Goal: Communication & Community: Answer question/provide support

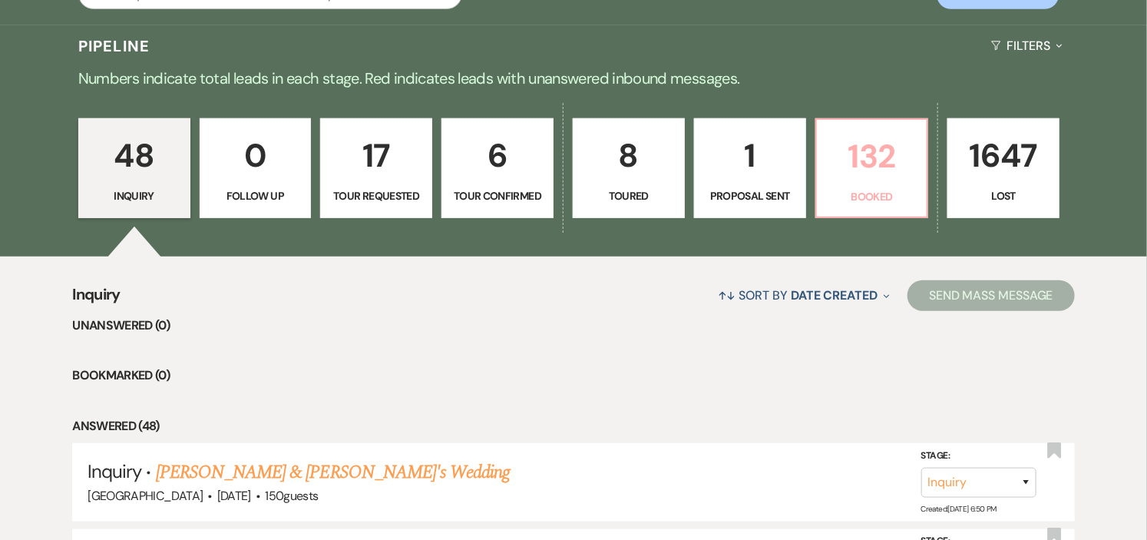
click at [881, 206] on link "132 Booked" at bounding box center [872, 168] width 114 height 100
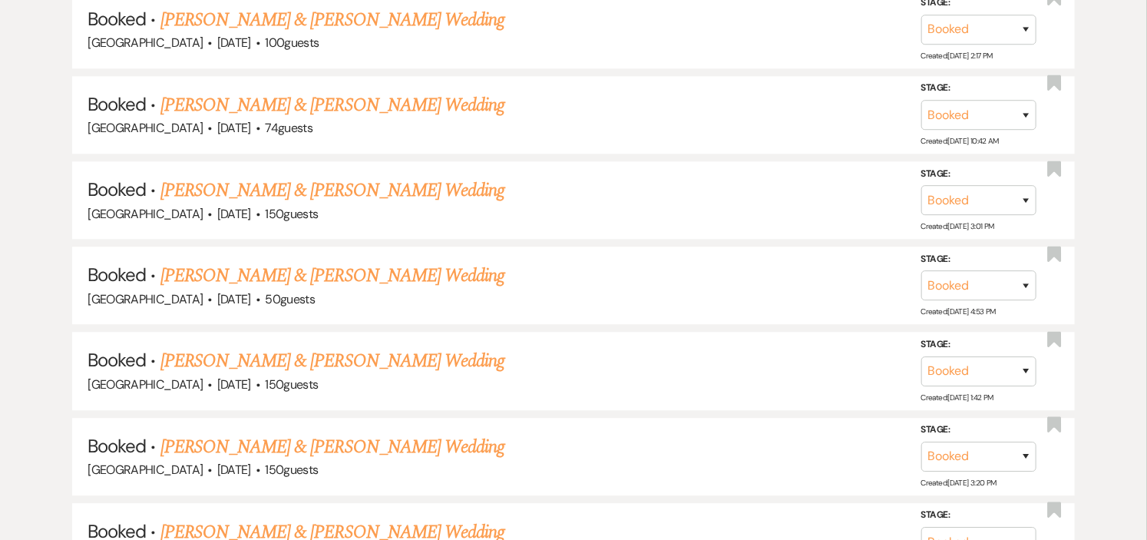
scroll to position [6805, 0]
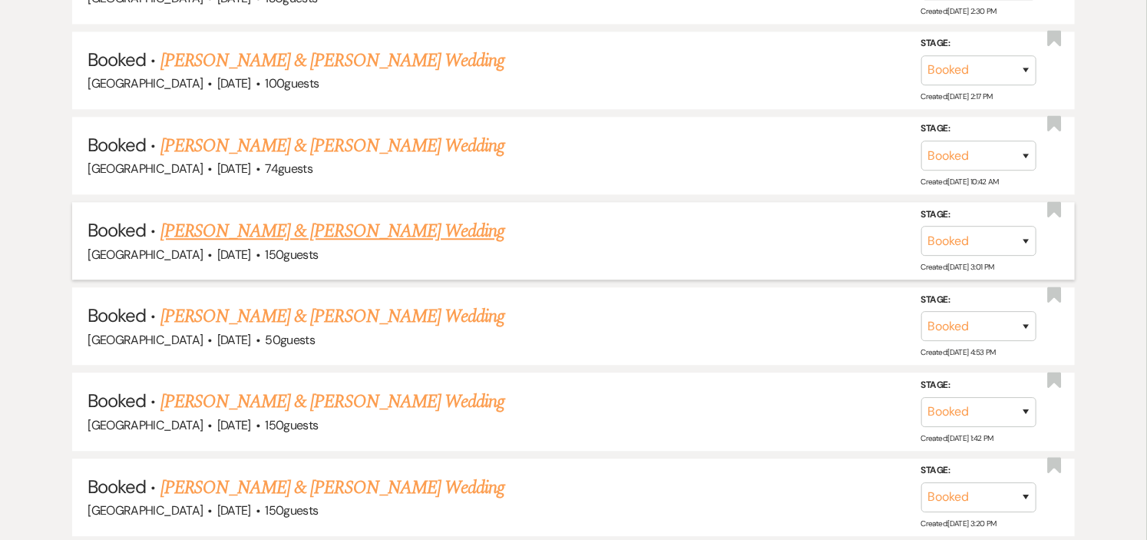
click at [319, 217] on link "[PERSON_NAME] & [PERSON_NAME] Wedding" at bounding box center [332, 231] width 344 height 28
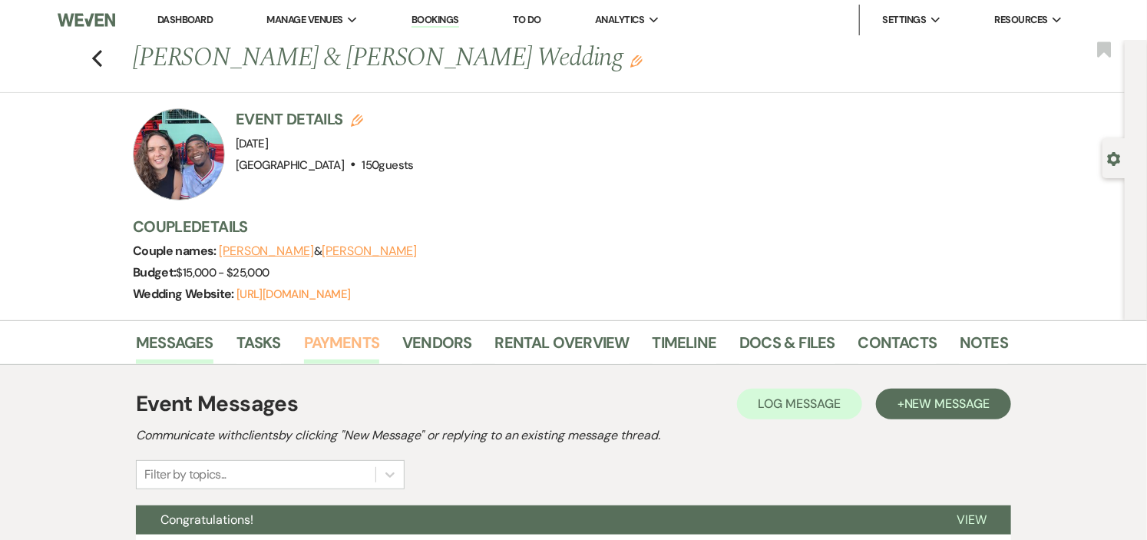
click at [364, 342] on link "Payments" at bounding box center [342, 347] width 76 height 34
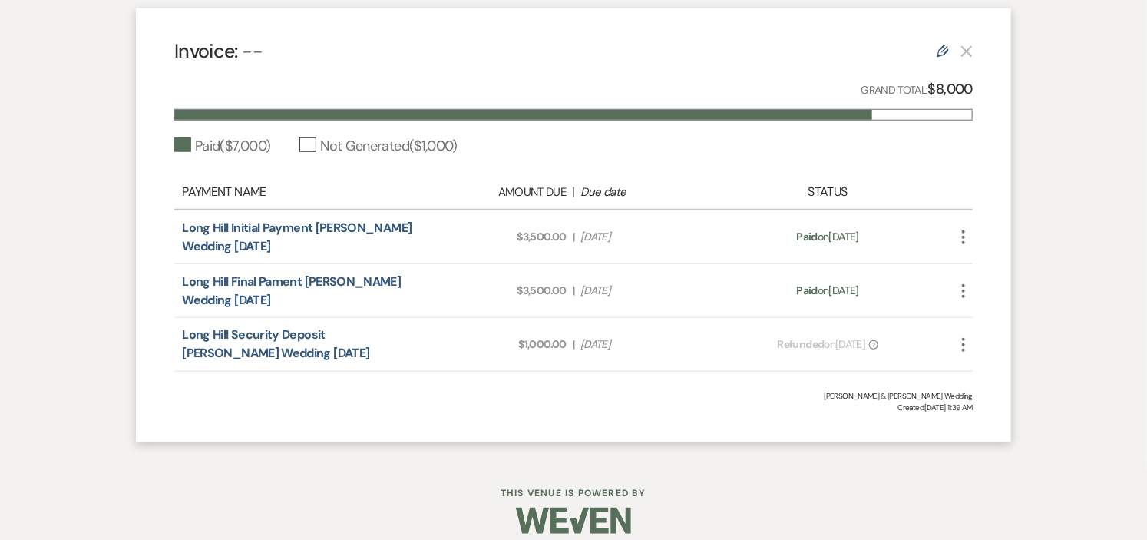
scroll to position [511, 0]
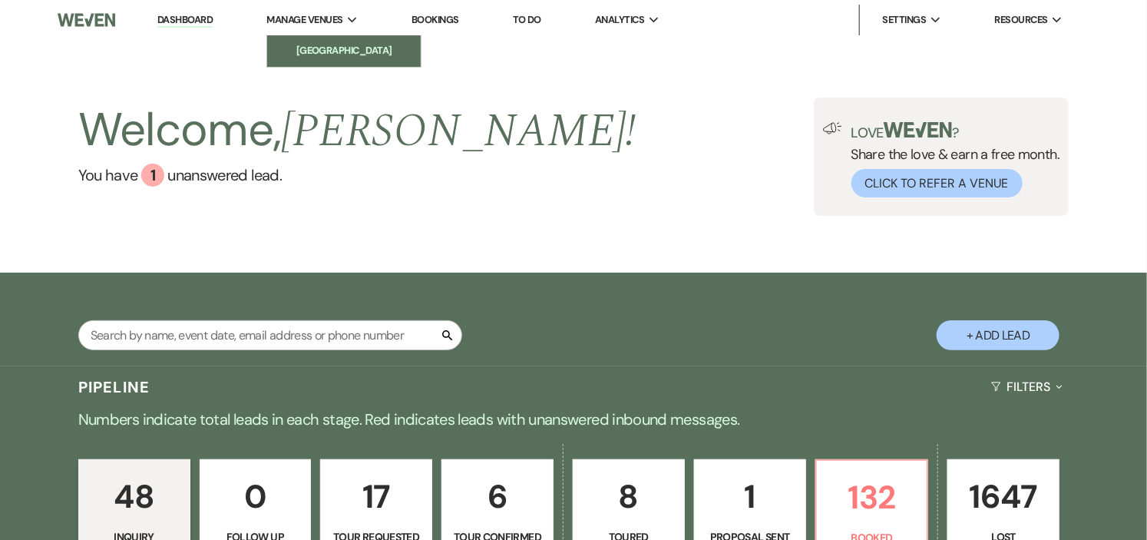
click at [335, 44] on li "[GEOGRAPHIC_DATA]" at bounding box center [344, 50] width 138 height 15
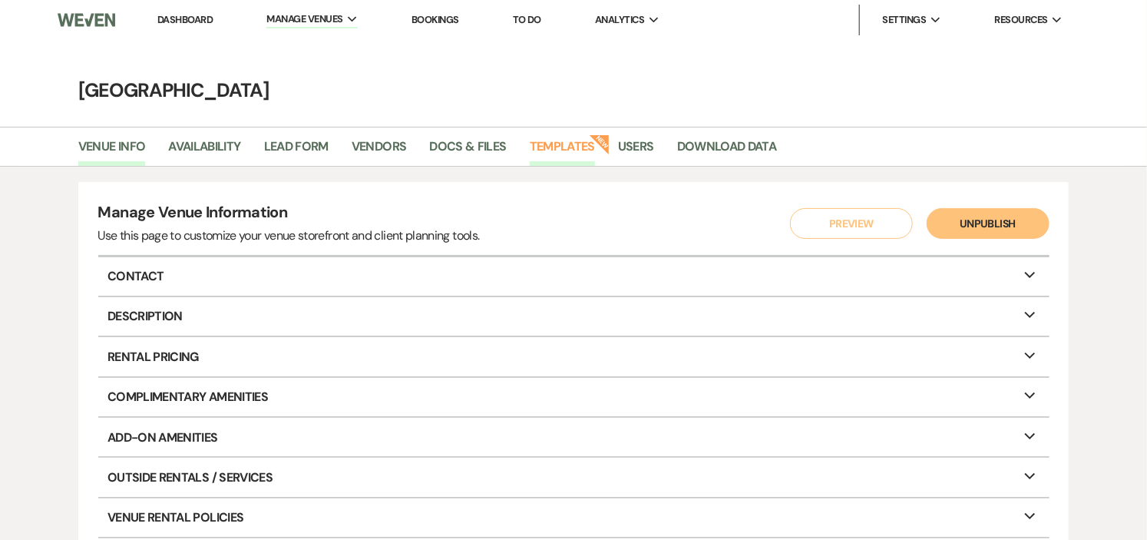
click at [550, 151] on link "Templates" at bounding box center [562, 151] width 65 height 29
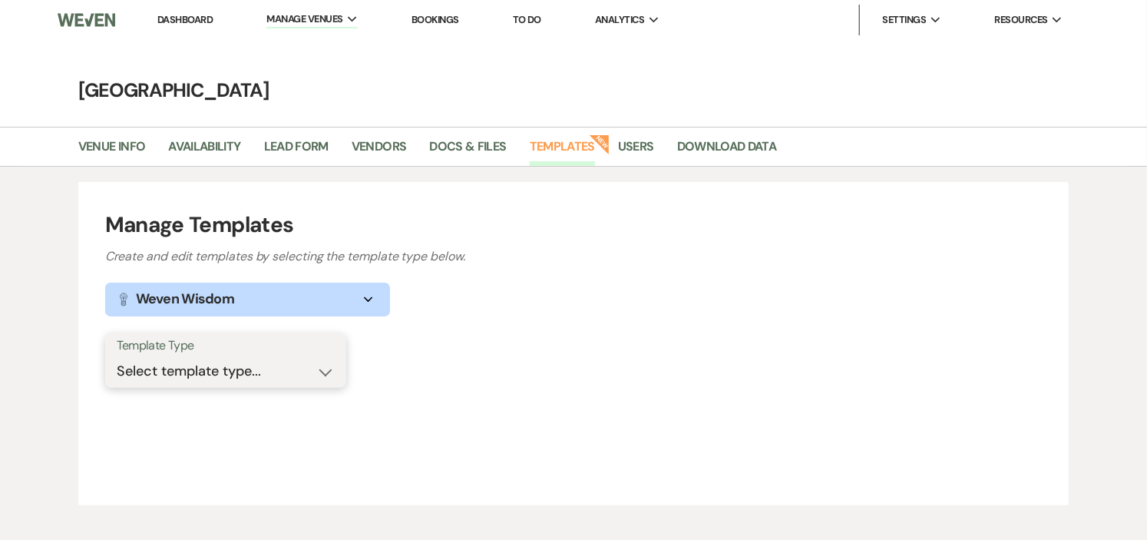
click at [330, 378] on select "Select template type... Task List Message Templates Payment Plan Inventory Item…" at bounding box center [226, 371] width 218 height 30
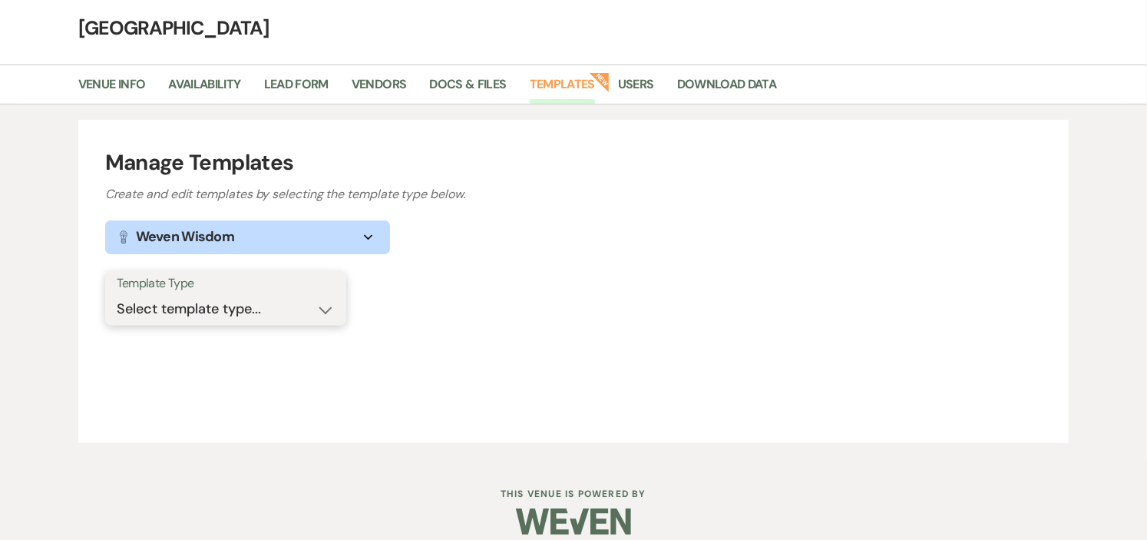
scroll to position [79, 0]
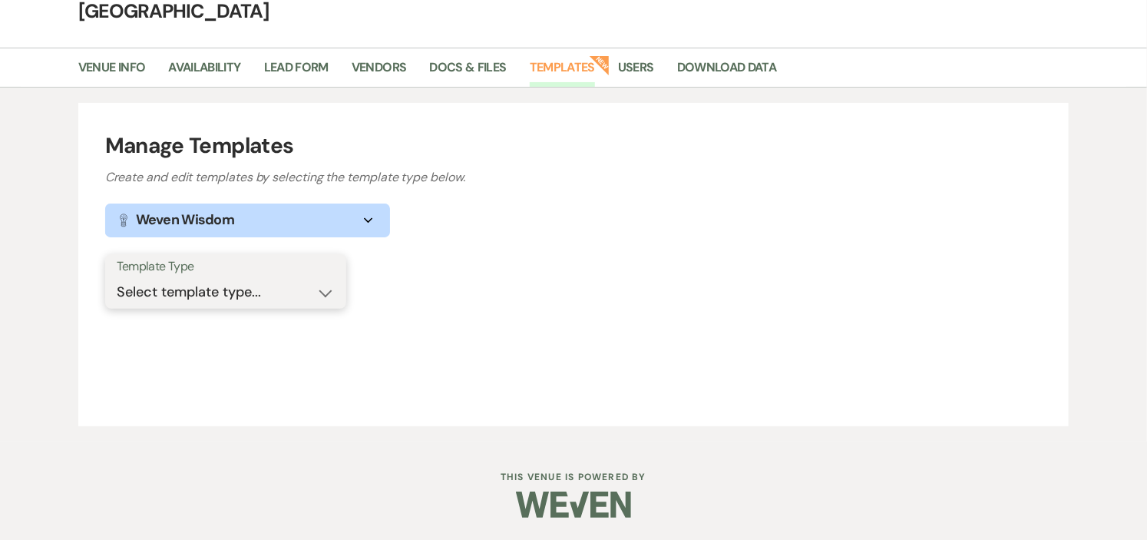
click at [332, 289] on select "Select template type... Task List Message Templates Payment Plan Inventory Item…" at bounding box center [226, 292] width 218 height 30
select select "Message Templates"
click at [117, 277] on select "Select template type... Task List Message Templates Payment Plan Inventory Item…" at bounding box center [226, 292] width 218 height 30
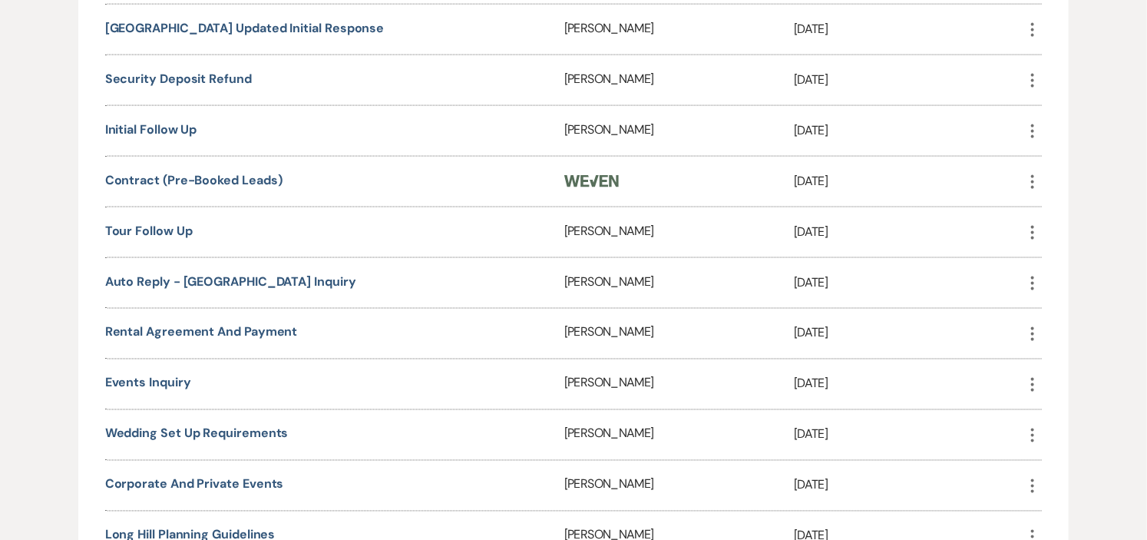
scroll to position [1188, 0]
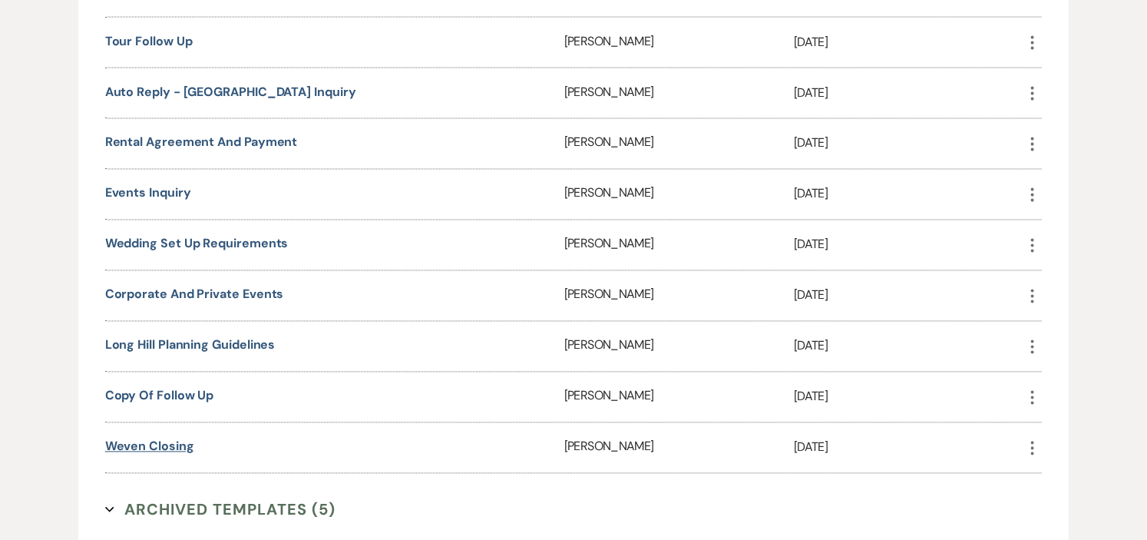
click at [129, 438] on link "Weven Closing" at bounding box center [149, 446] width 89 height 16
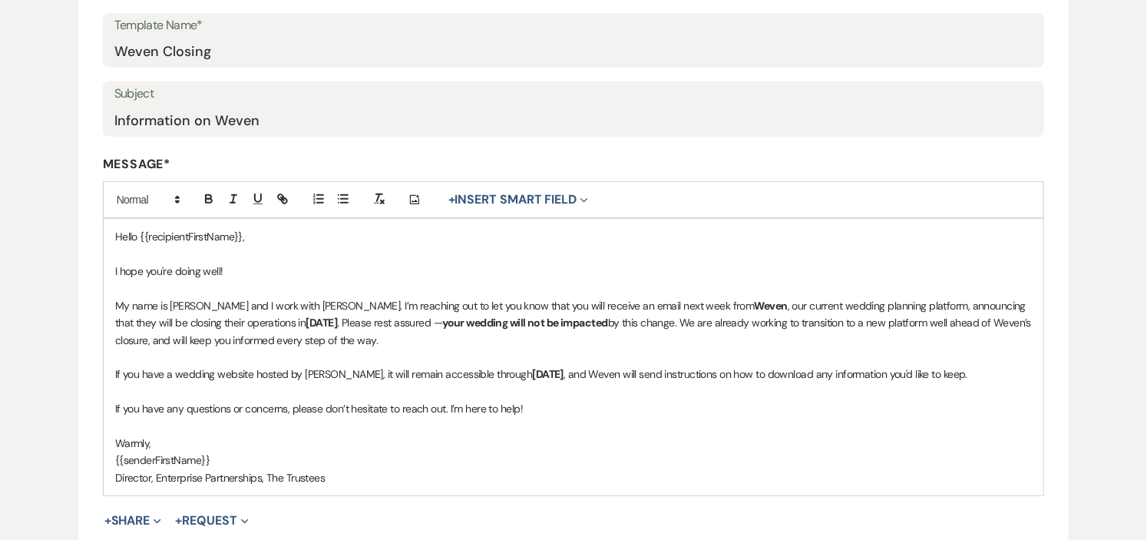
scroll to position [341, 0]
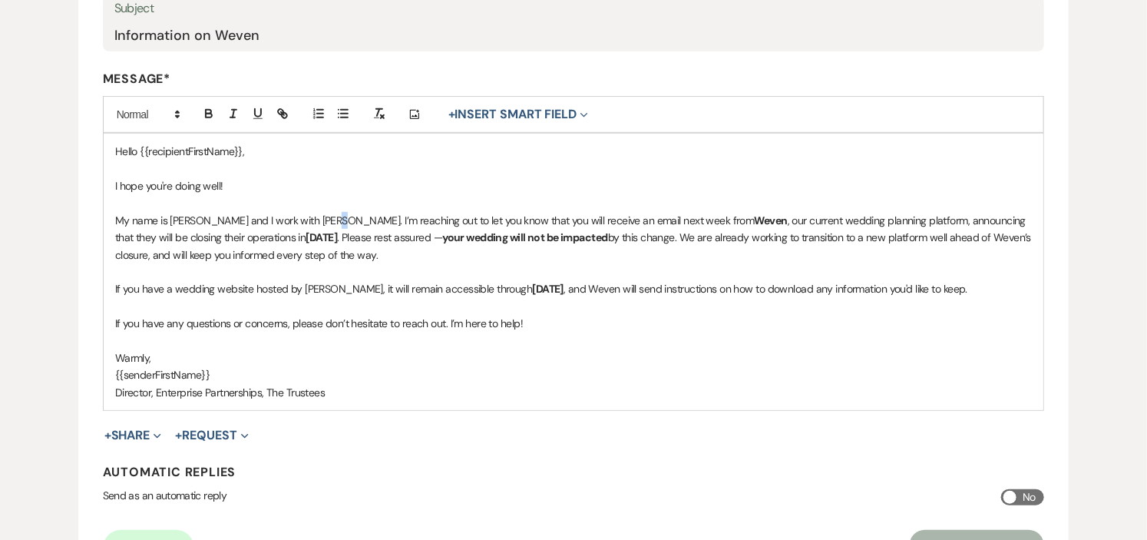
click at [324, 218] on p "My name is [PERSON_NAME] and I work with [PERSON_NAME]. I’m reaching out to let…" at bounding box center [573, 237] width 917 height 51
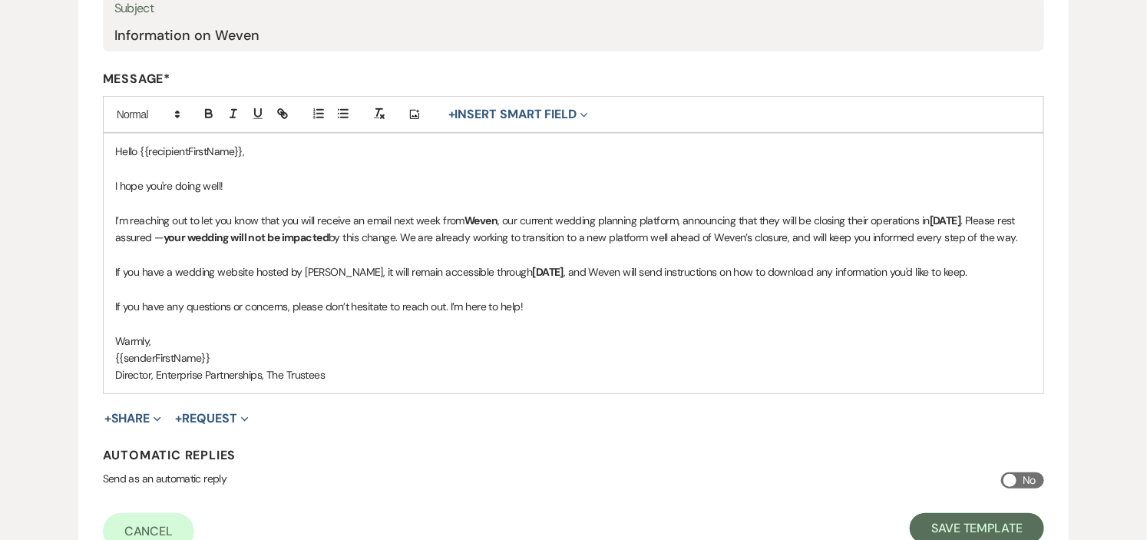
click at [465, 217] on p "I’m reaching out to let you know that you will receive an email next week from …" at bounding box center [573, 229] width 917 height 35
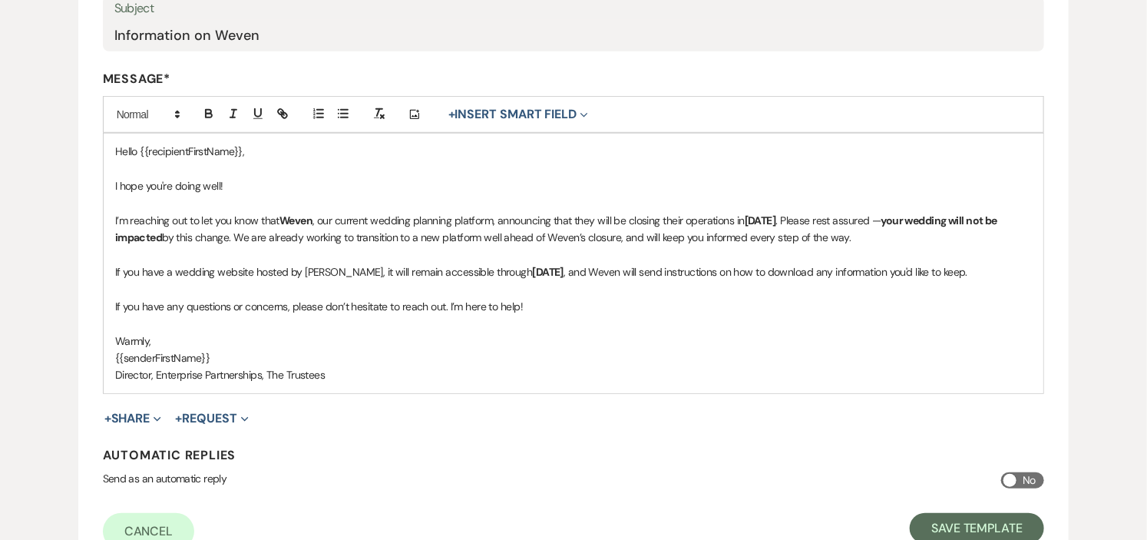
click at [600, 217] on p "I’m reaching out to let you know that [PERSON_NAME] , our current wedding plann…" at bounding box center [573, 229] width 917 height 35
click at [236, 235] on p "I’m reaching out to let you know that Weven , our current wedding planning plat…" at bounding box center [573, 229] width 917 height 35
click at [241, 236] on p "I’m reaching out to let you know that Weven , our current wedding planning plat…" at bounding box center [573, 229] width 917 height 35
click at [297, 232] on p "I’m reaching out to let you know that Weven , our current wedding planning plat…" at bounding box center [573, 229] width 917 height 35
click at [141, 270] on p "If you have a wedding website hosted by [PERSON_NAME], it will remain accessibl…" at bounding box center [573, 271] width 917 height 17
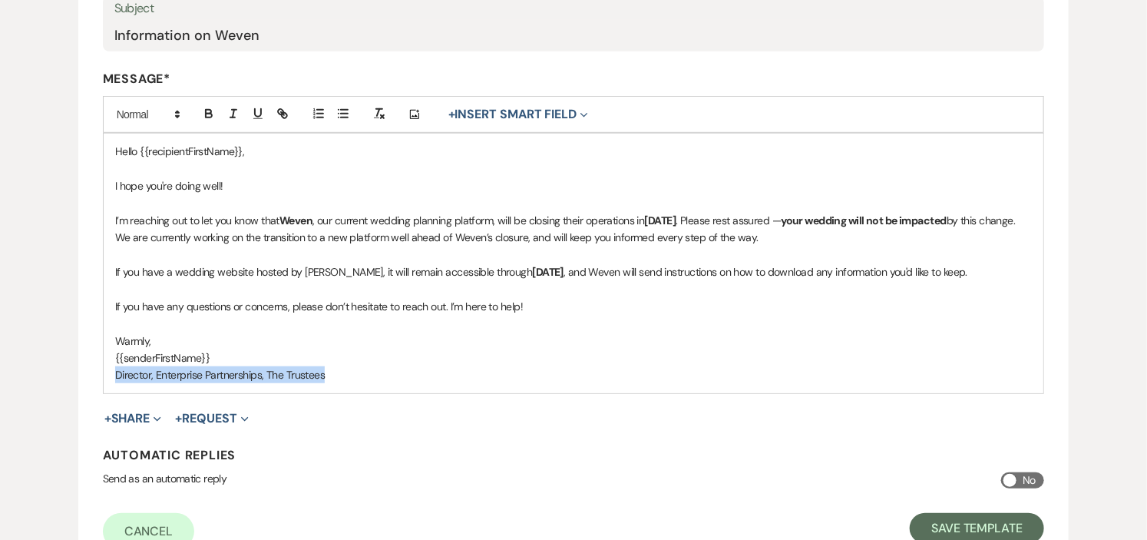
drag, startPoint x: 339, startPoint y: 374, endPoint x: 106, endPoint y: 387, distance: 233.7
click at [106, 387] on div "Hello {{recipientFirstName}}, I hope you're doing well! I’m reaching out to let…" at bounding box center [574, 263] width 940 height 259
click at [531, 385] on div "Hello {{recipientFirstName}}, I hope you're doing well! I’m reaching out to let…" at bounding box center [574, 263] width 940 height 259
click at [584, 239] on p "I’m reaching out to let you know that Weven , our current wedding planning plat…" at bounding box center [573, 229] width 917 height 35
click at [444, 238] on p "I’m reaching out to let you know that Weven , our current wedding planning plat…" at bounding box center [573, 229] width 917 height 35
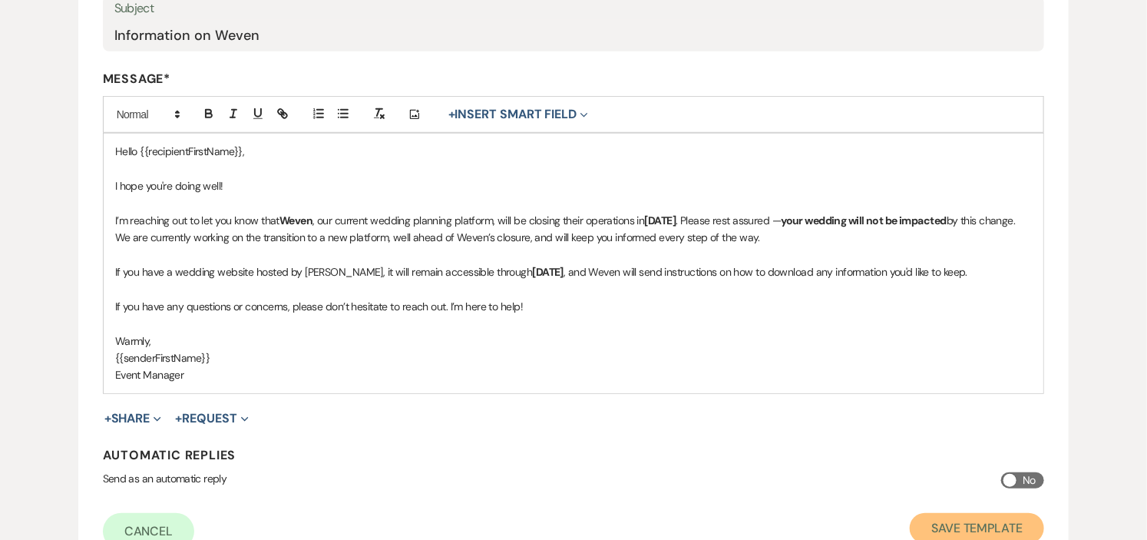
click at [946, 520] on button "Save Template" at bounding box center [977, 528] width 134 height 31
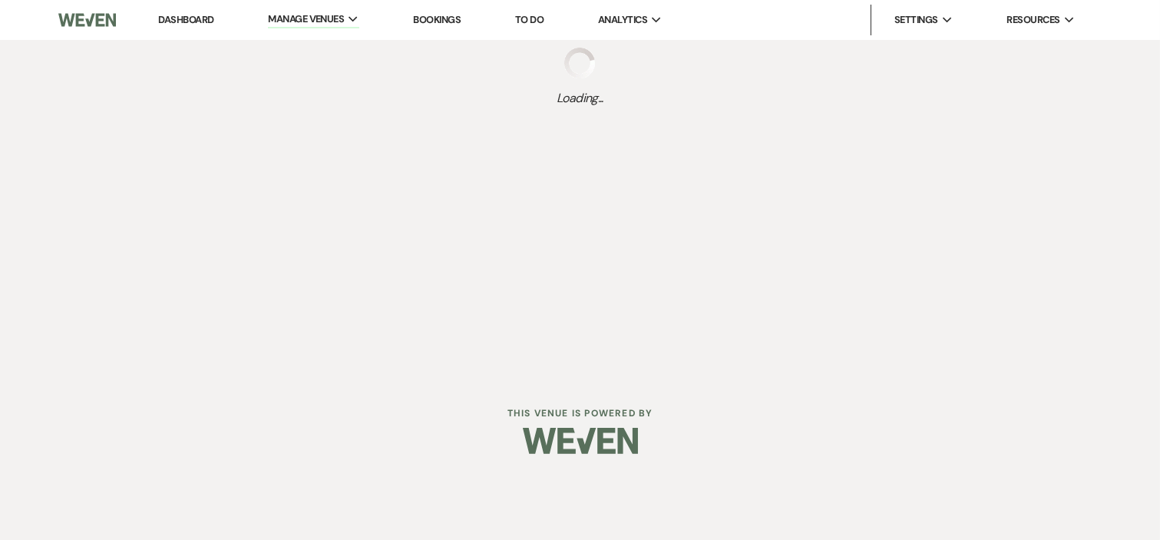
select select "Message Templates"
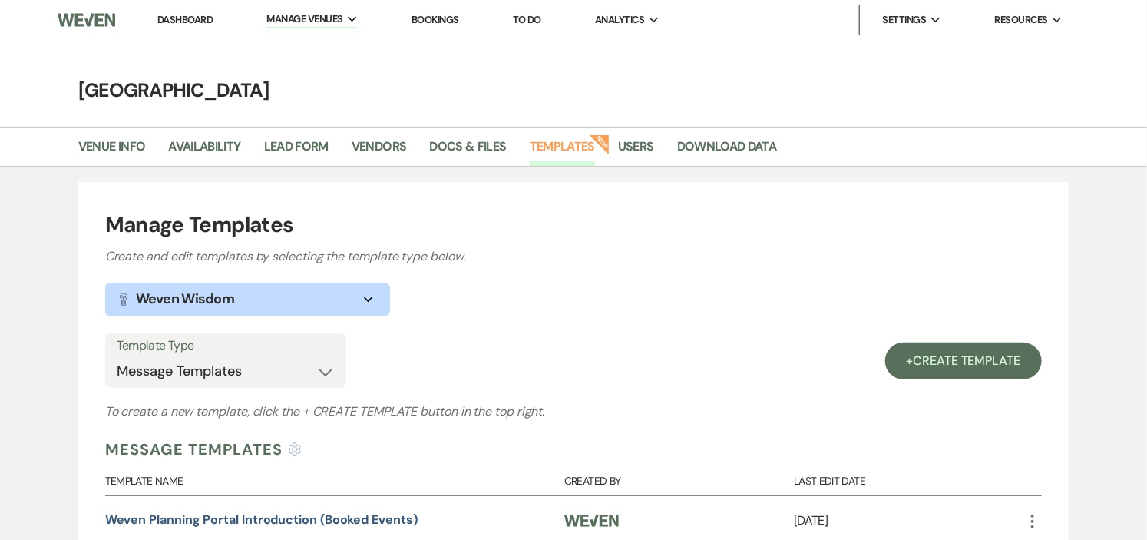
click at [177, 18] on link "Dashboard" at bounding box center [184, 19] width 55 height 13
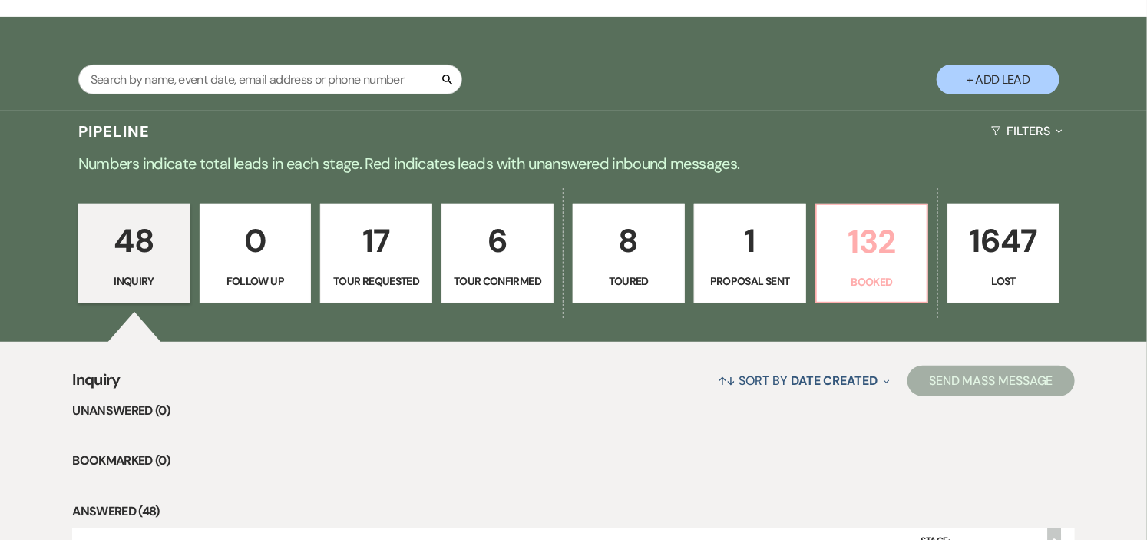
click at [867, 246] on p "132" at bounding box center [872, 241] width 92 height 51
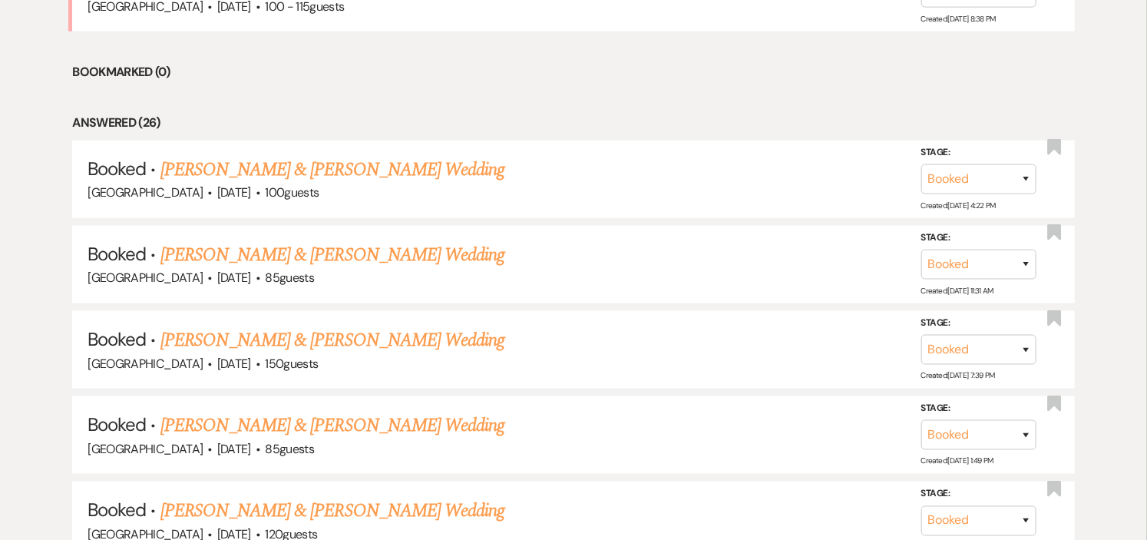
scroll to position [768, 0]
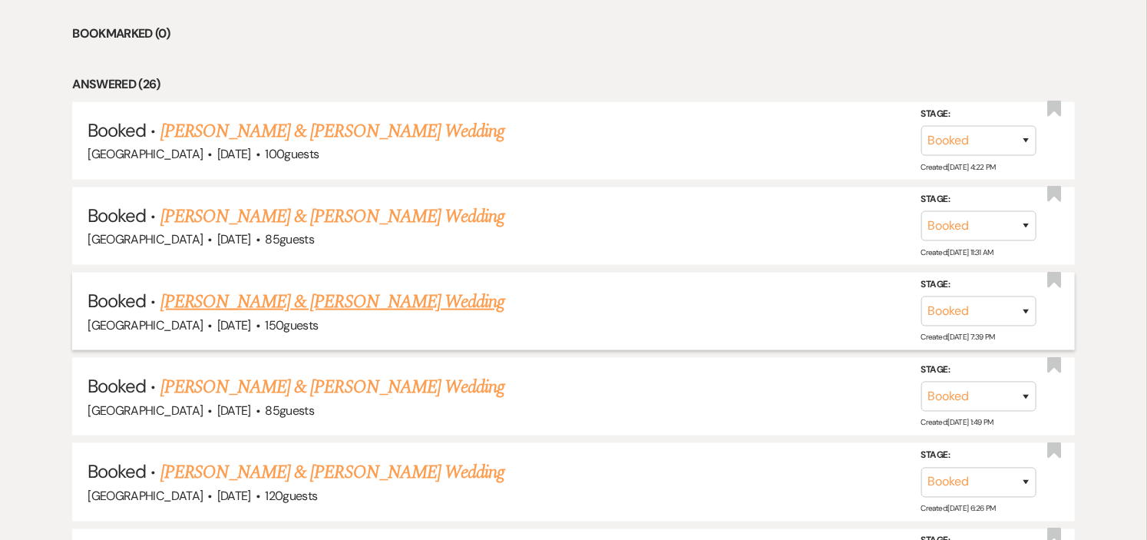
click at [316, 295] on link "[PERSON_NAME] & [PERSON_NAME] Wedding" at bounding box center [332, 302] width 344 height 28
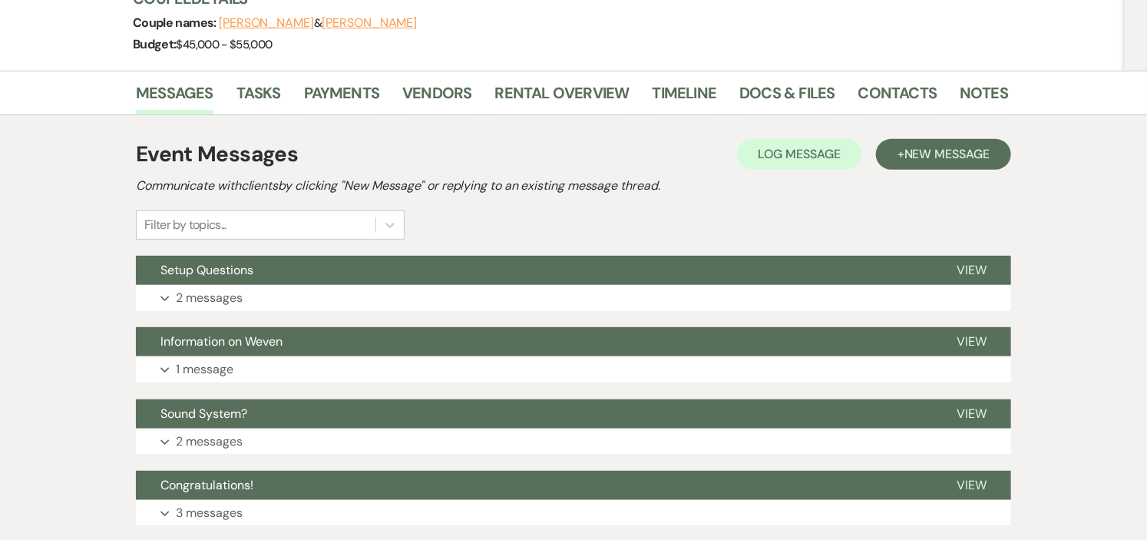
scroll to position [256, 0]
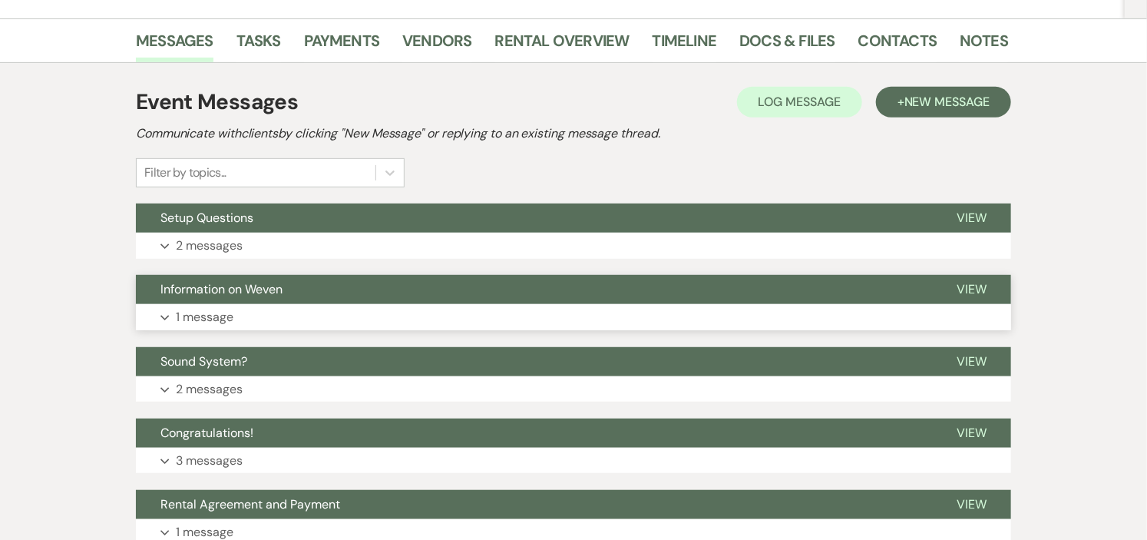
click at [444, 292] on button "Information on Weven" at bounding box center [534, 289] width 796 height 29
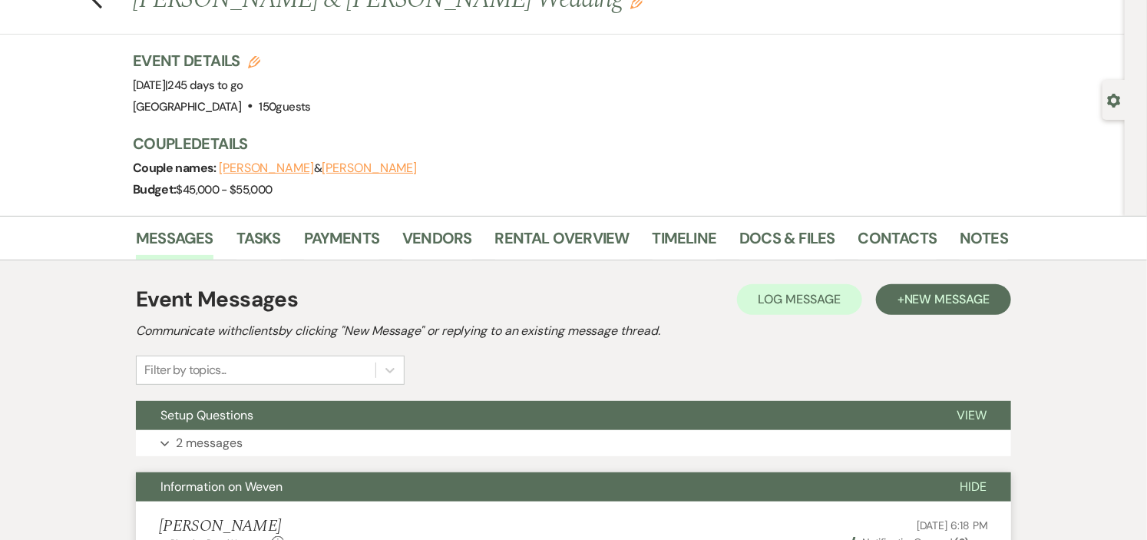
scroll to position [0, 0]
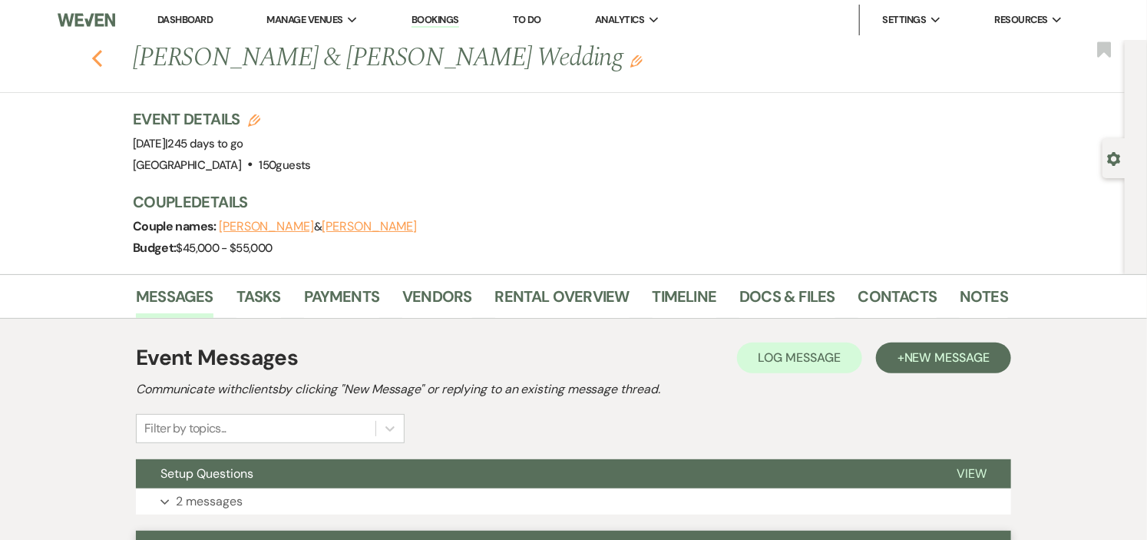
click at [102, 55] on use "button" at bounding box center [97, 58] width 10 height 17
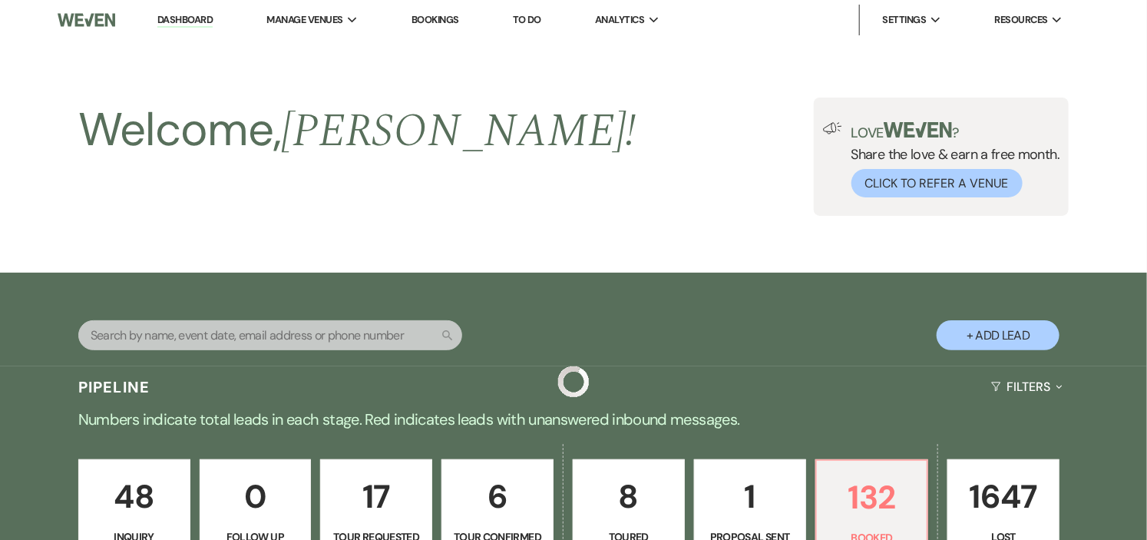
scroll to position [768, 0]
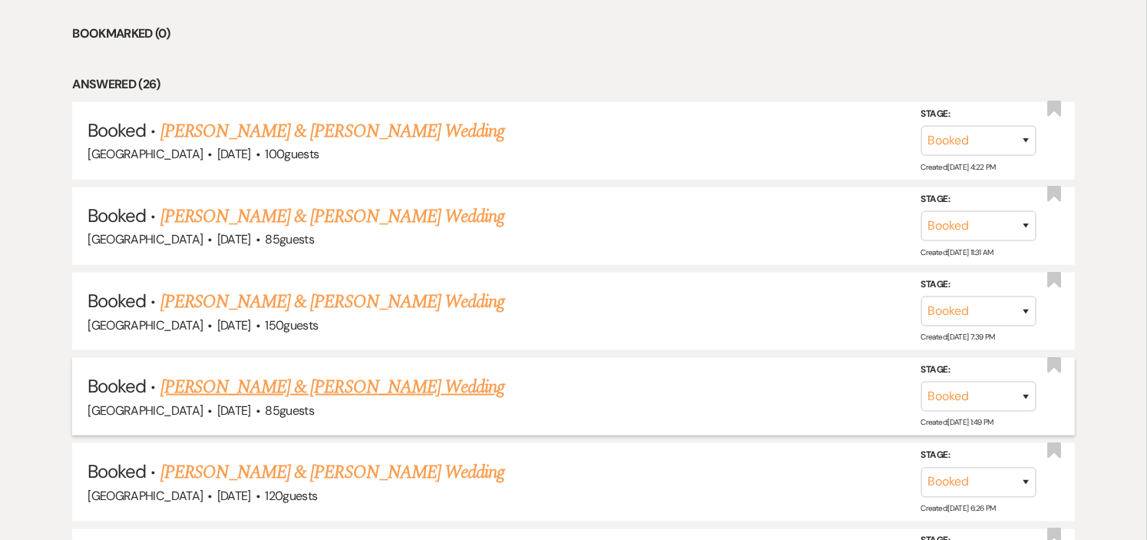
click at [259, 385] on link "[PERSON_NAME] & [PERSON_NAME] Wedding" at bounding box center [332, 387] width 344 height 28
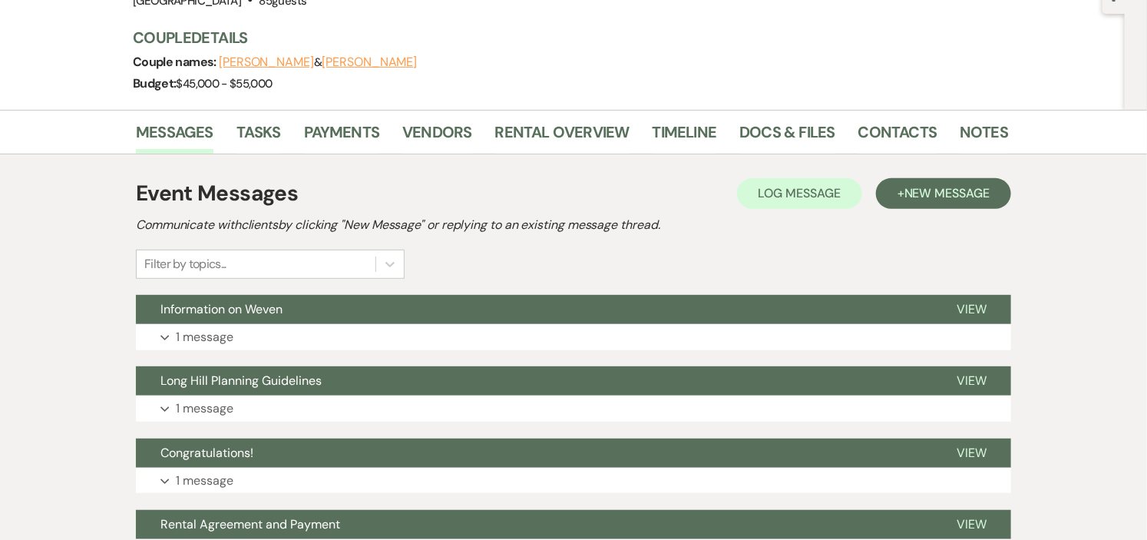
scroll to position [170, 0]
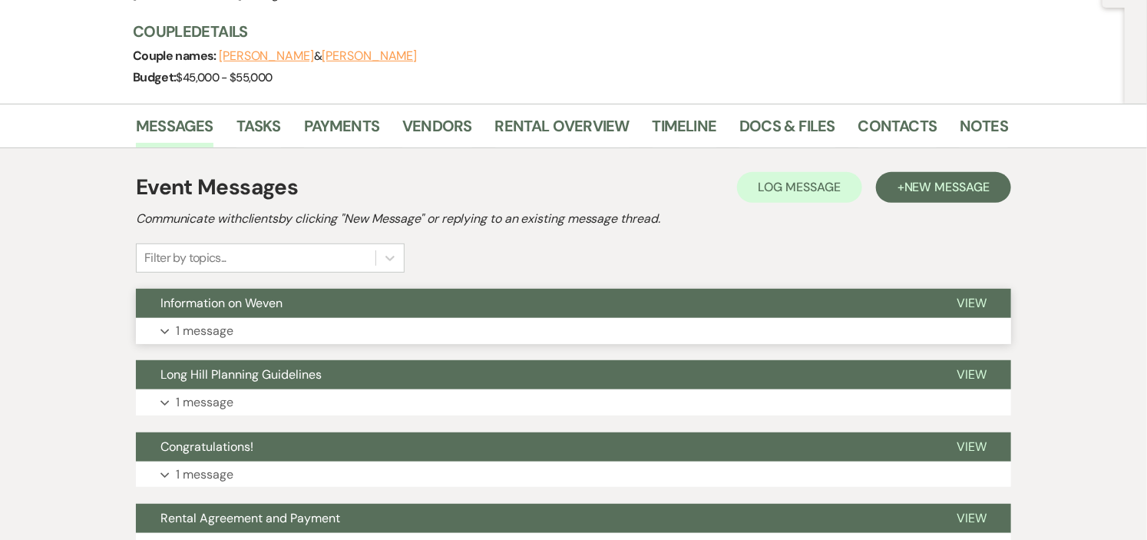
click at [510, 328] on button "Expand 1 message" at bounding box center [573, 331] width 875 height 26
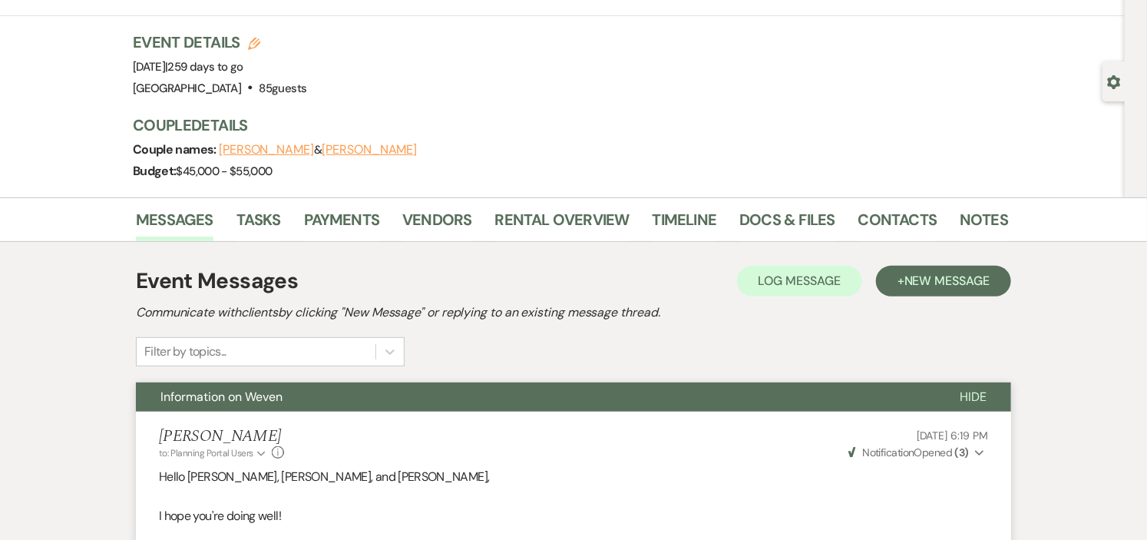
scroll to position [0, 0]
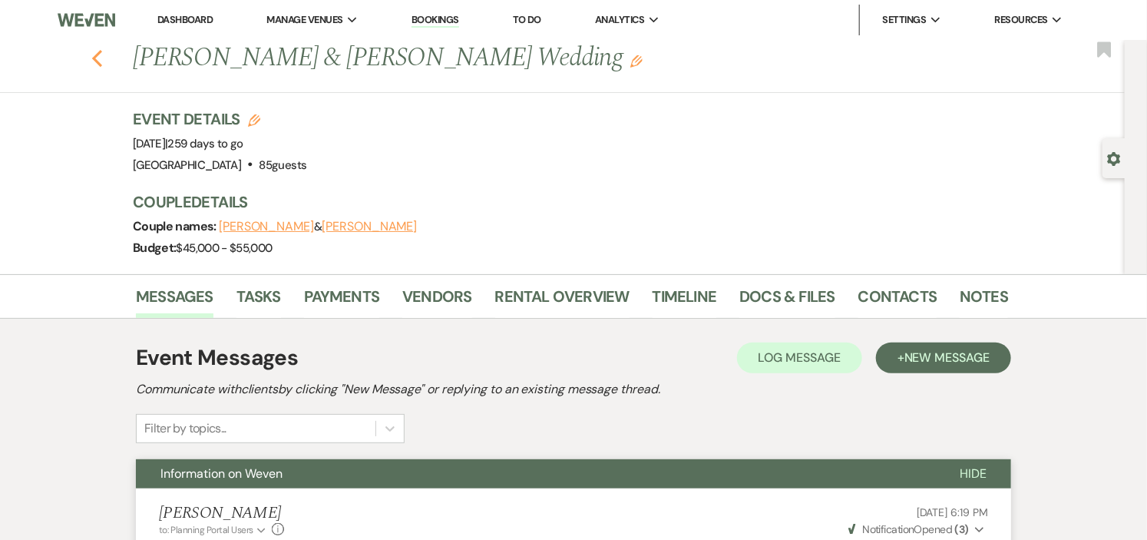
click at [102, 61] on use "button" at bounding box center [97, 58] width 10 height 17
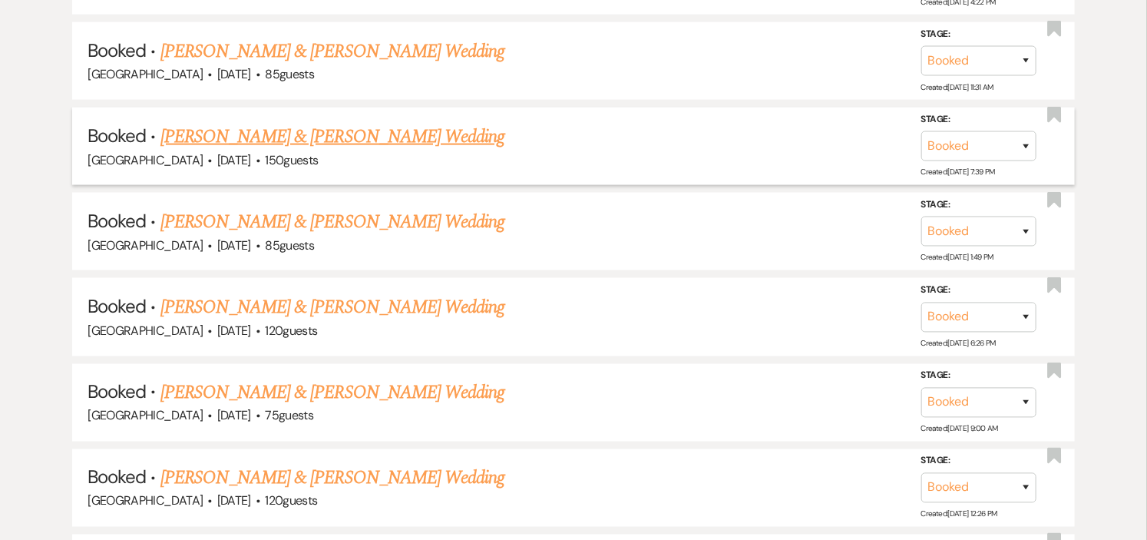
scroll to position [938, 0]
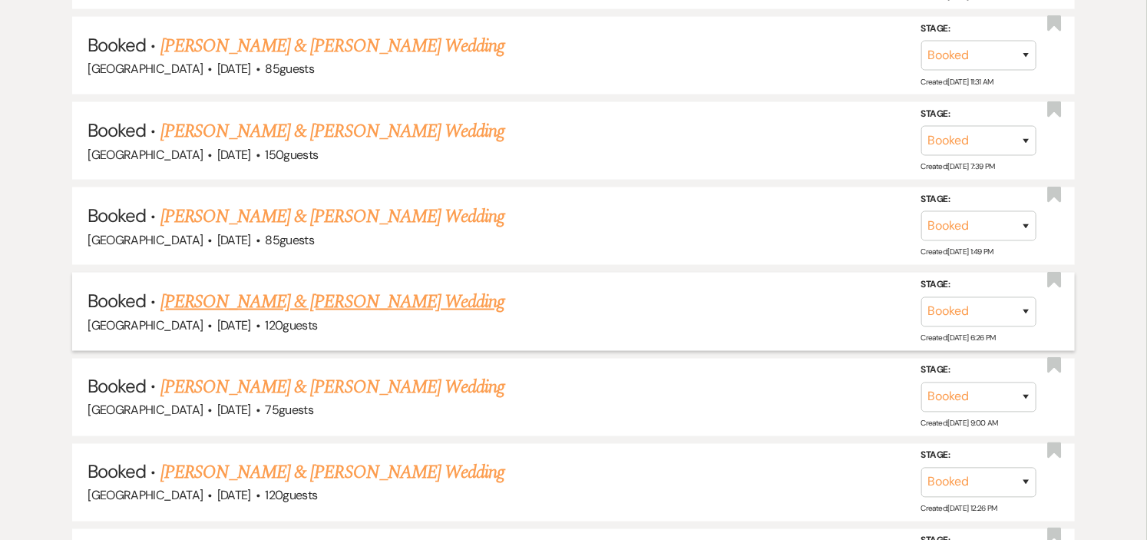
click at [401, 296] on link "[PERSON_NAME] & [PERSON_NAME] Wedding" at bounding box center [332, 302] width 344 height 28
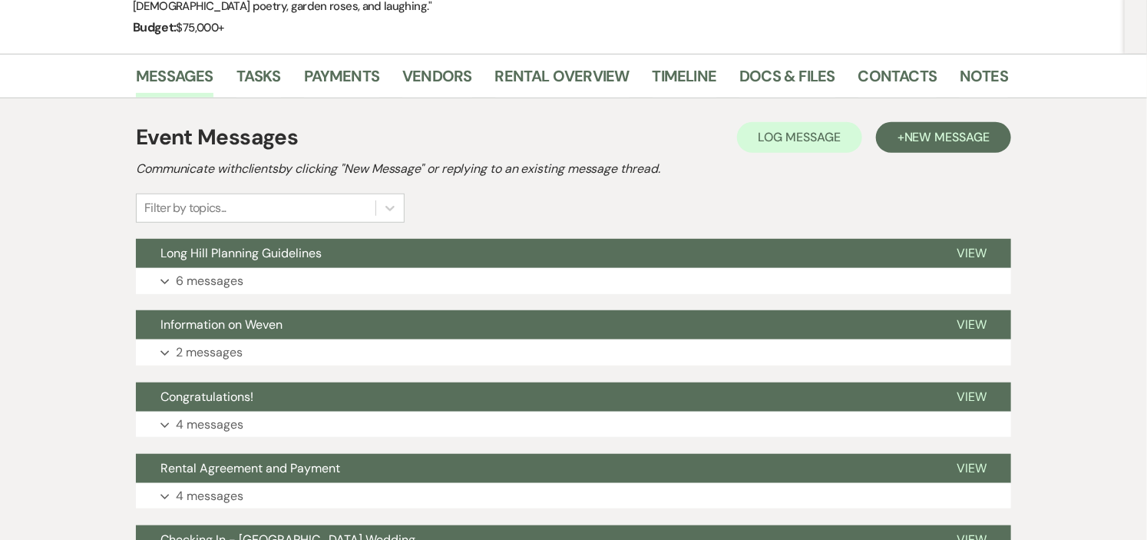
scroll to position [341, 0]
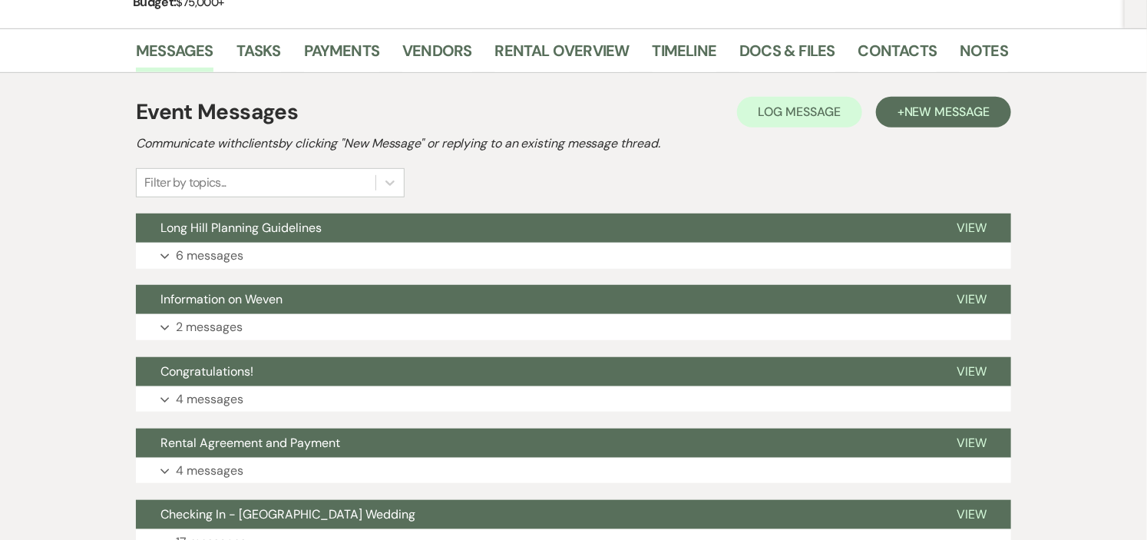
click at [401, 314] on button "Expand 2 messages" at bounding box center [573, 327] width 875 height 26
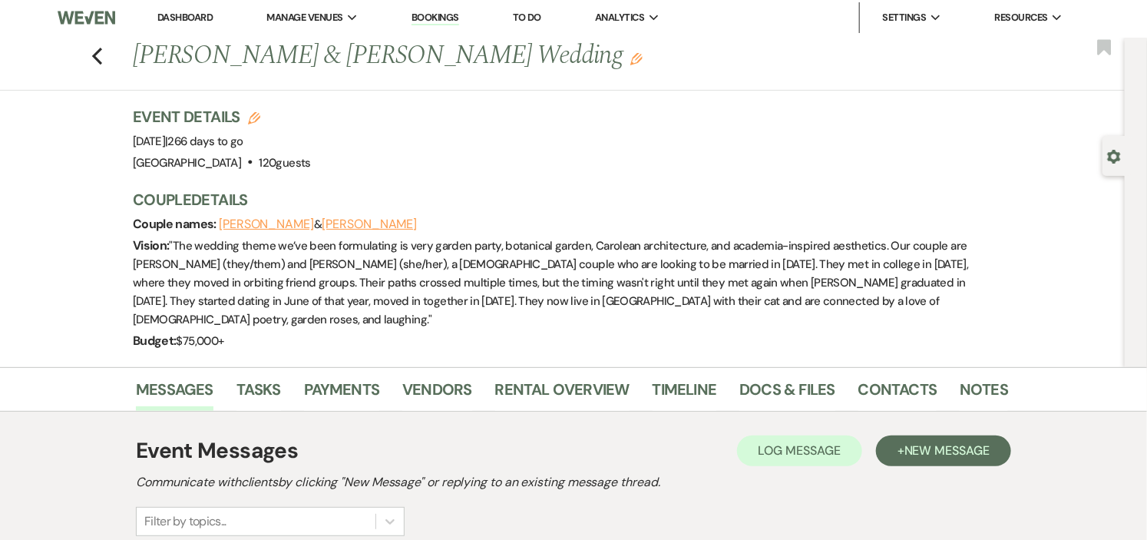
scroll to position [0, 0]
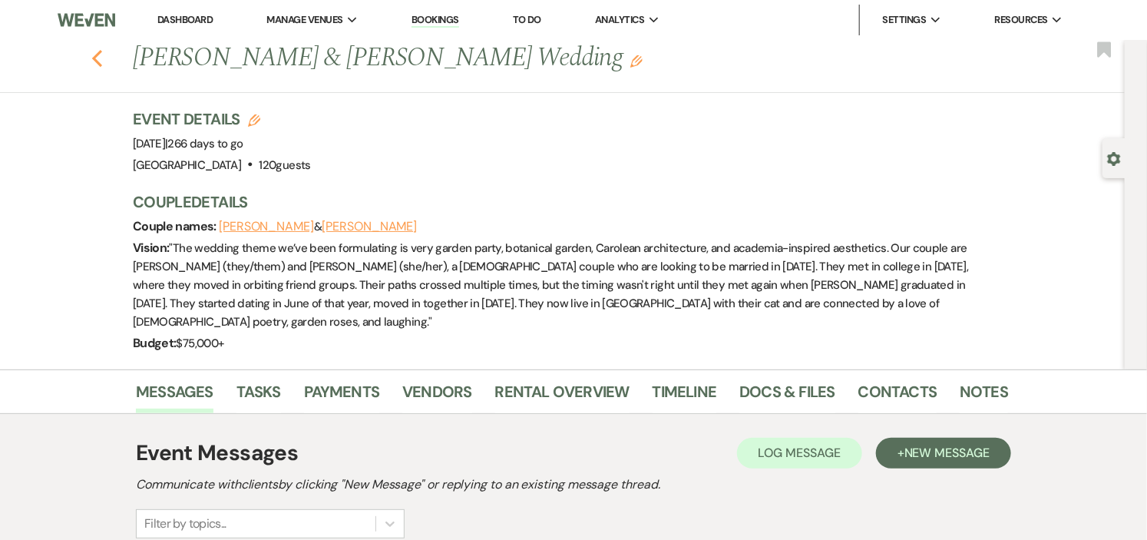
click at [101, 58] on use "button" at bounding box center [97, 58] width 10 height 17
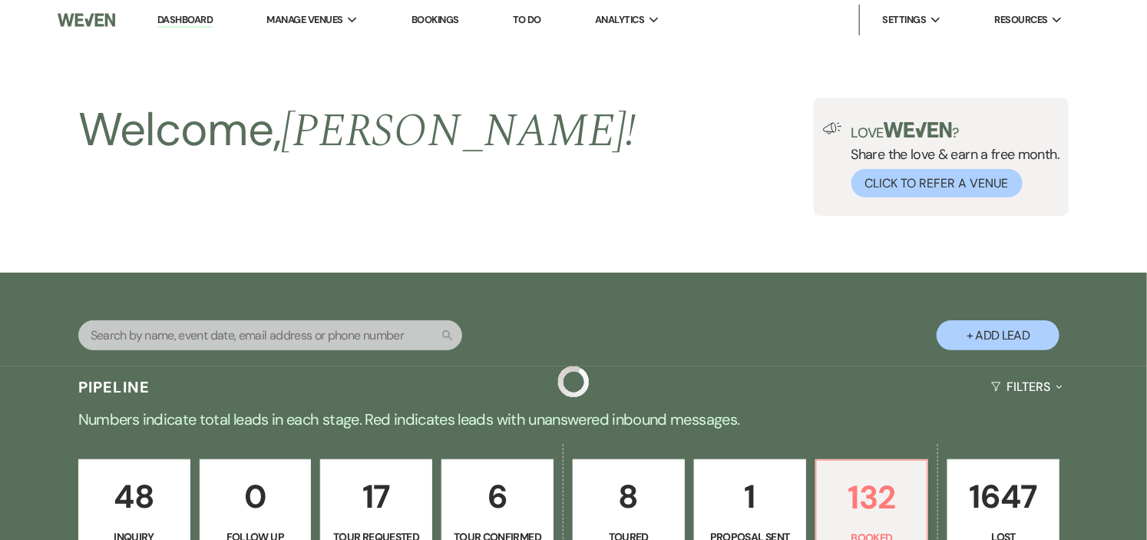
scroll to position [938, 0]
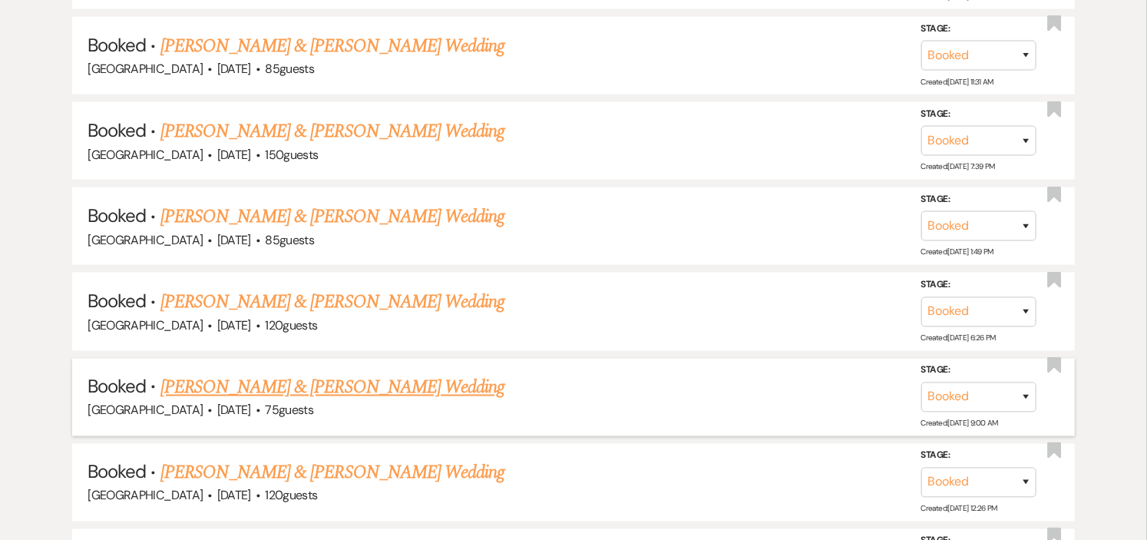
click at [294, 387] on link "[PERSON_NAME] & [PERSON_NAME] Wedding" at bounding box center [332, 388] width 344 height 28
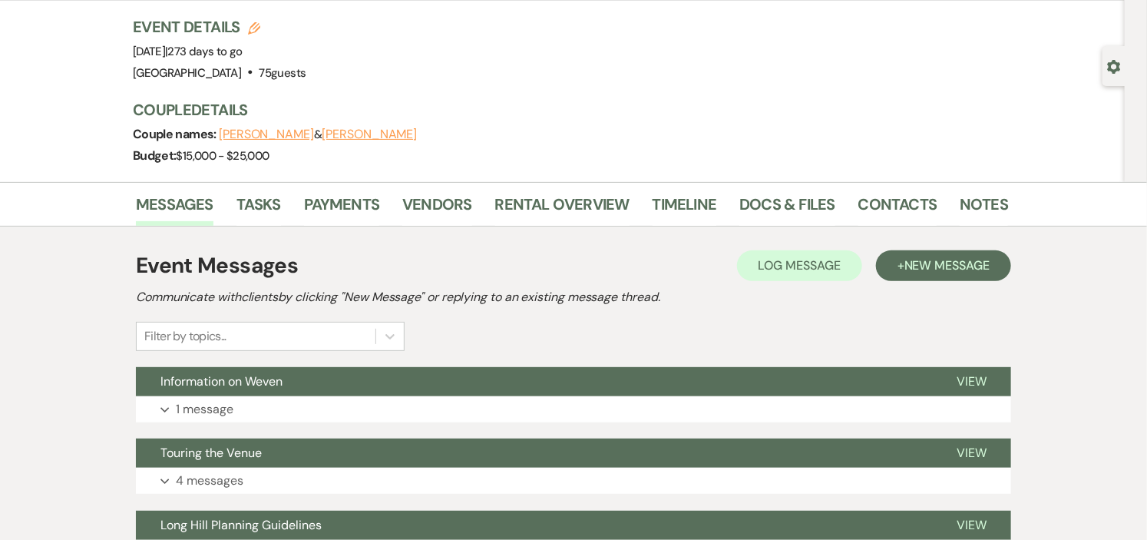
scroll to position [85, 0]
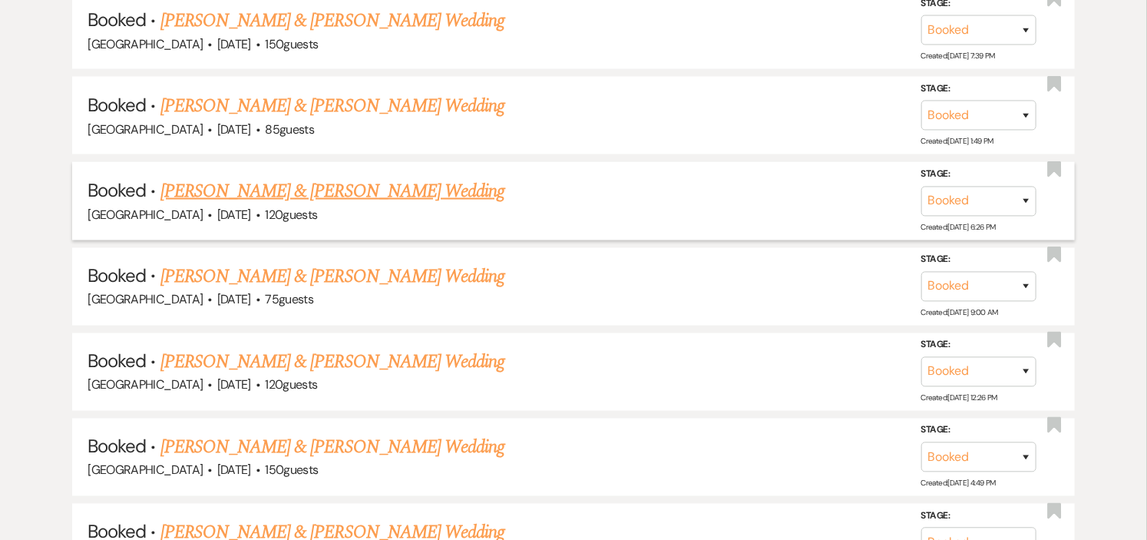
scroll to position [1108, 0]
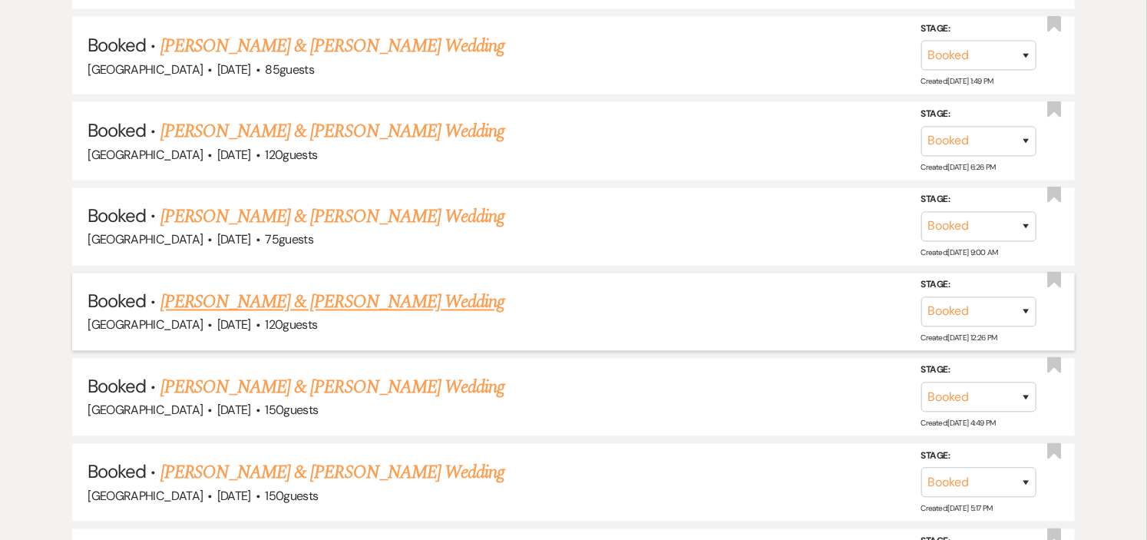
click at [322, 300] on link "[PERSON_NAME] & [PERSON_NAME] Wedding" at bounding box center [332, 303] width 344 height 28
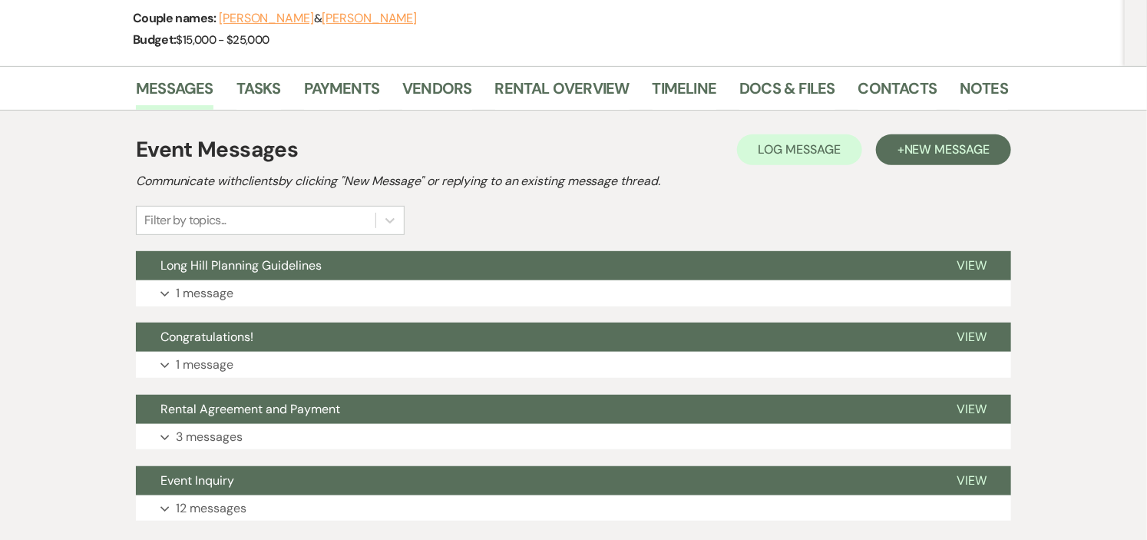
scroll to position [256, 0]
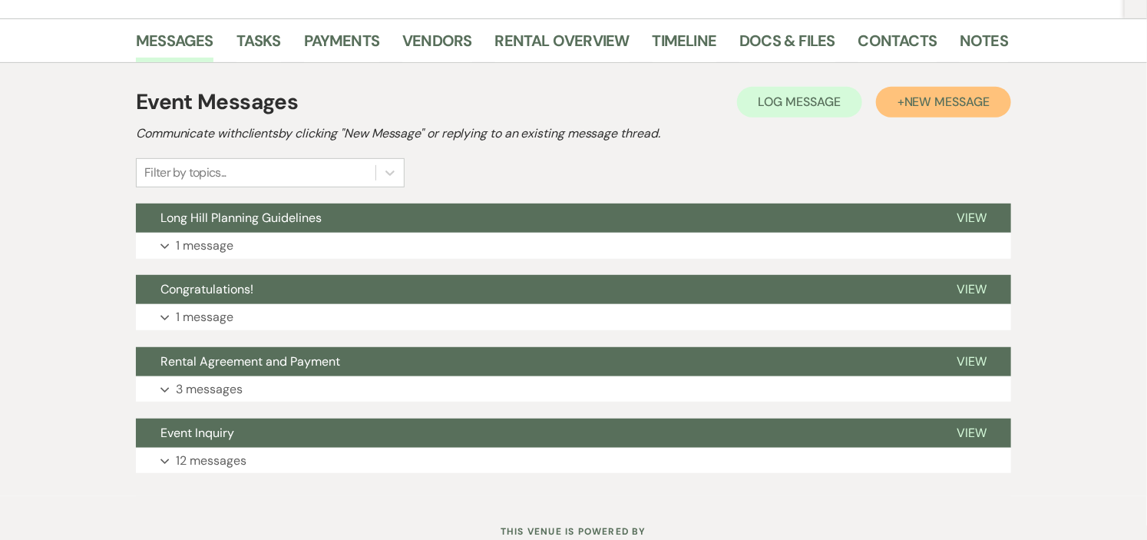
click at [922, 107] on span "New Message" at bounding box center [946, 102] width 85 height 16
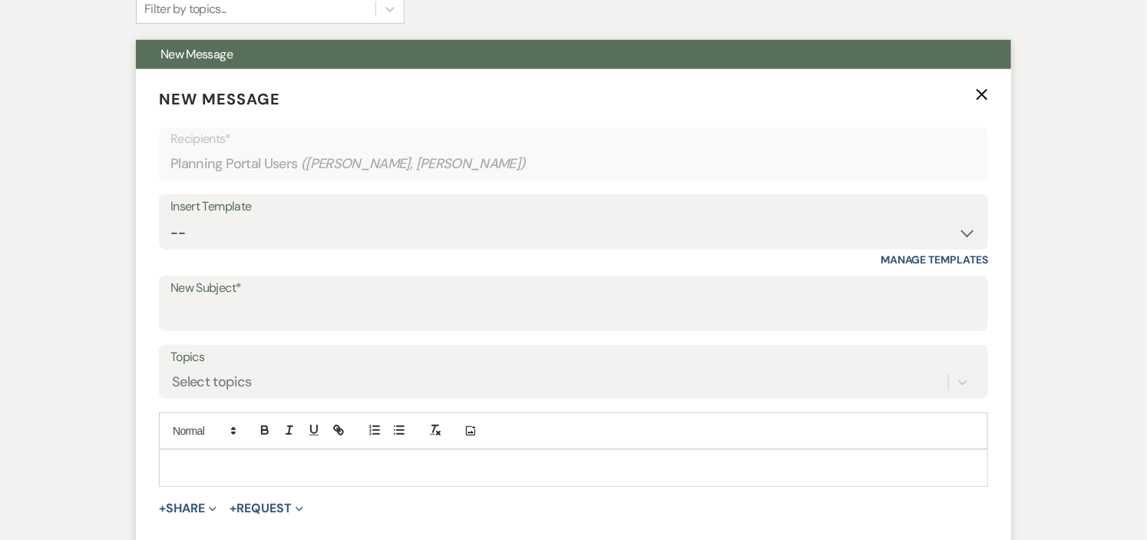
scroll to position [426, 0]
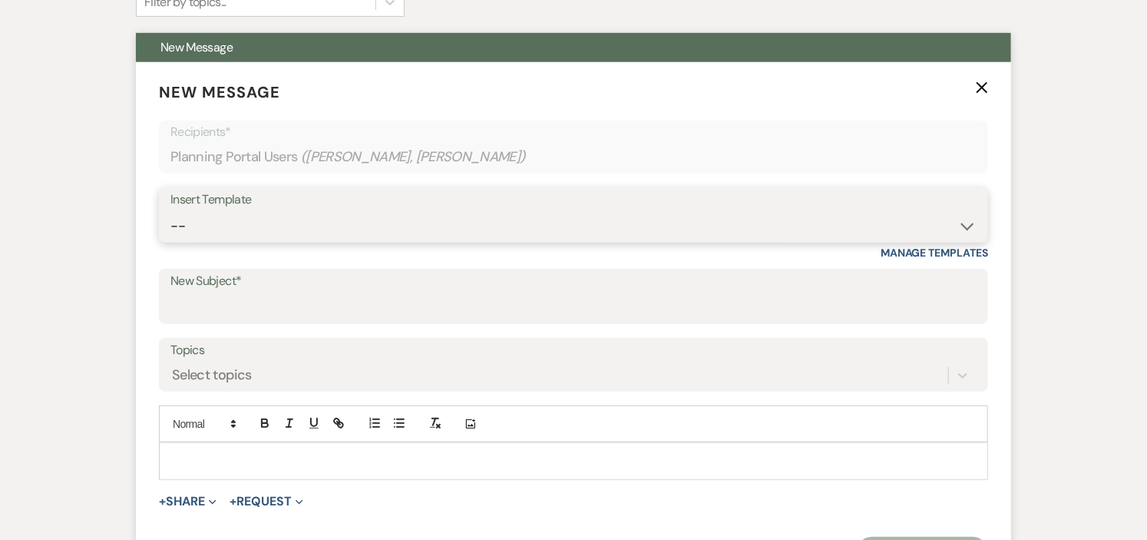
click at [969, 228] on select "-- Weven Planning Portal Introduction (Booked Events) Initial Inquiry Response …" at bounding box center [573, 226] width 806 height 30
select select "5935"
click at [170, 211] on select "-- Weven Planning Portal Introduction (Booked Events) Initial Inquiry Response …" at bounding box center [573, 226] width 806 height 30
type input "Information on Weven"
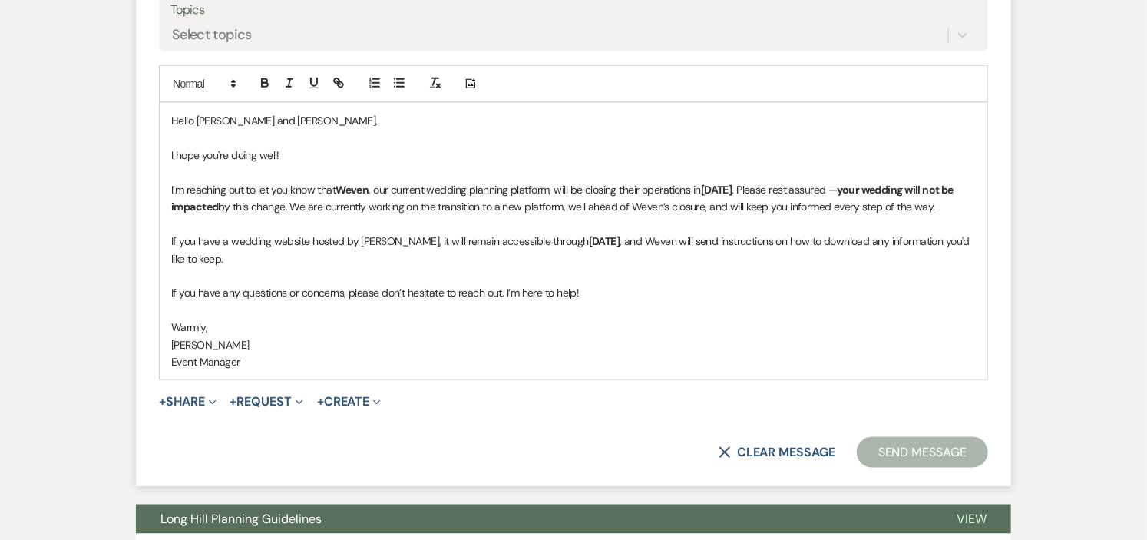
scroll to position [768, 0]
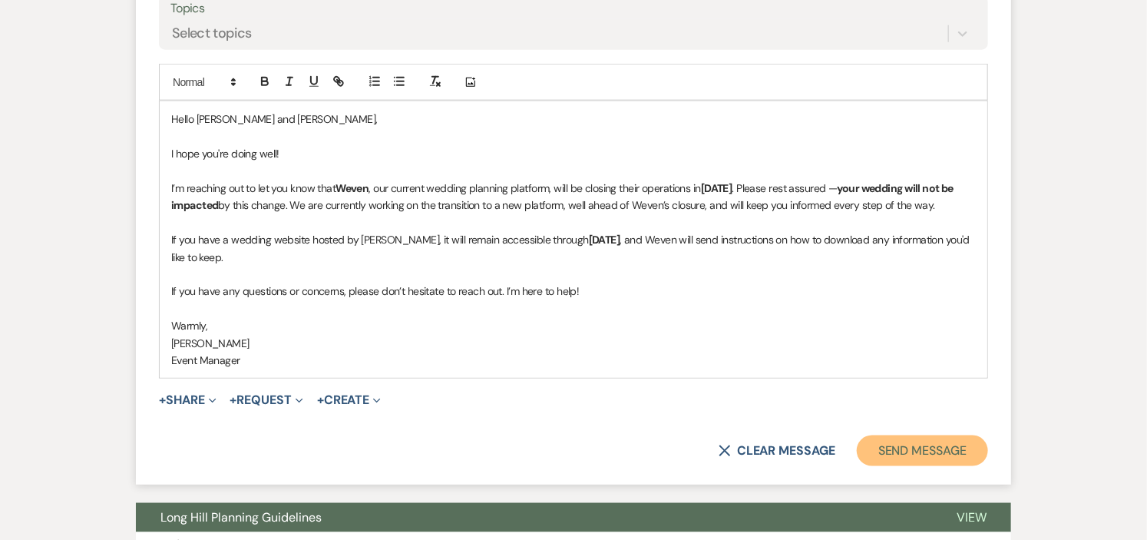
click at [937, 445] on button "Send Message" at bounding box center [922, 450] width 131 height 31
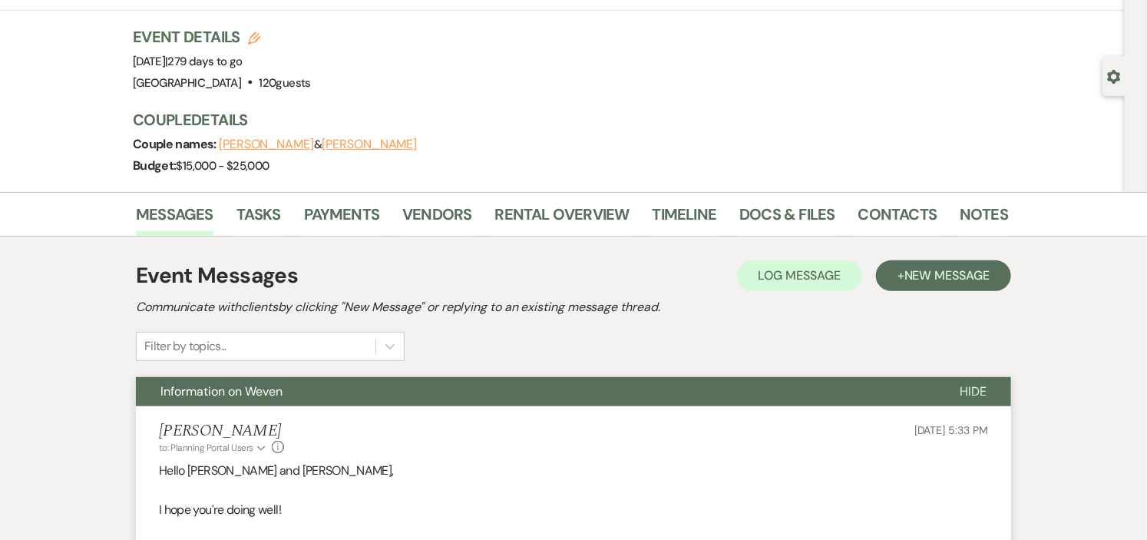
scroll to position [0, 0]
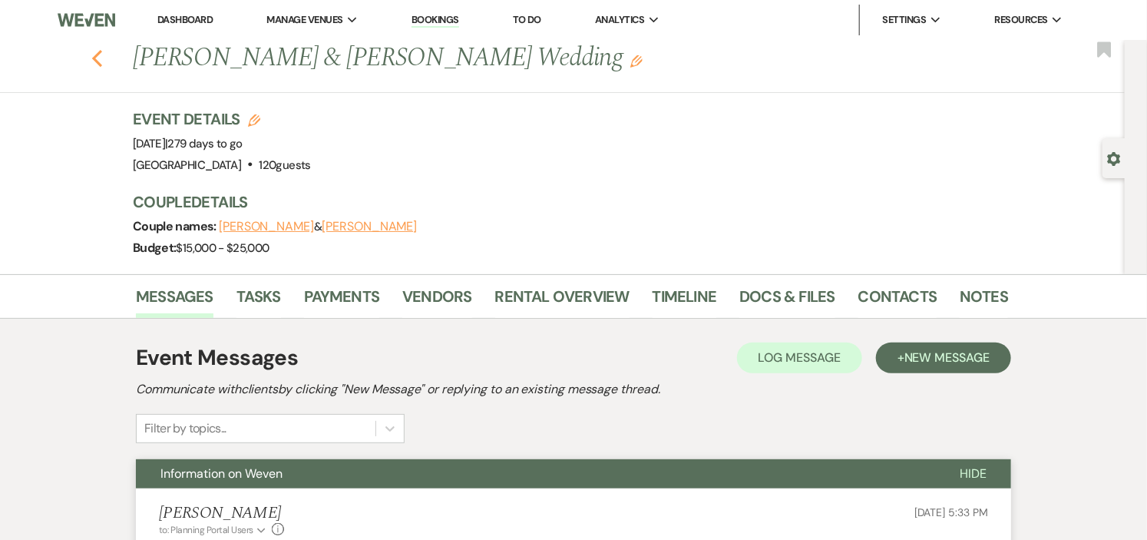
click at [102, 55] on use "button" at bounding box center [97, 58] width 10 height 17
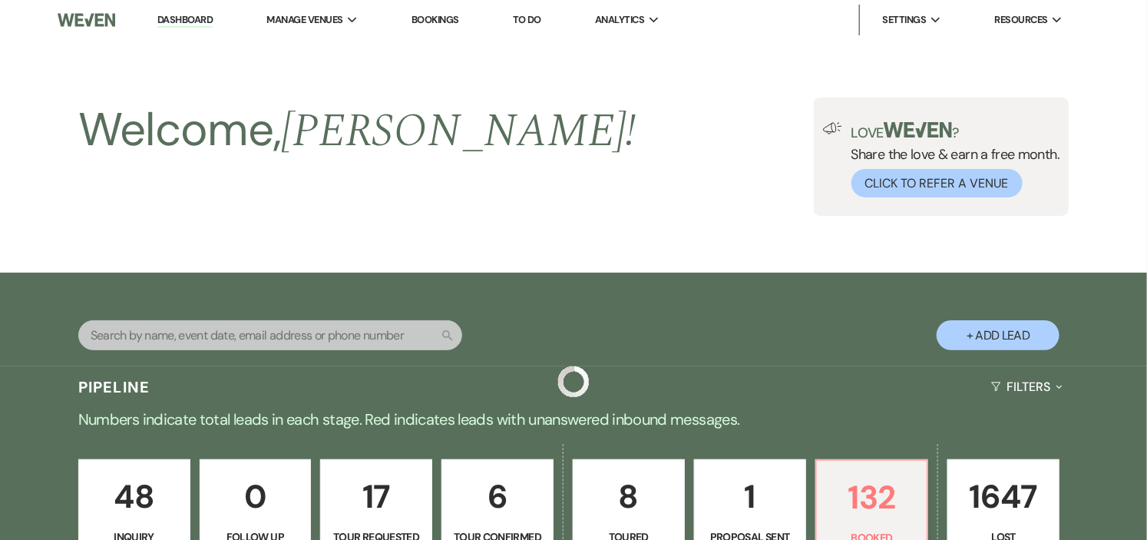
scroll to position [1108, 0]
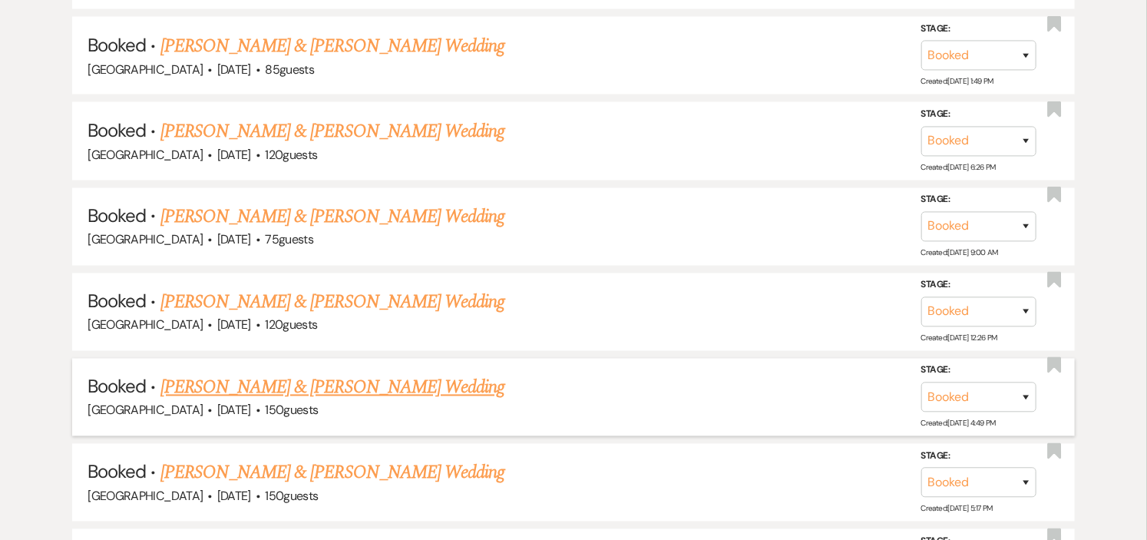
click at [428, 381] on link "[PERSON_NAME] & [PERSON_NAME] Wedding" at bounding box center [332, 388] width 344 height 28
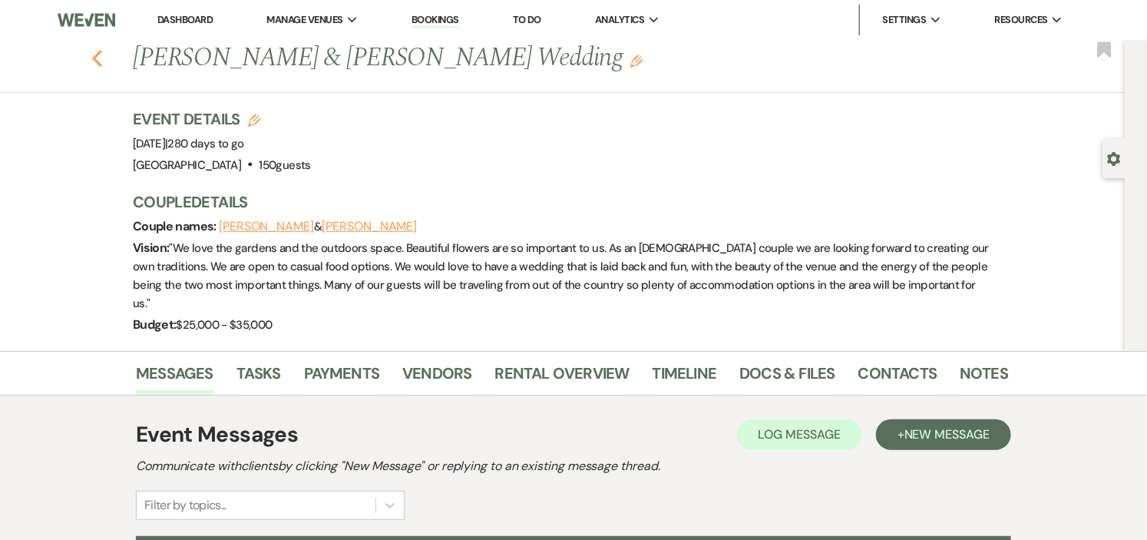
click at [103, 55] on icon "Previous" at bounding box center [97, 58] width 12 height 18
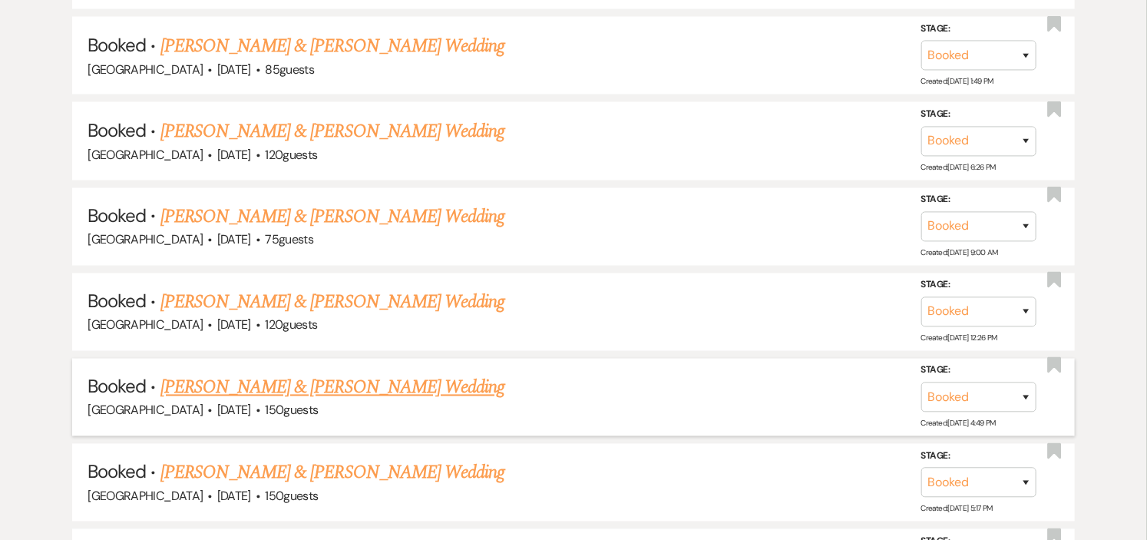
scroll to position [1194, 0]
click at [277, 384] on link "[PERSON_NAME] & [PERSON_NAME] Wedding" at bounding box center [332, 388] width 344 height 28
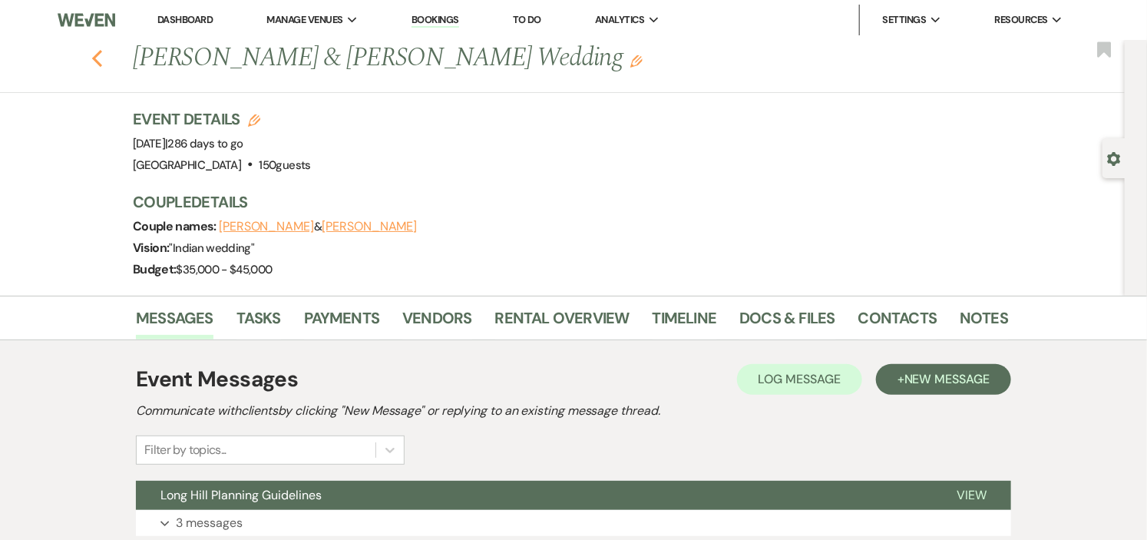
click at [103, 58] on icon "Previous" at bounding box center [97, 58] width 12 height 18
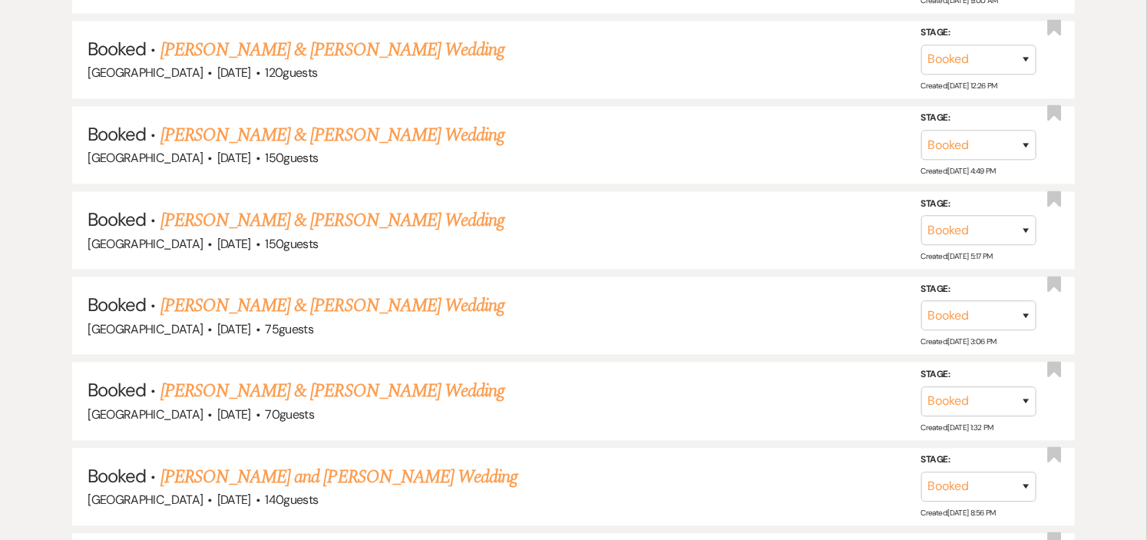
scroll to position [1449, 0]
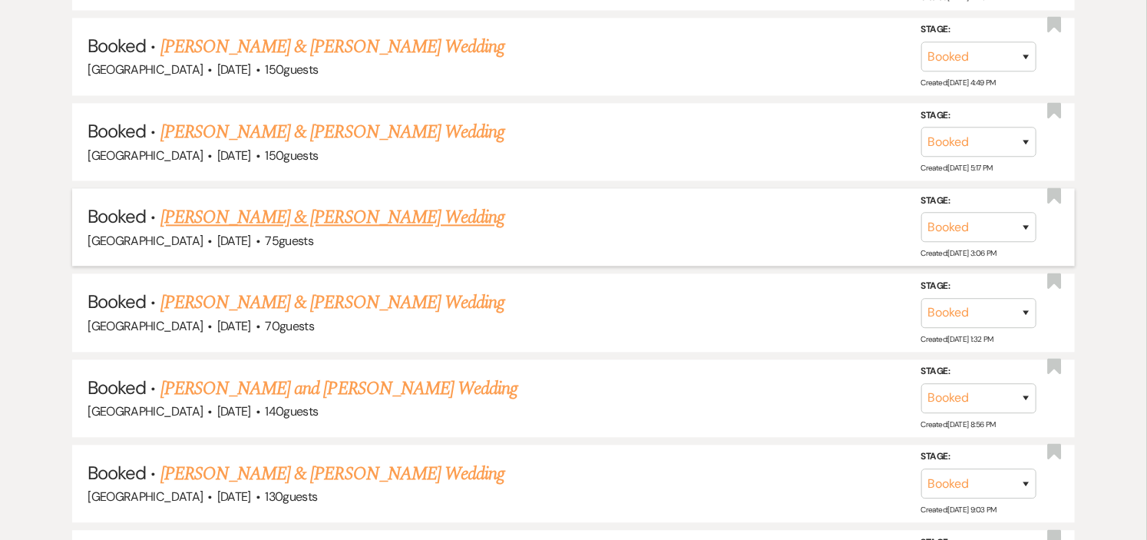
click at [352, 210] on link "[PERSON_NAME] & [PERSON_NAME] Wedding" at bounding box center [332, 217] width 344 height 28
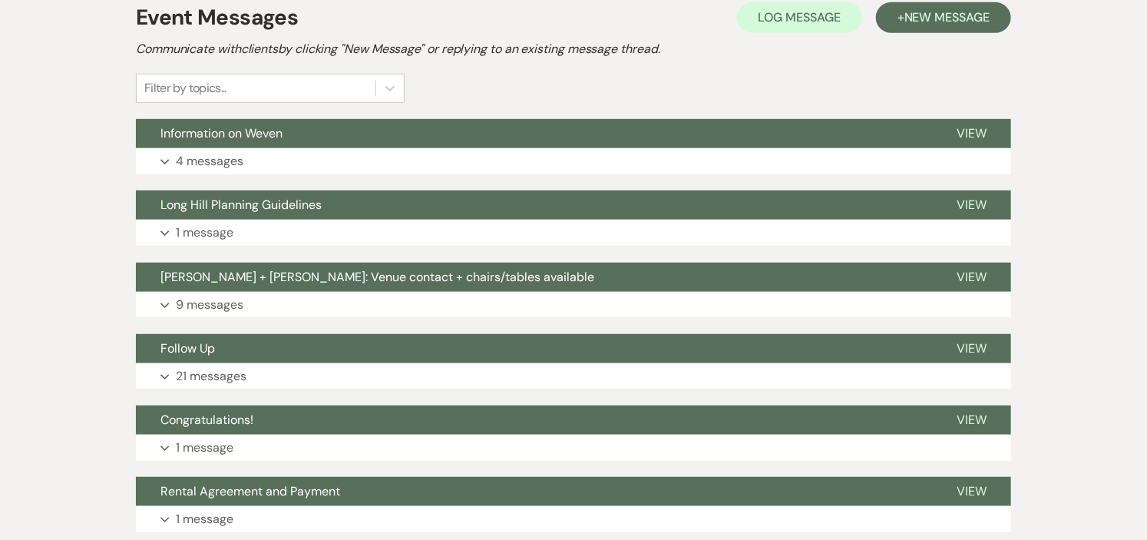
scroll to position [341, 0]
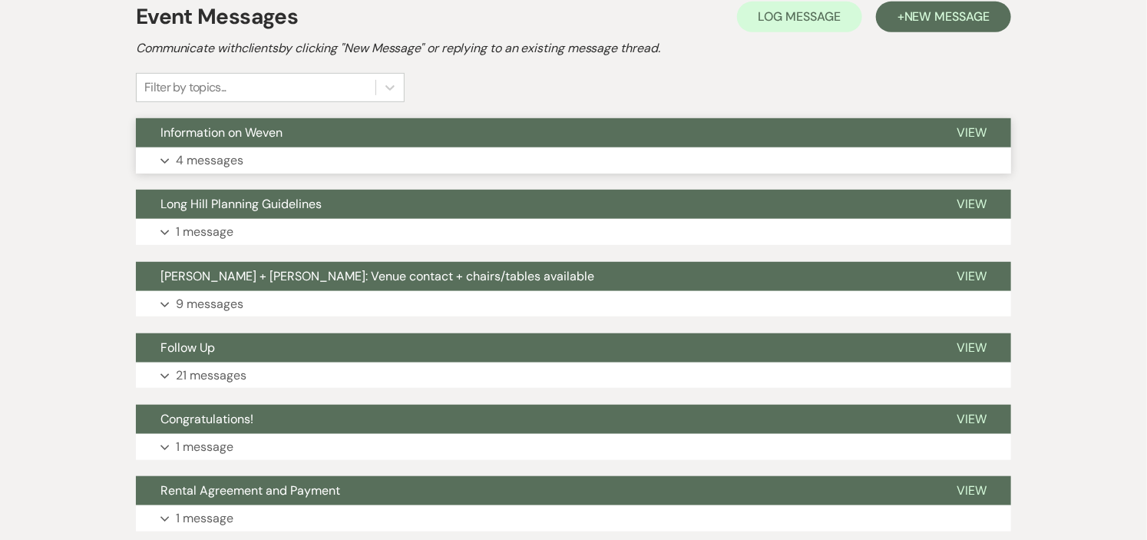
click at [392, 140] on button "Information on Weven" at bounding box center [534, 132] width 796 height 29
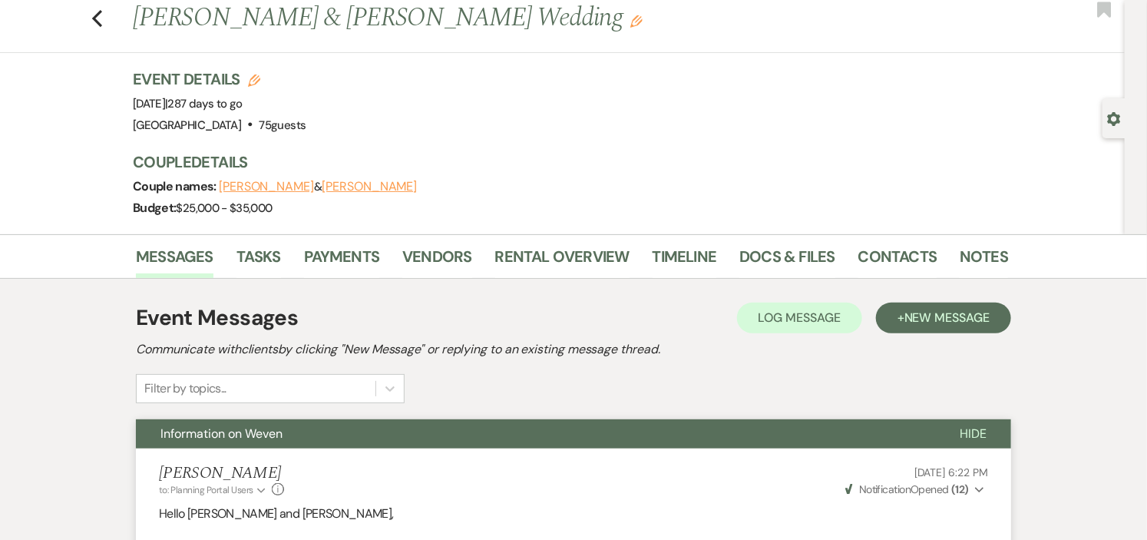
scroll to position [0, 0]
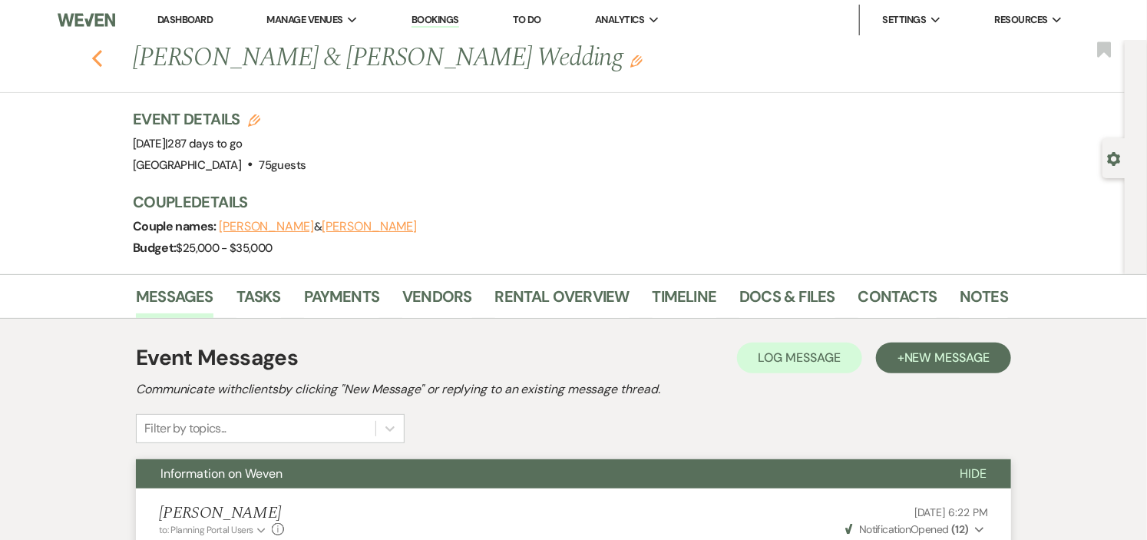
click at [100, 58] on use "button" at bounding box center [97, 58] width 10 height 17
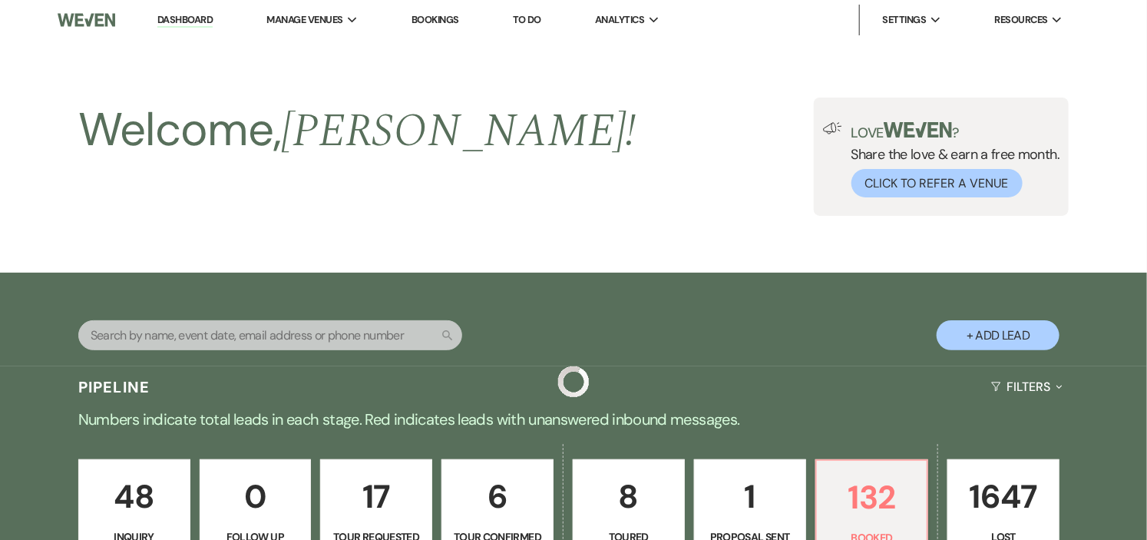
scroll to position [1449, 0]
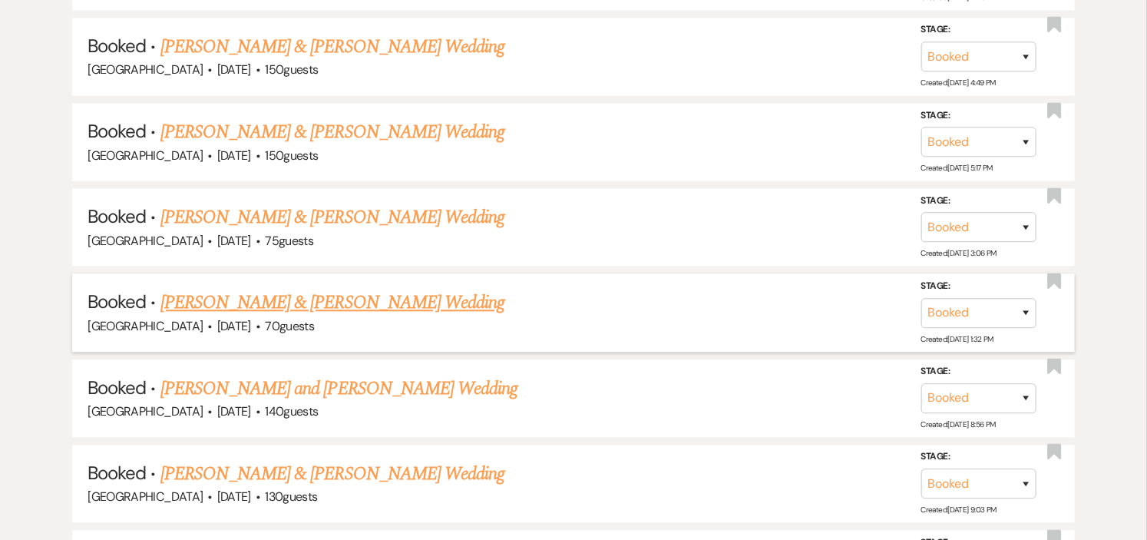
click at [232, 296] on link "[PERSON_NAME] & [PERSON_NAME] Wedding" at bounding box center [332, 303] width 344 height 28
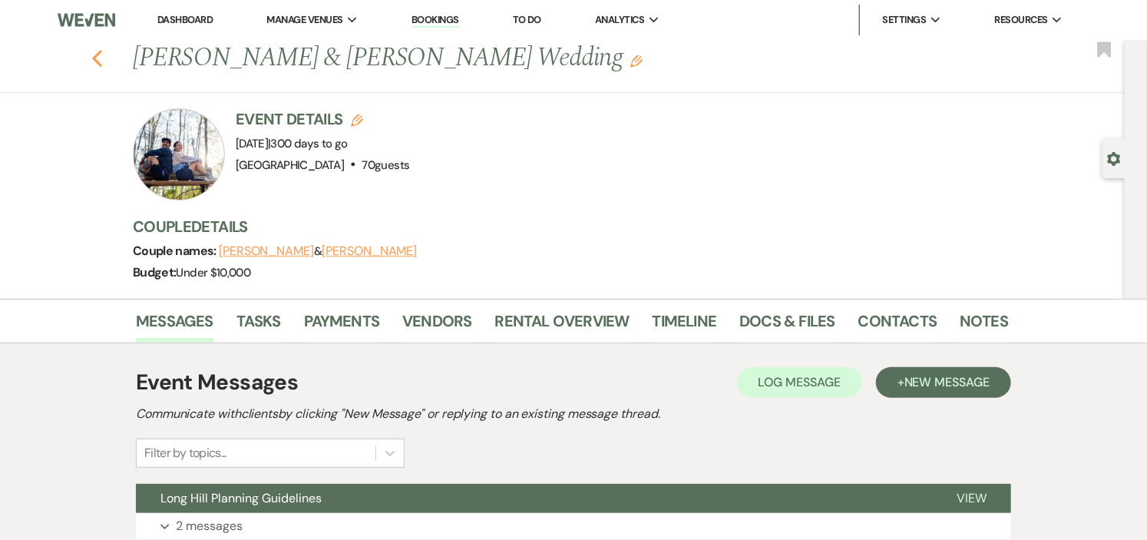
click at [103, 57] on icon "Previous" at bounding box center [97, 58] width 12 height 18
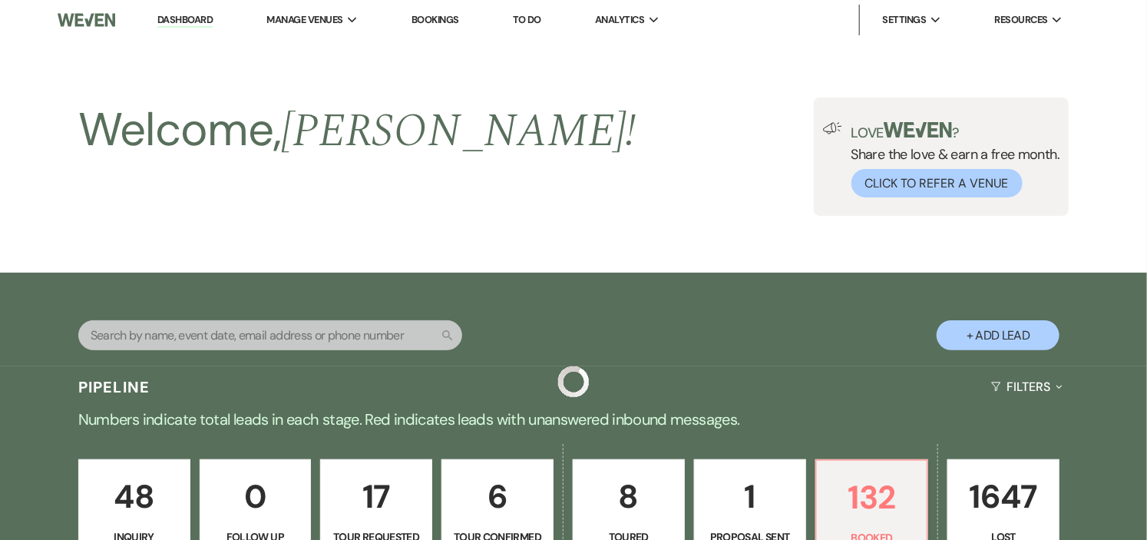
scroll to position [1449, 0]
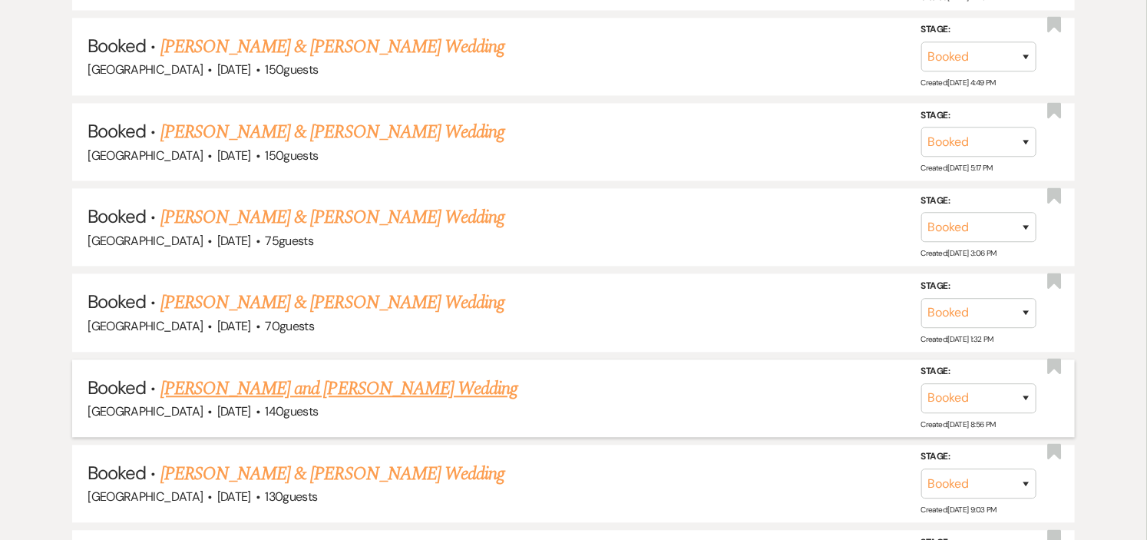
click at [234, 377] on link "[PERSON_NAME] and [PERSON_NAME] Wedding" at bounding box center [339, 389] width 358 height 28
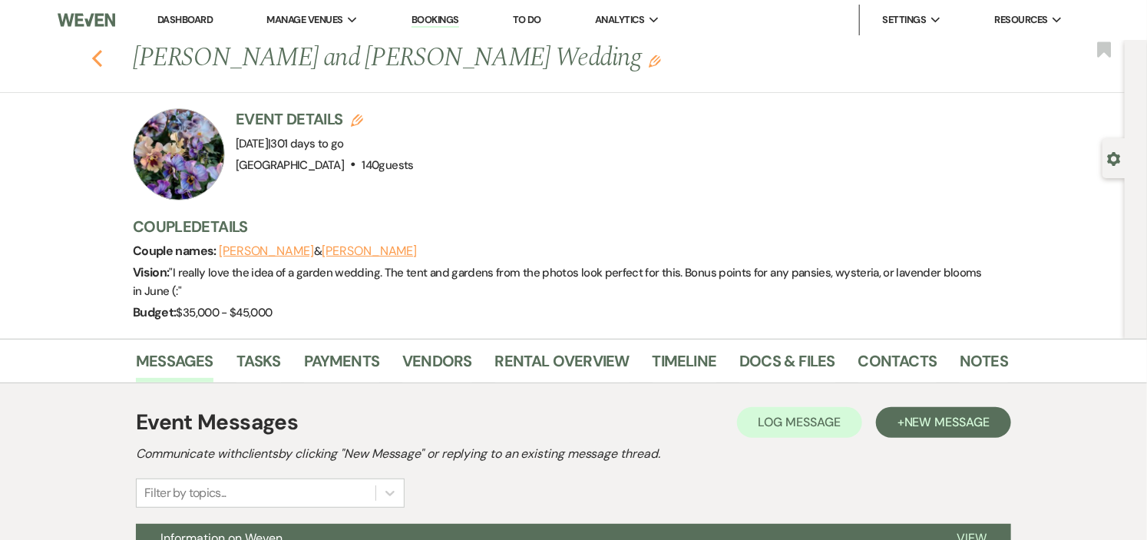
click at [101, 57] on use "button" at bounding box center [97, 58] width 10 height 17
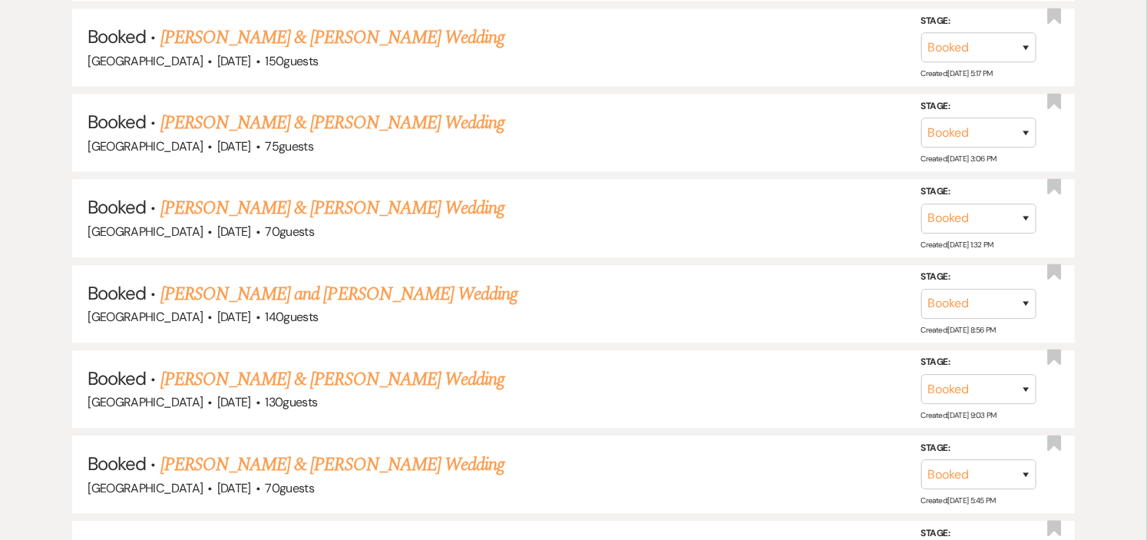
scroll to position [1621, 0]
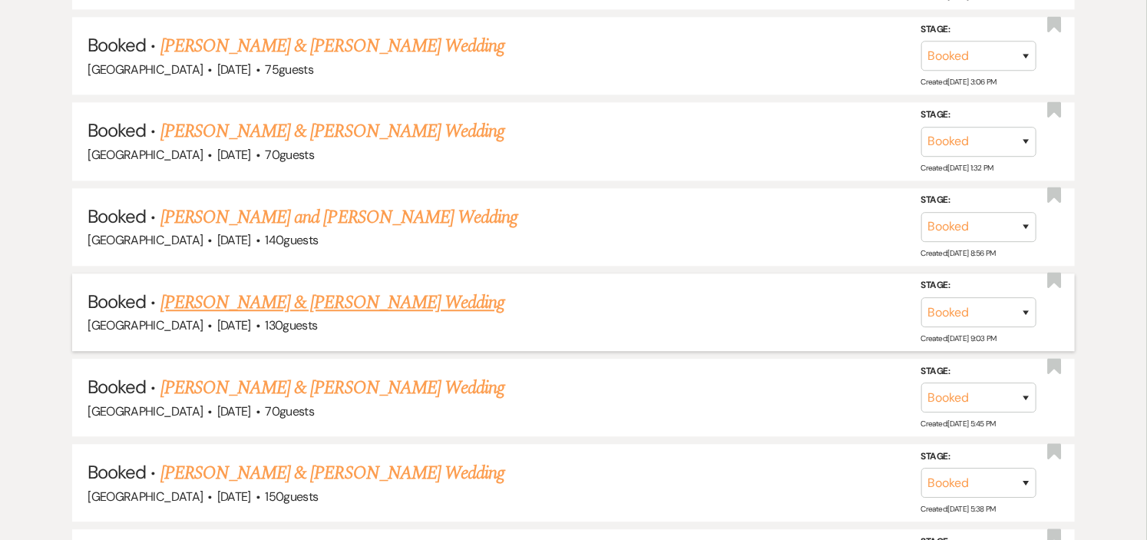
click at [269, 292] on link "[PERSON_NAME] & [PERSON_NAME] Wedding" at bounding box center [332, 303] width 344 height 28
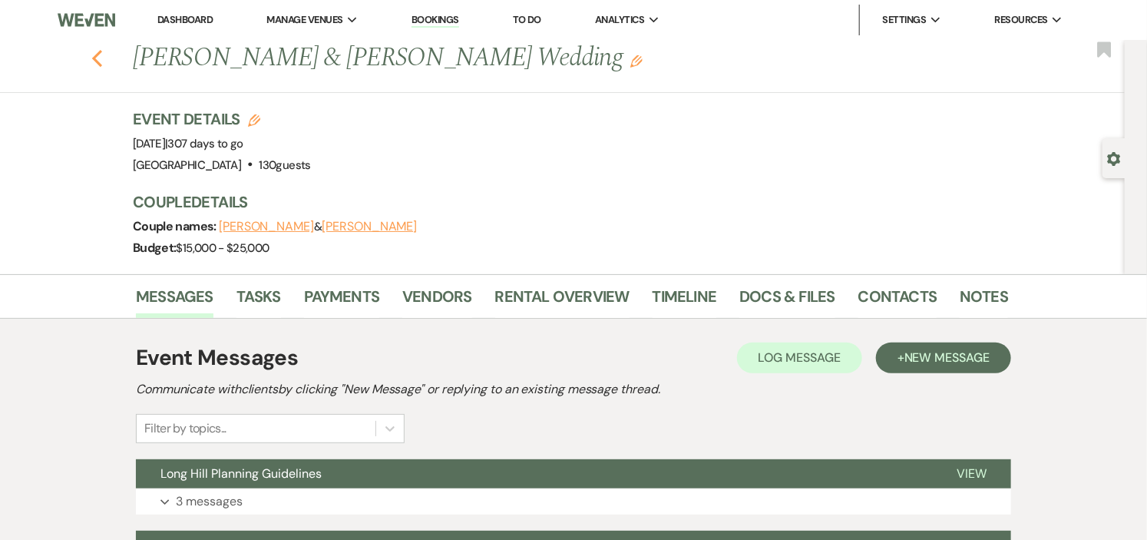
click at [100, 58] on use "button" at bounding box center [97, 58] width 10 height 17
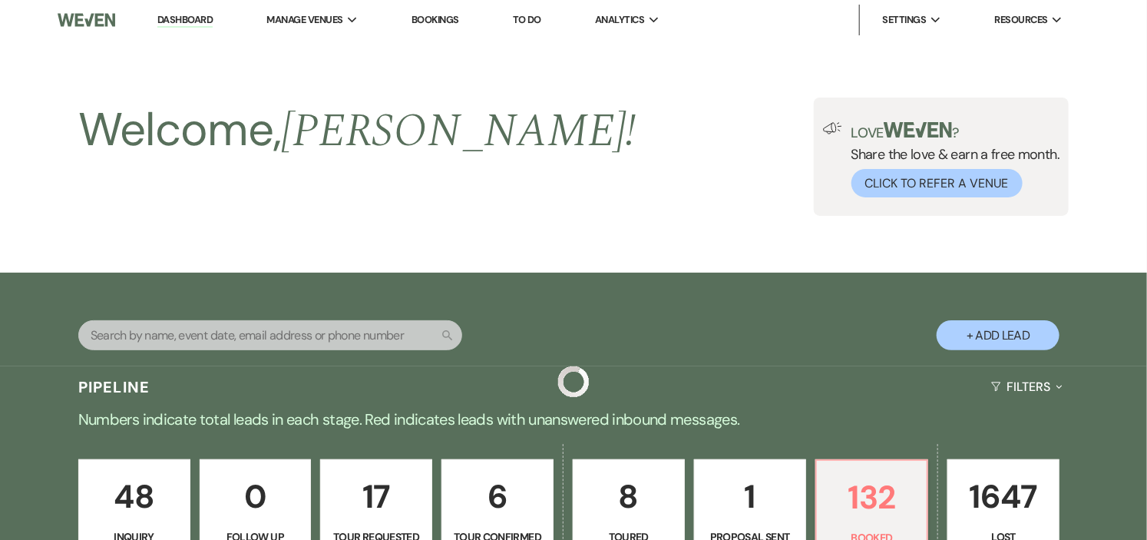
scroll to position [1621, 0]
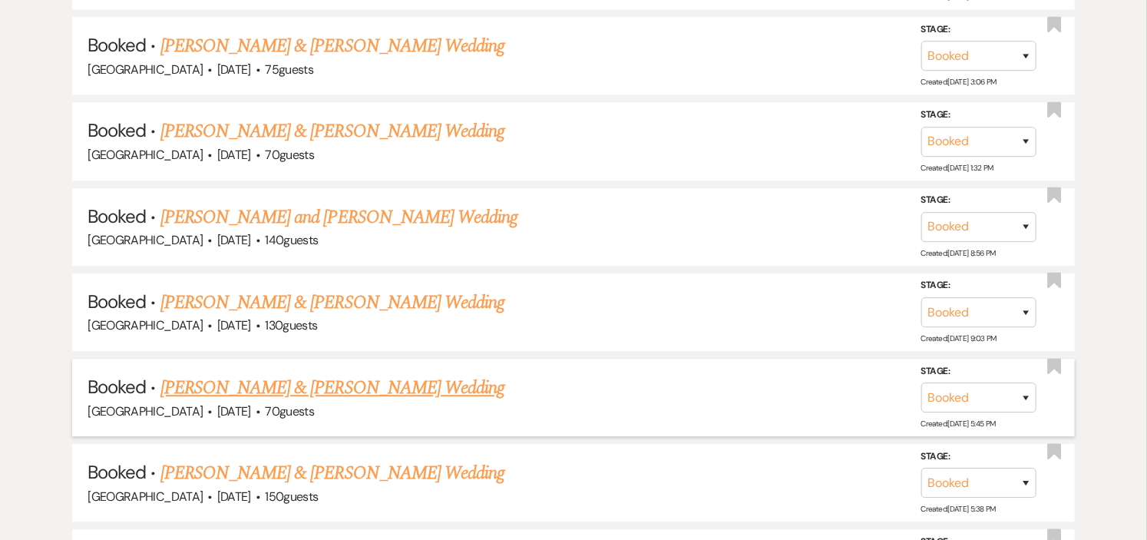
click at [316, 381] on link "[PERSON_NAME] & [PERSON_NAME] Wedding" at bounding box center [332, 388] width 344 height 28
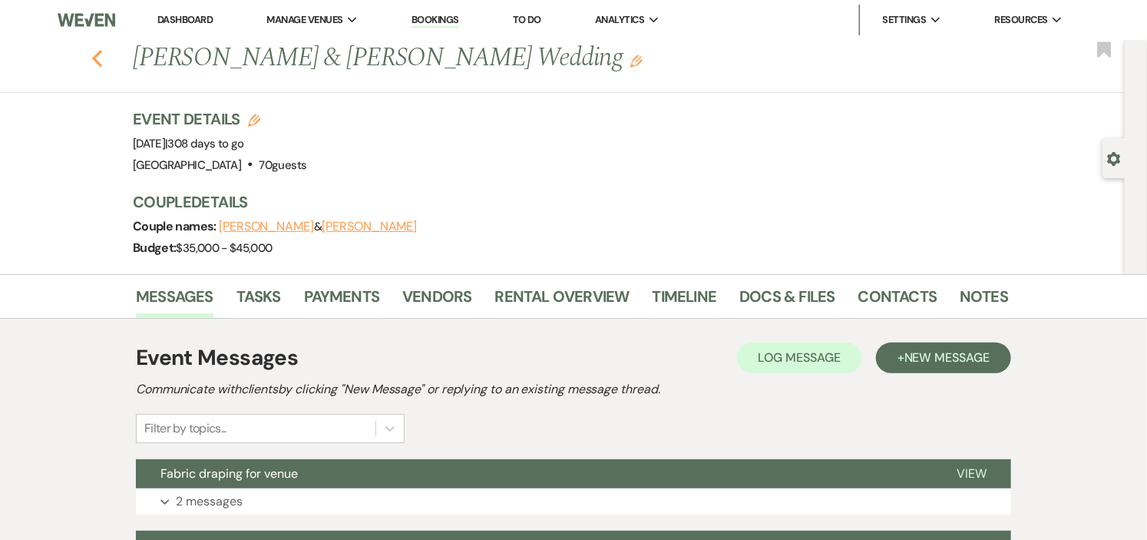
click at [97, 58] on icon "Previous" at bounding box center [97, 58] width 12 height 18
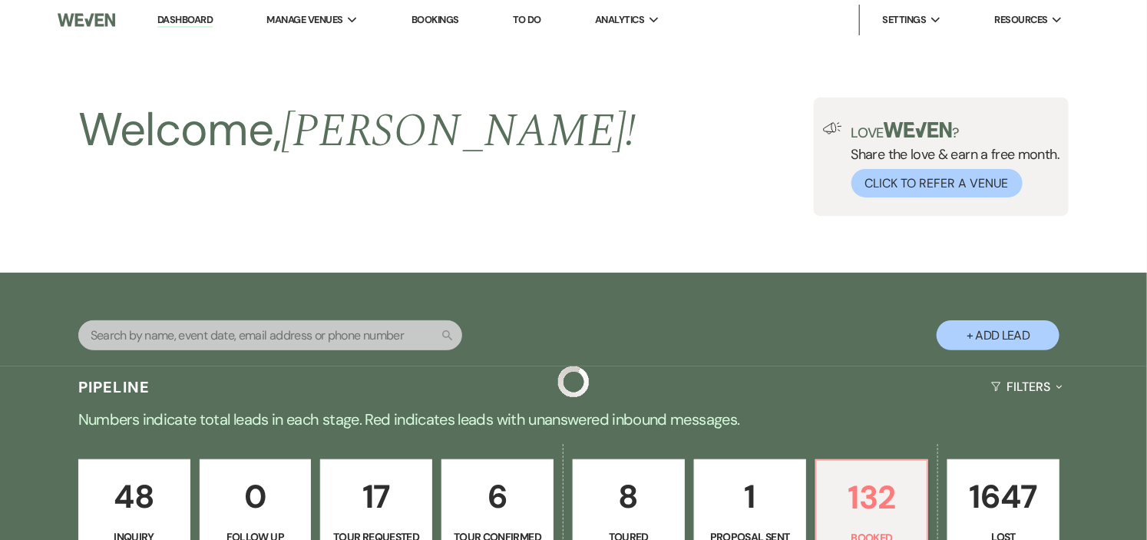
scroll to position [1621, 0]
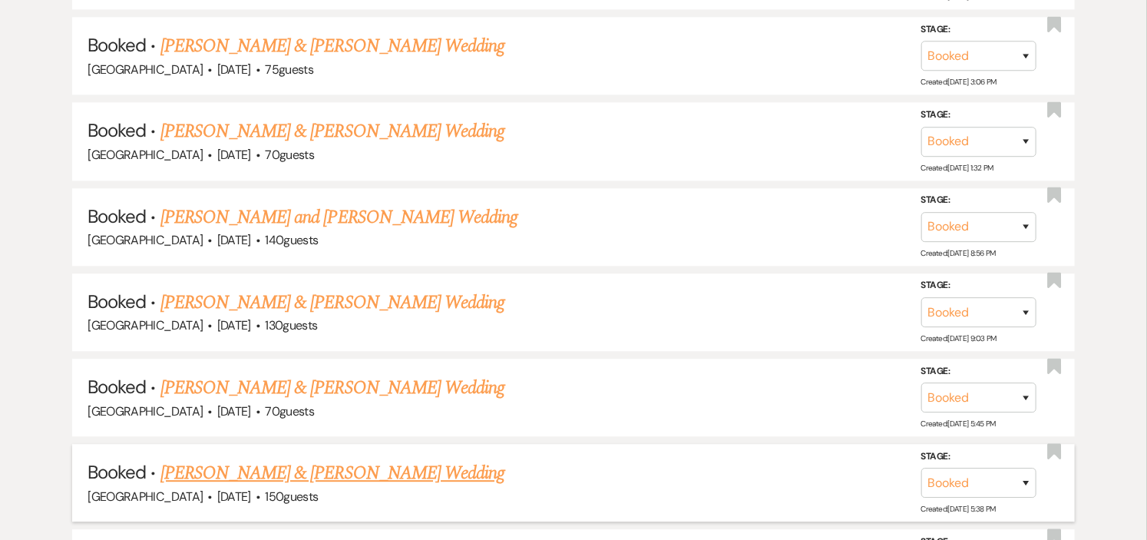
click at [385, 464] on link "[PERSON_NAME] & [PERSON_NAME] Wedding" at bounding box center [332, 473] width 344 height 28
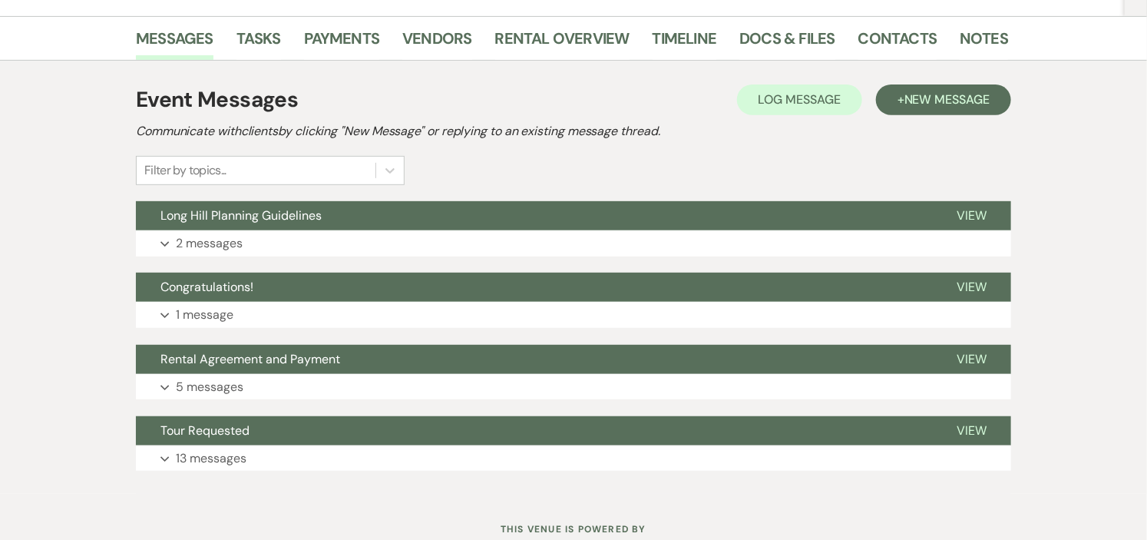
scroll to position [256, 0]
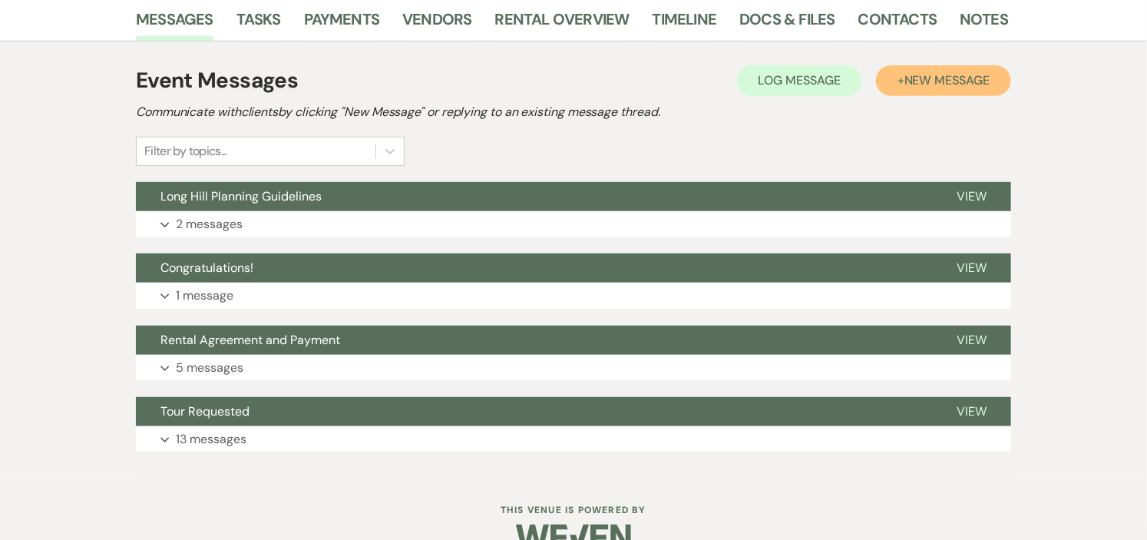
click at [963, 78] on span "New Message" at bounding box center [946, 80] width 85 height 16
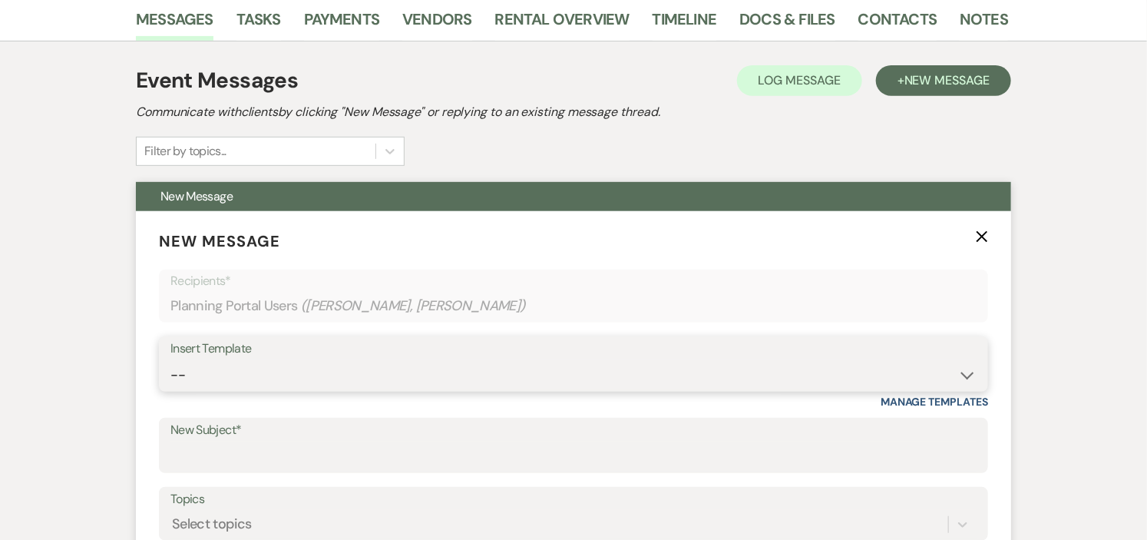
click at [963, 367] on select "-- Weven Planning Portal Introduction (Booked Events) Initial Inquiry Response …" at bounding box center [573, 375] width 806 height 30
select select "5935"
click at [170, 360] on select "-- Weven Planning Portal Introduction (Booked Events) Initial Inquiry Response …" at bounding box center [573, 375] width 806 height 30
type input "Information on Weven"
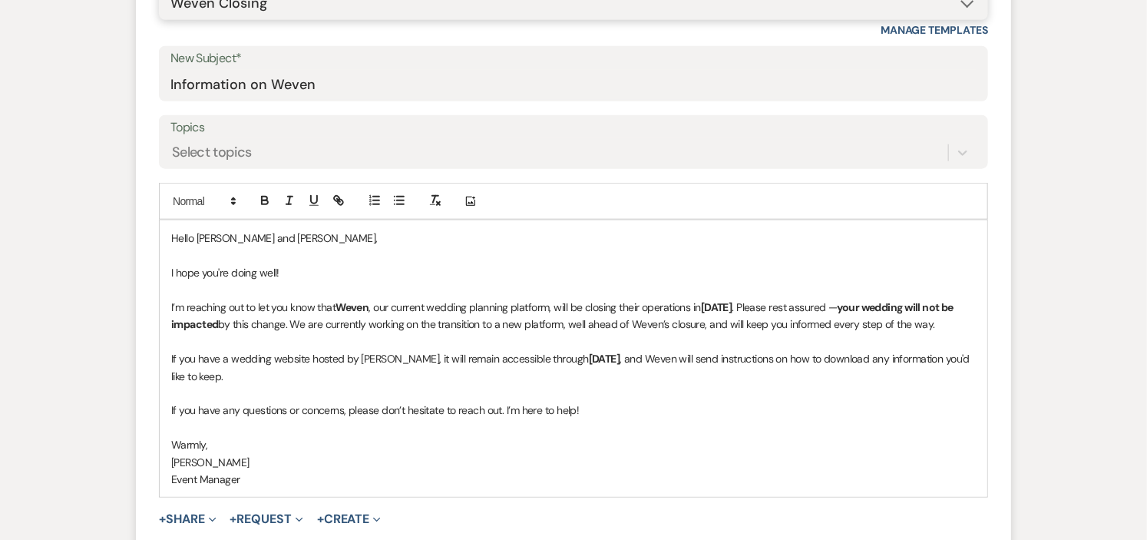
scroll to position [853, 0]
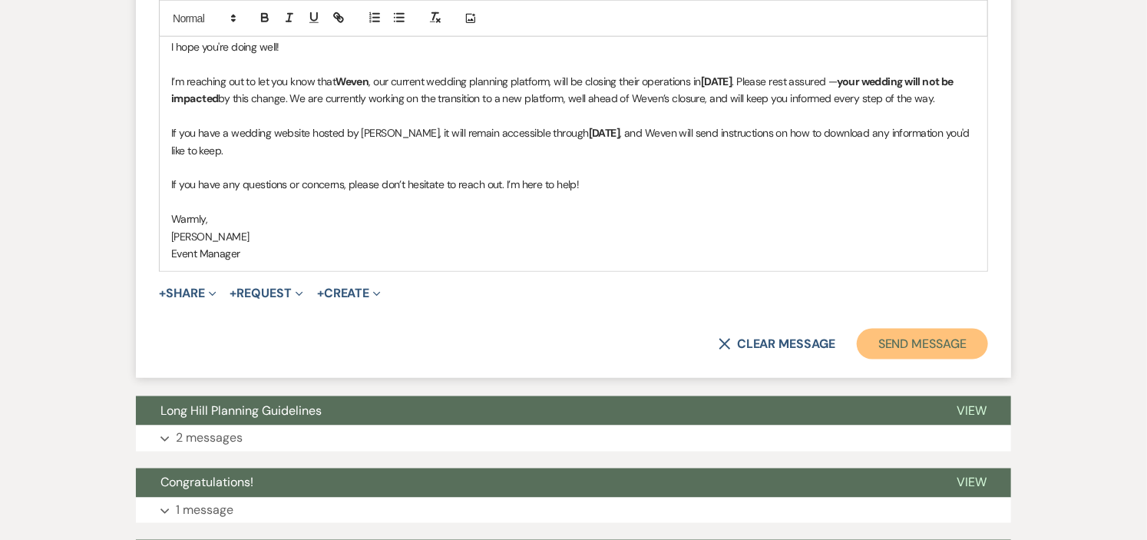
click at [908, 346] on button "Send Message" at bounding box center [922, 344] width 131 height 31
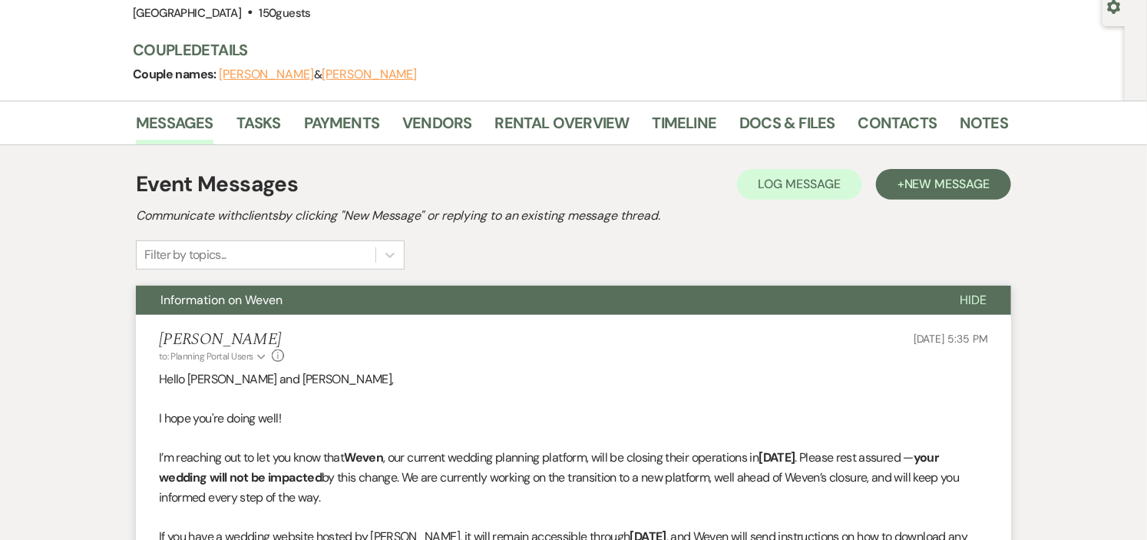
scroll to position [0, 0]
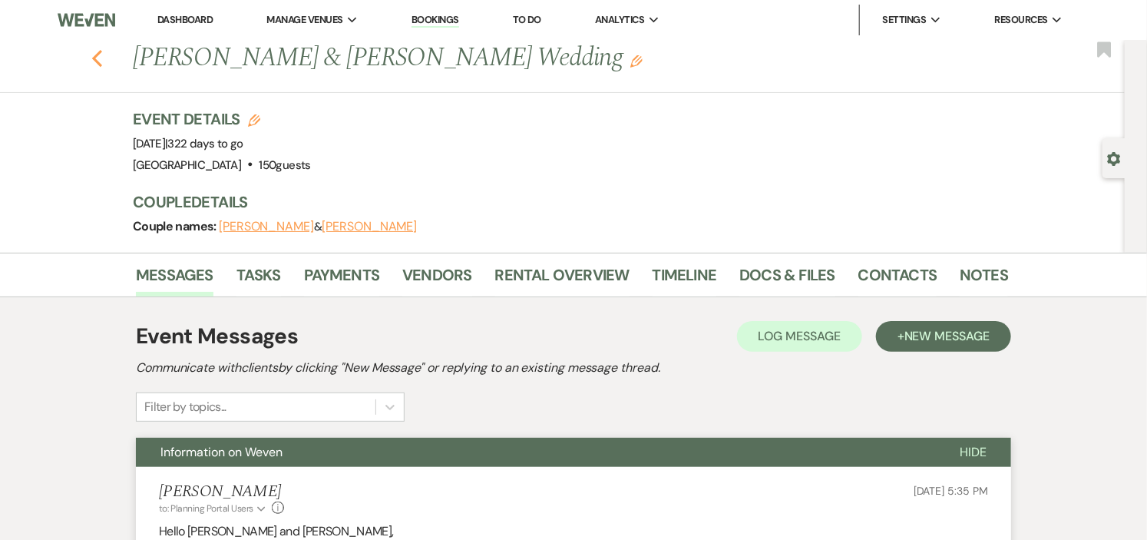
click at [102, 60] on use "button" at bounding box center [97, 58] width 10 height 17
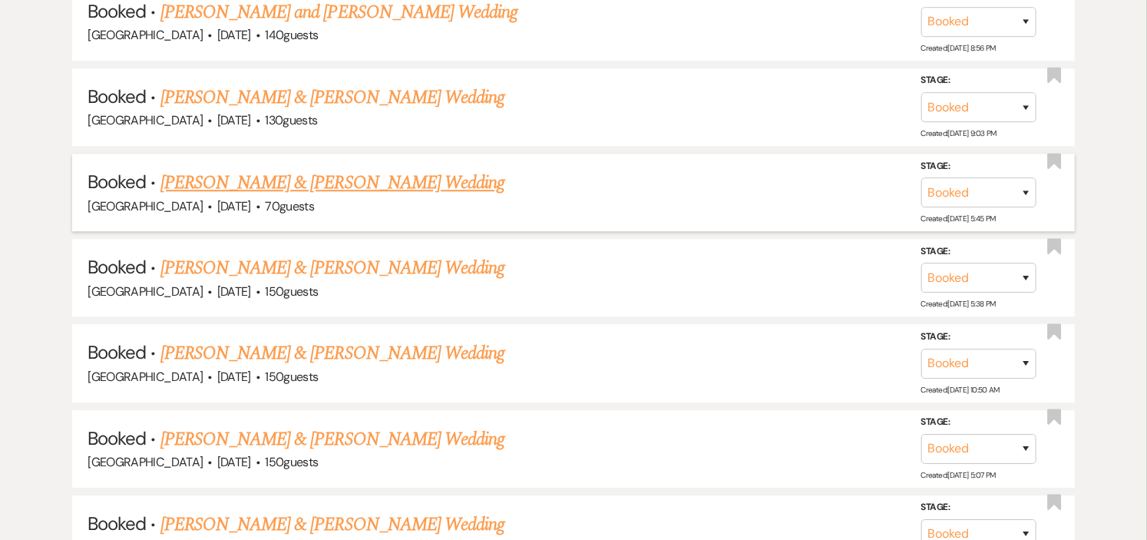
scroll to position [1876, 0]
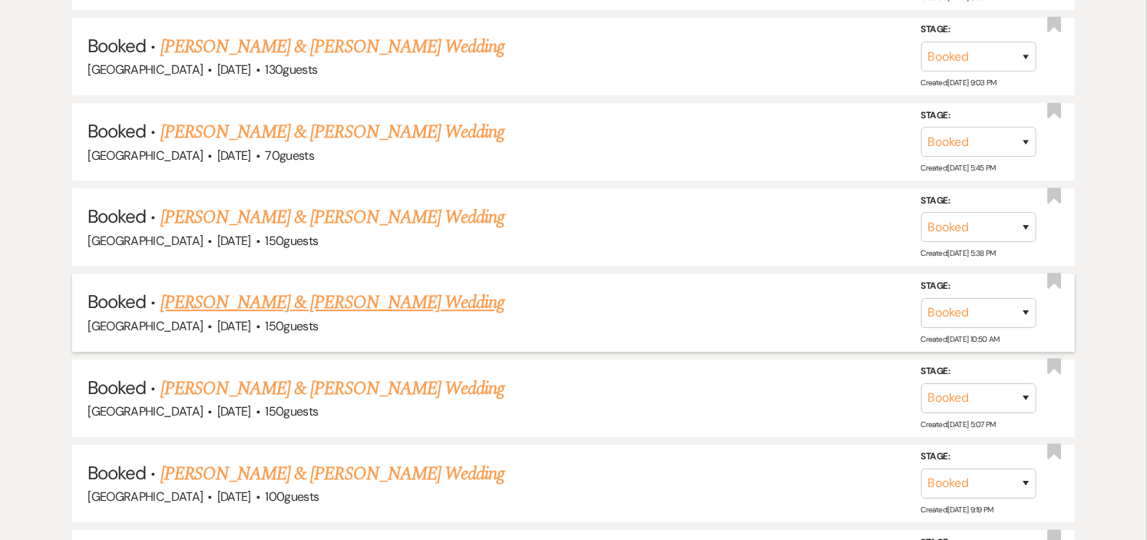
click at [259, 289] on link "[PERSON_NAME] & [PERSON_NAME] Wedding" at bounding box center [332, 303] width 344 height 28
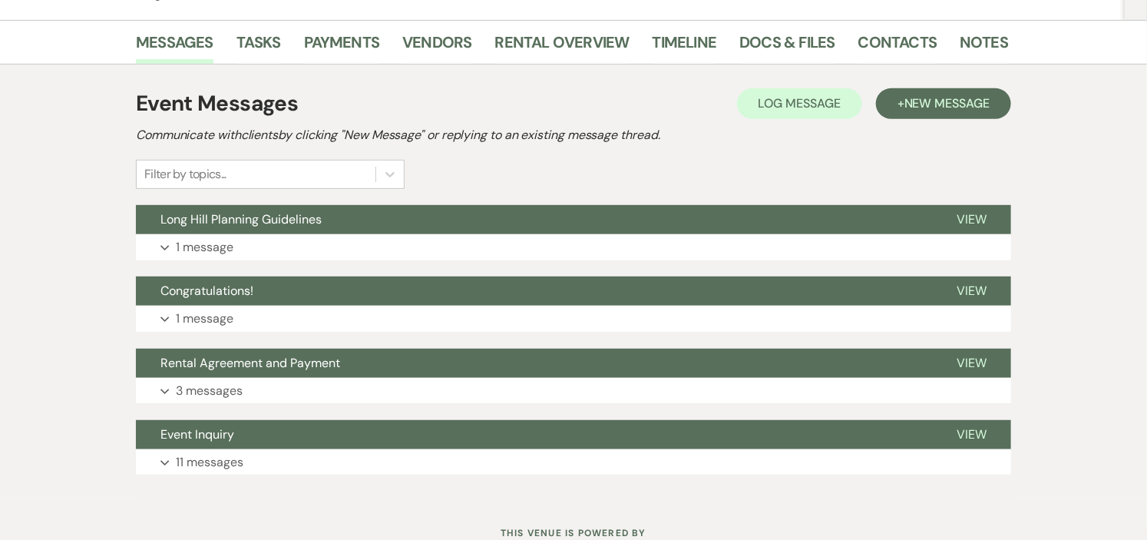
scroll to position [256, 0]
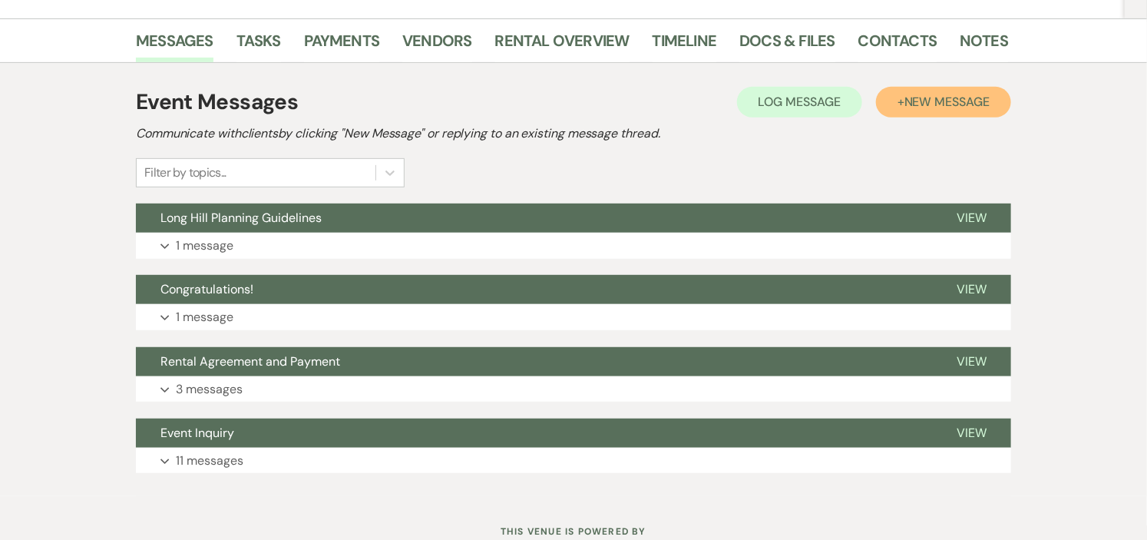
click at [929, 96] on span "New Message" at bounding box center [946, 102] width 85 height 16
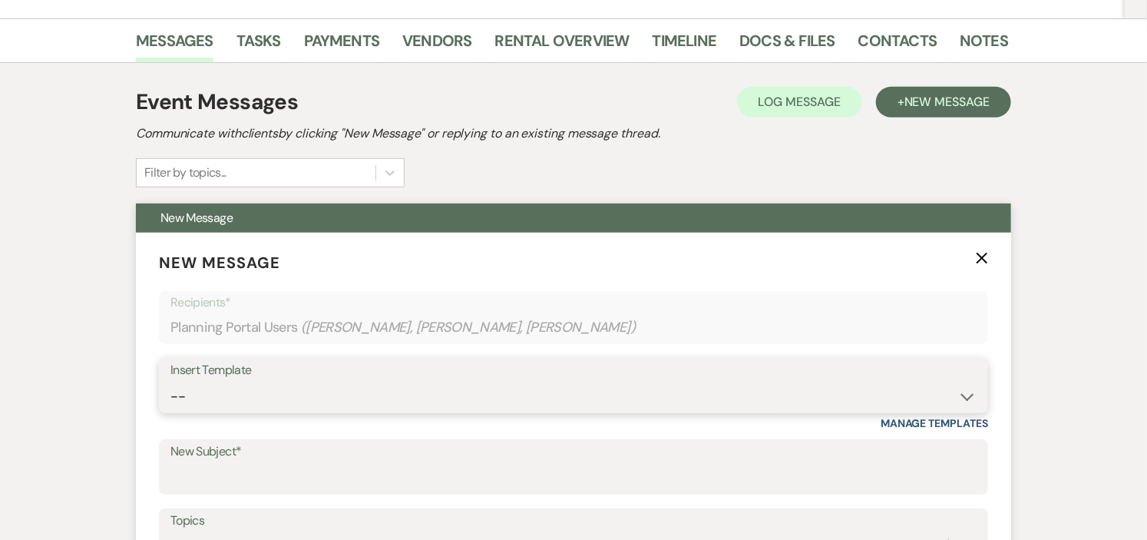
click at [944, 388] on select "-- Weven Planning Portal Introduction (Booked Events) Initial Inquiry Response …" at bounding box center [573, 397] width 806 height 30
select select "5935"
click at [170, 382] on select "-- Weven Planning Portal Introduction (Booked Events) Initial Inquiry Response …" at bounding box center [573, 397] width 806 height 30
type input "Information on Weven"
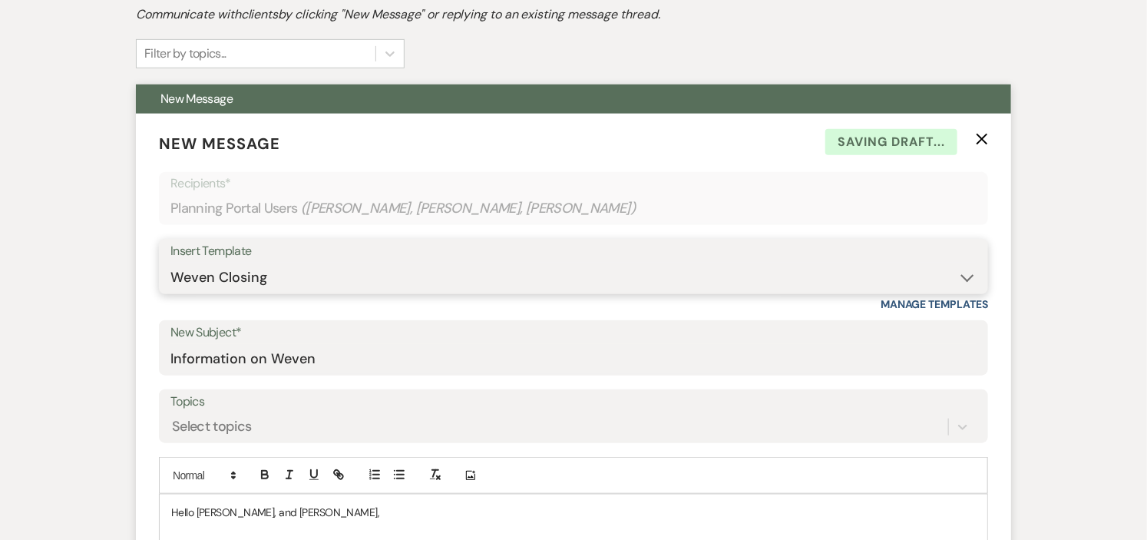
scroll to position [596, 0]
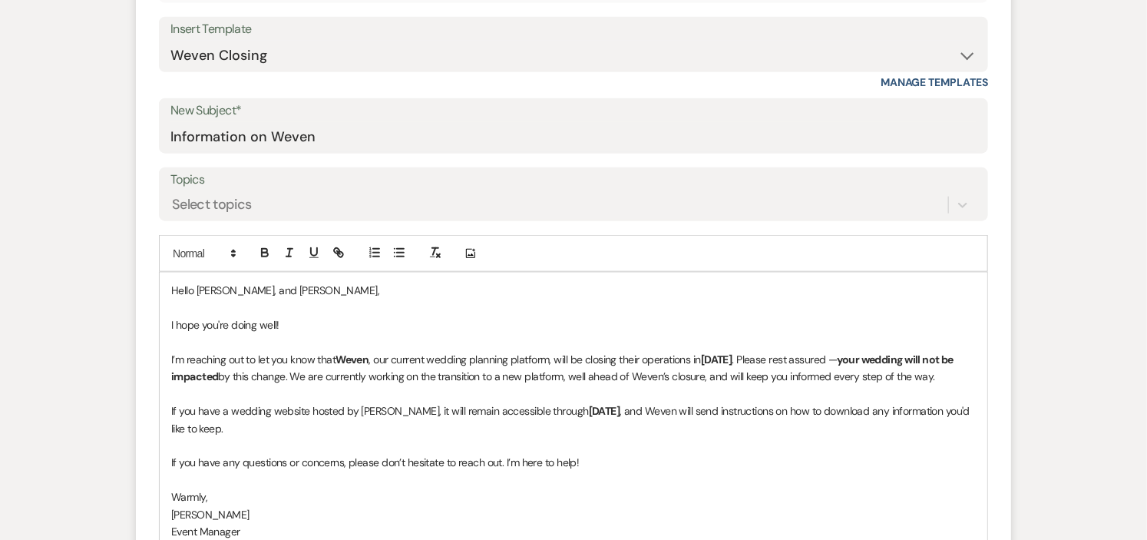
click at [341, 286] on p "Hello [PERSON_NAME], and [PERSON_NAME]," at bounding box center [573, 290] width 805 height 17
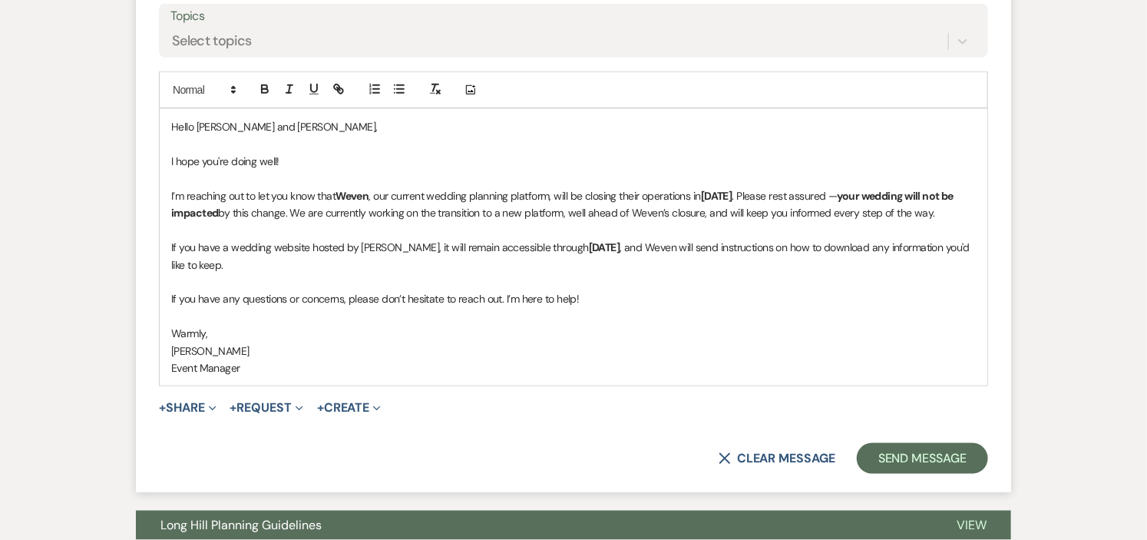
scroll to position [853, 0]
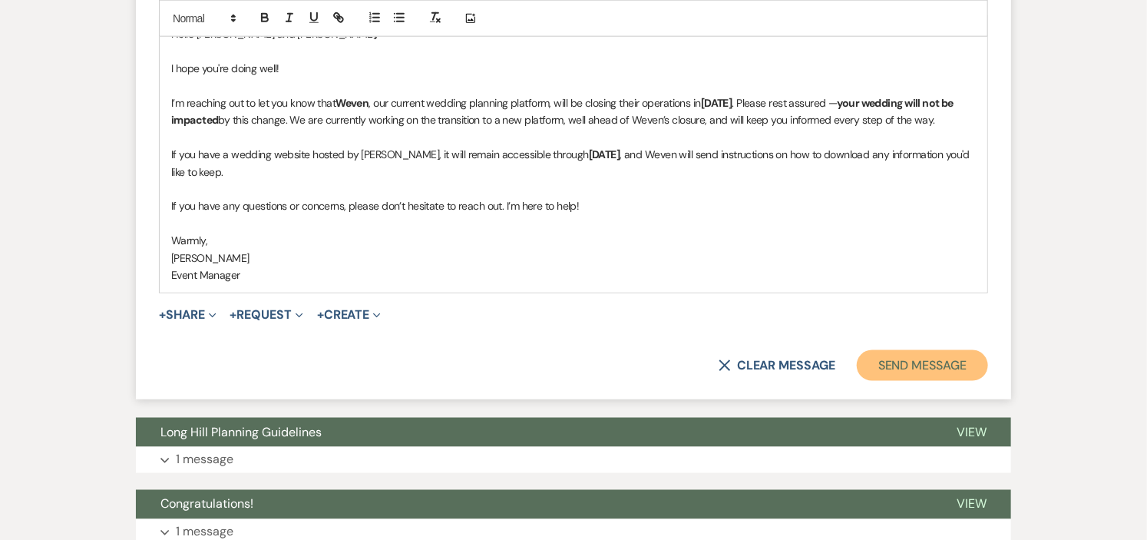
click at [875, 365] on button "Send Message" at bounding box center [922, 365] width 131 height 31
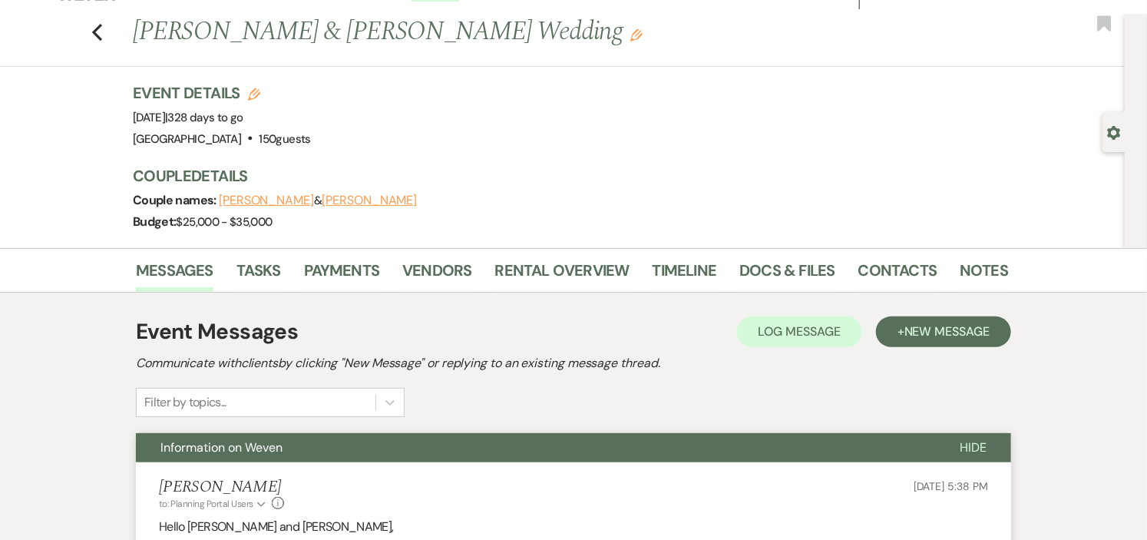
scroll to position [25, 0]
click at [103, 32] on icon "Previous" at bounding box center [97, 33] width 12 height 18
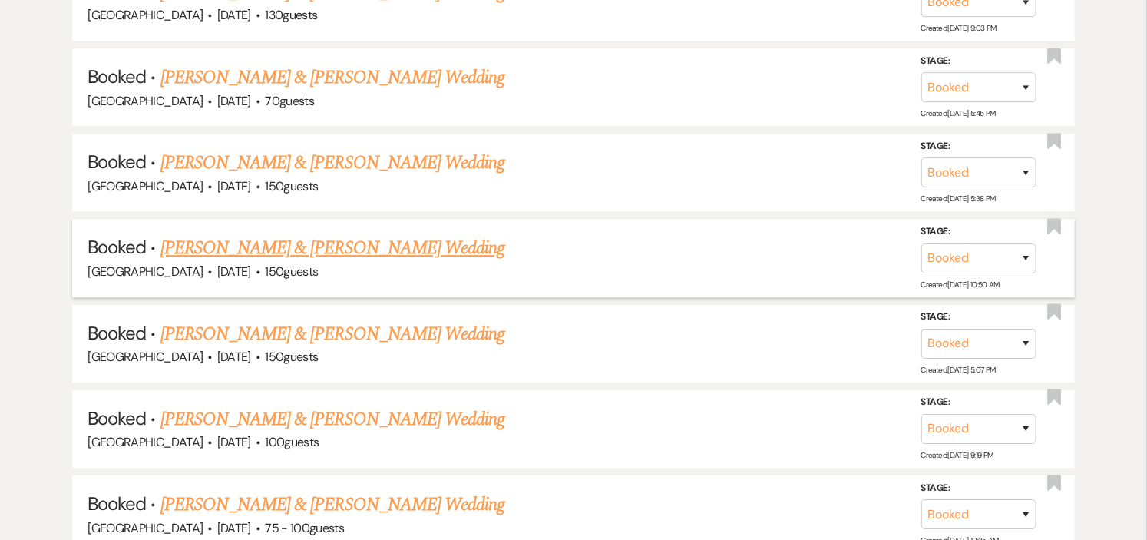
scroll to position [2047, 0]
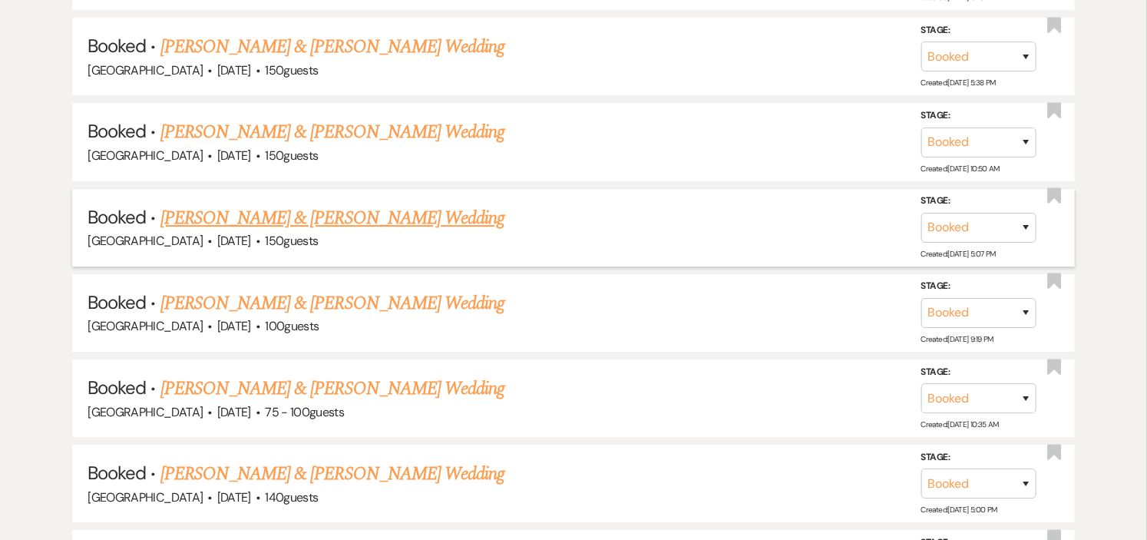
click at [298, 208] on link "[PERSON_NAME] & [PERSON_NAME] Wedding" at bounding box center [332, 218] width 344 height 28
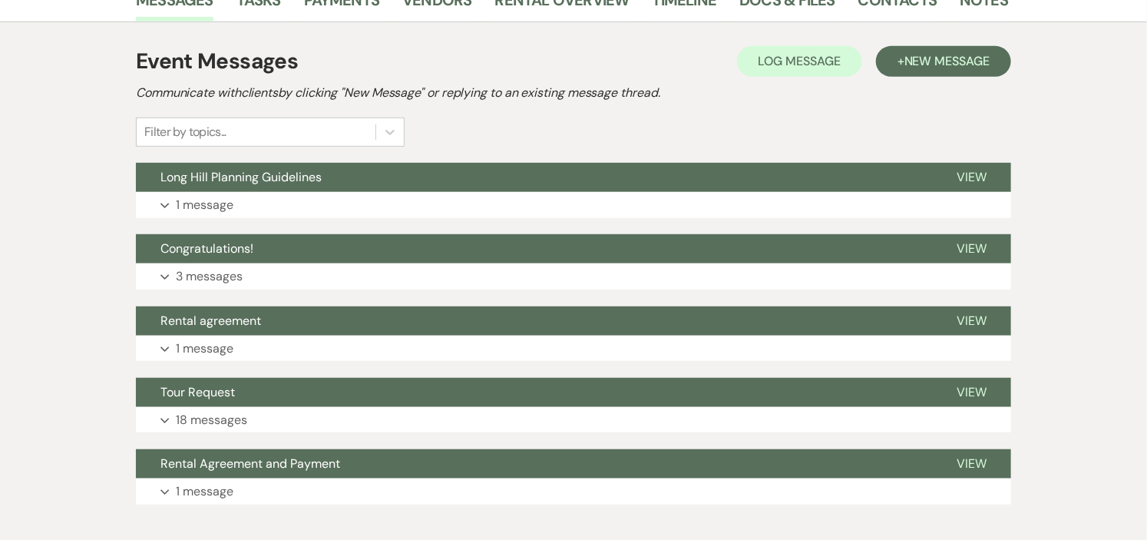
scroll to position [233, 0]
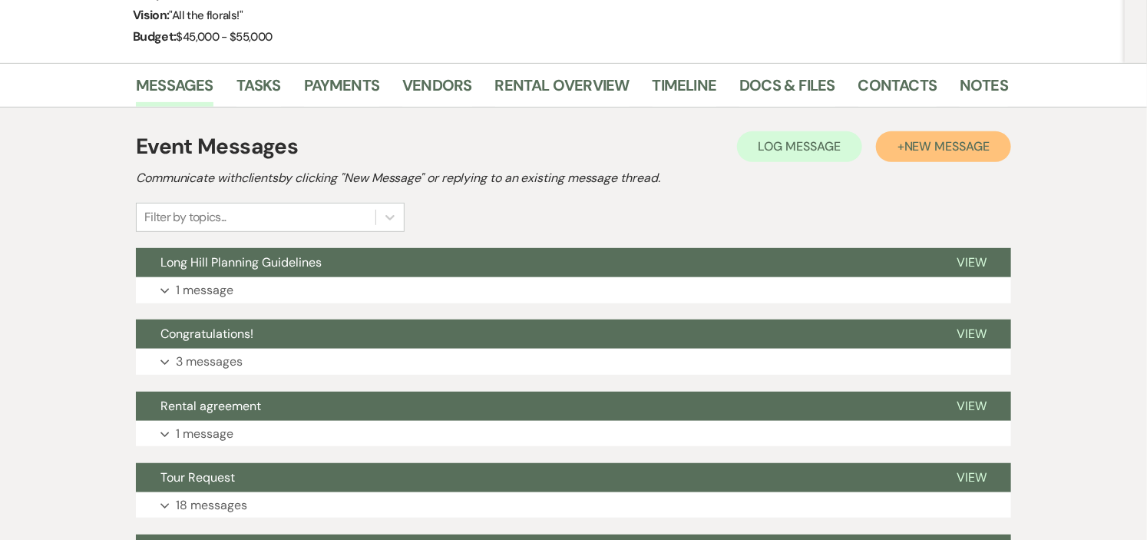
click at [978, 147] on span "New Message" at bounding box center [946, 146] width 85 height 16
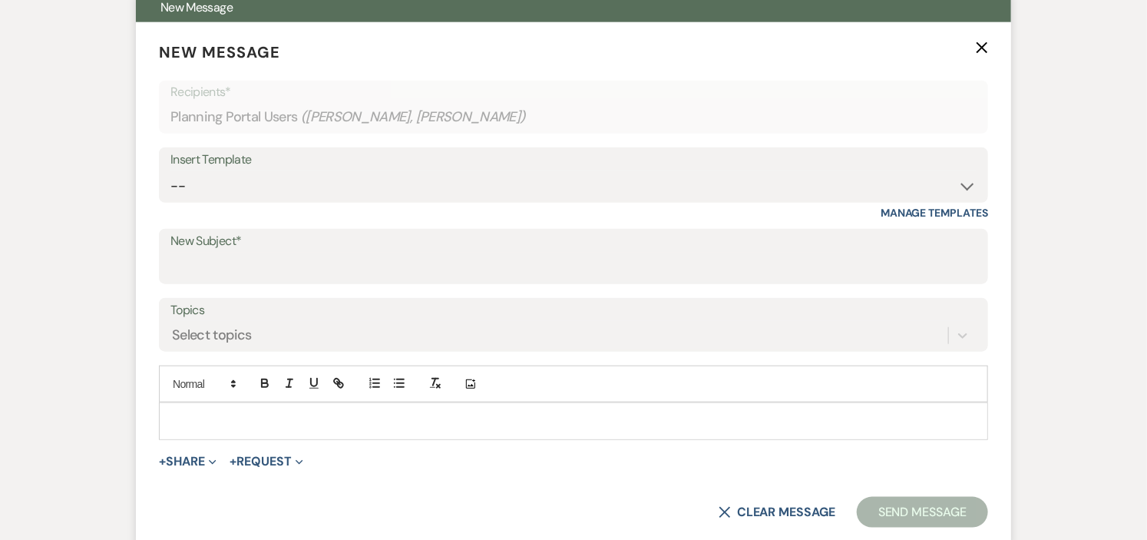
scroll to position [488, 0]
click at [968, 183] on select "-- Weven Planning Portal Introduction (Booked Events) Initial Inquiry Response …" at bounding box center [573, 185] width 806 height 30
select select "5935"
click at [170, 170] on select "-- Weven Planning Portal Introduction (Booked Events) Initial Inquiry Response …" at bounding box center [573, 185] width 806 height 30
type input "Information on Weven"
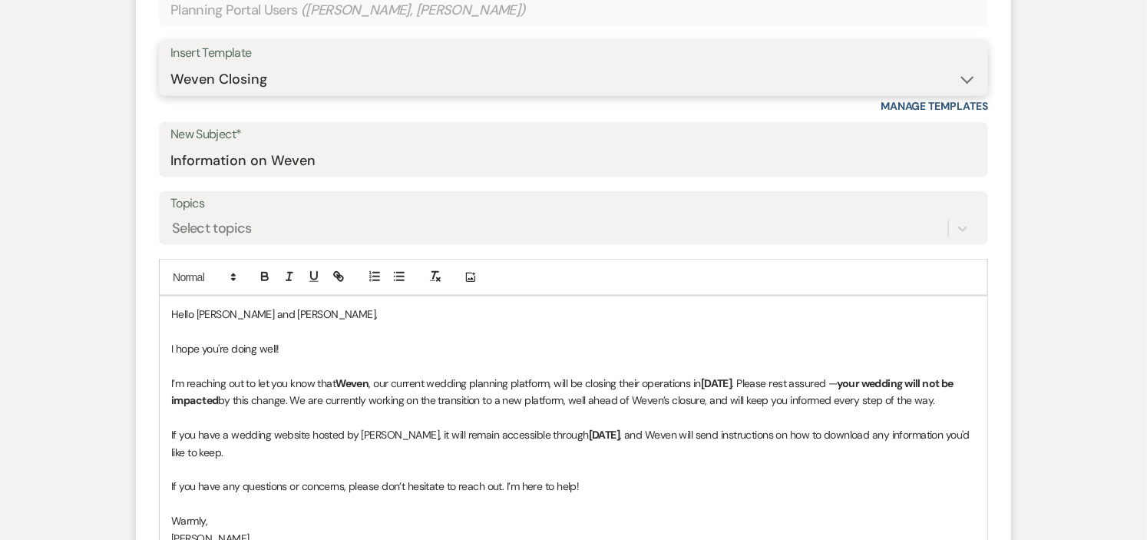
scroll to position [596, 0]
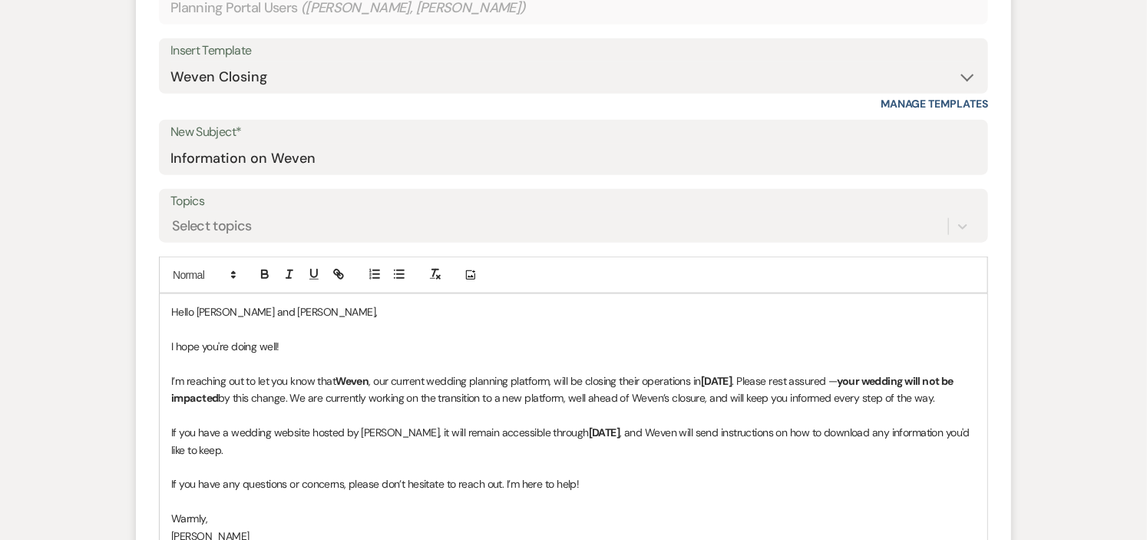
click at [220, 313] on p "Hello [PERSON_NAME] and [PERSON_NAME]," at bounding box center [573, 311] width 805 height 17
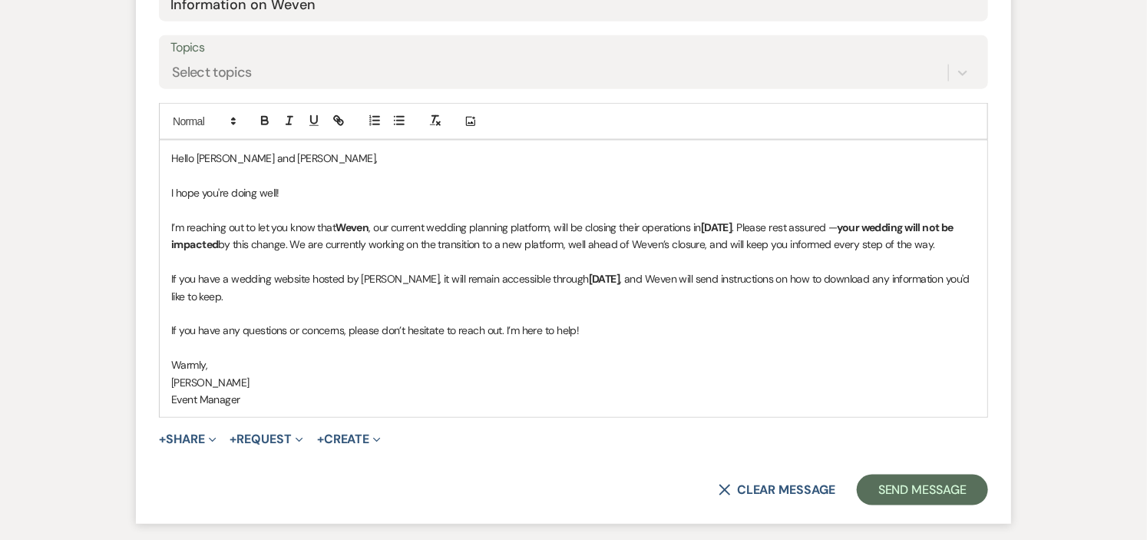
scroll to position [938, 0]
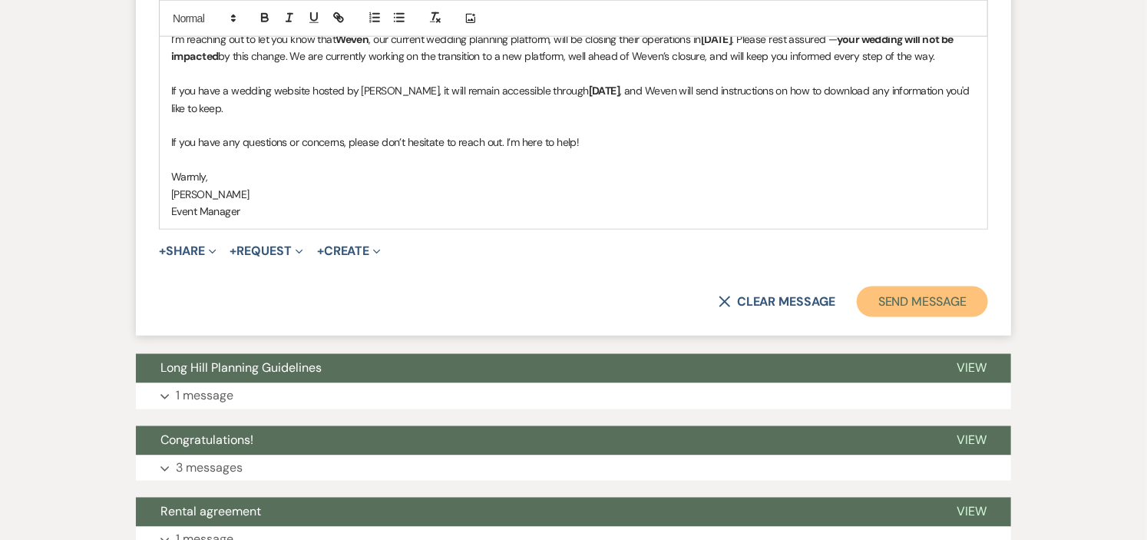
click at [877, 305] on button "Send Message" at bounding box center [922, 301] width 131 height 31
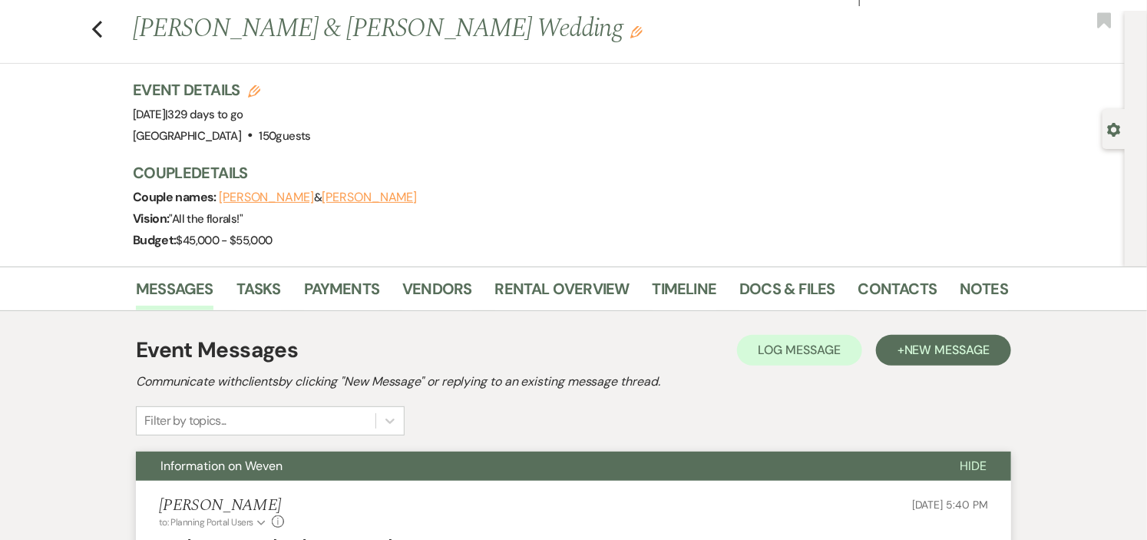
scroll to position [0, 0]
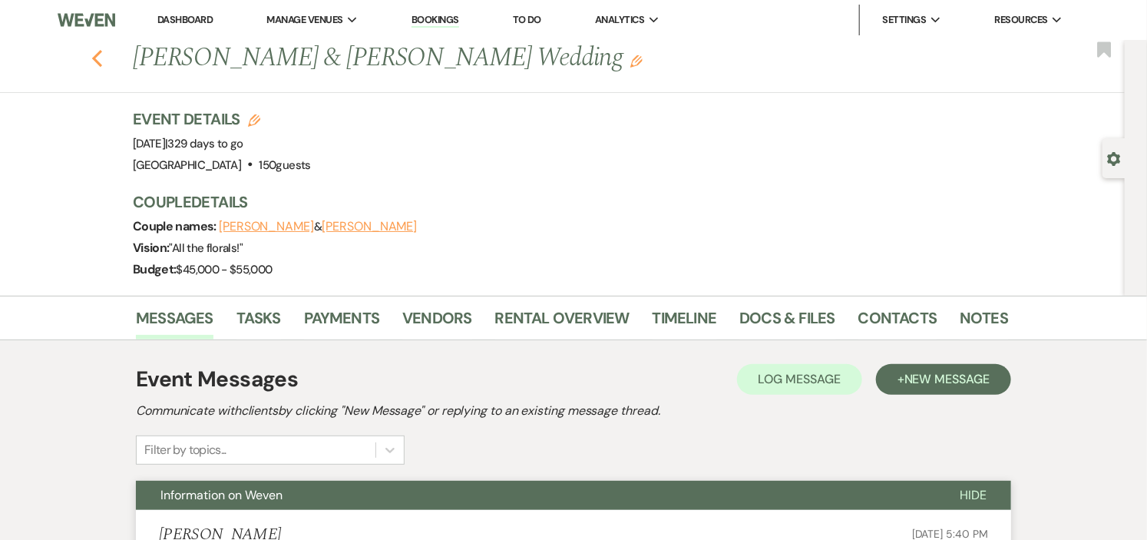
click at [97, 54] on icon "Previous" at bounding box center [97, 58] width 12 height 18
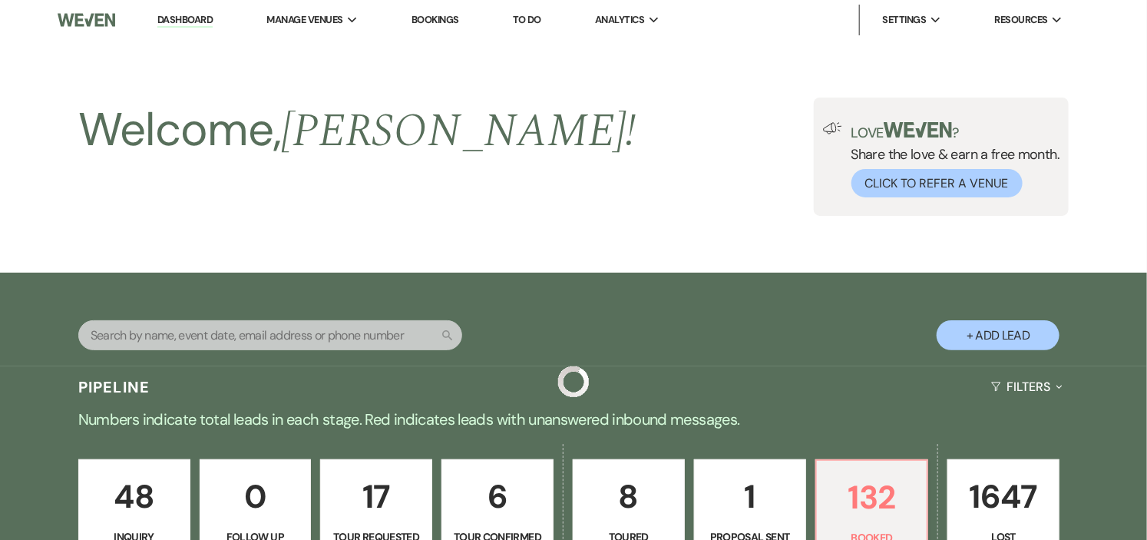
scroll to position [2047, 0]
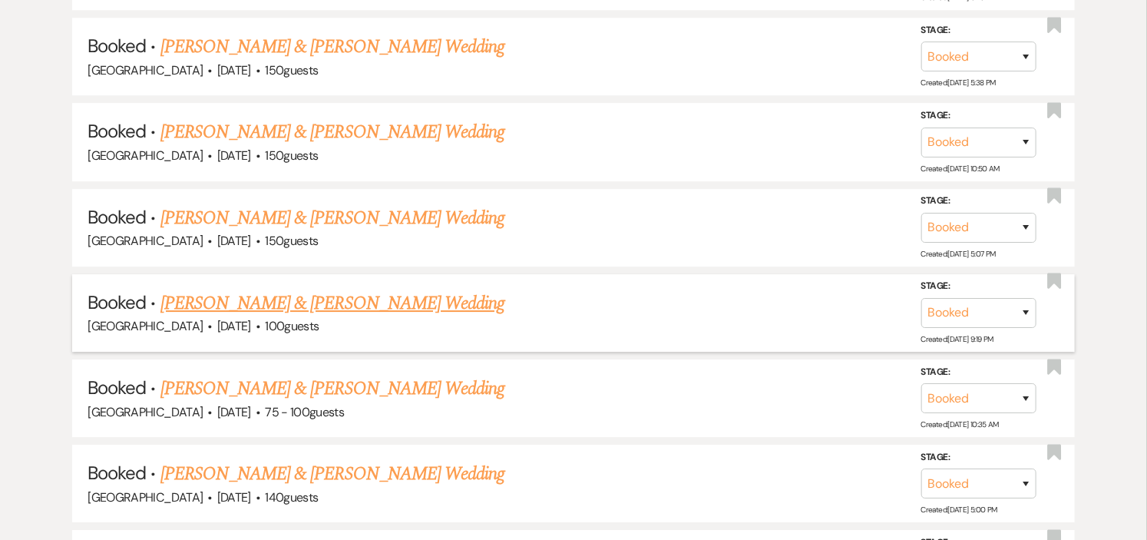
click at [292, 294] on link "[PERSON_NAME] & [PERSON_NAME] Wedding" at bounding box center [332, 303] width 344 height 28
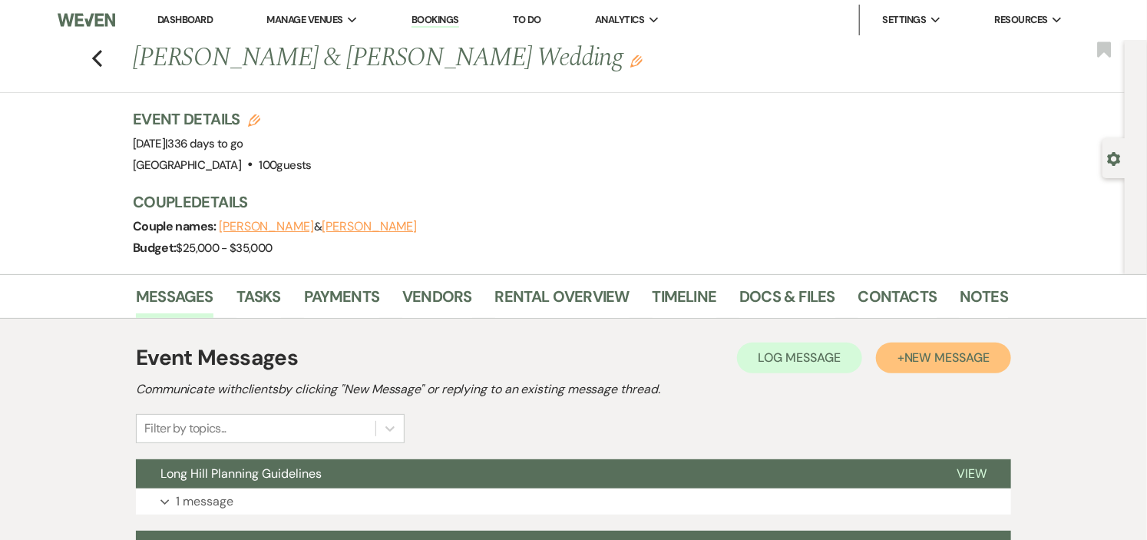
click at [893, 352] on button "+ New Message" at bounding box center [943, 357] width 135 height 31
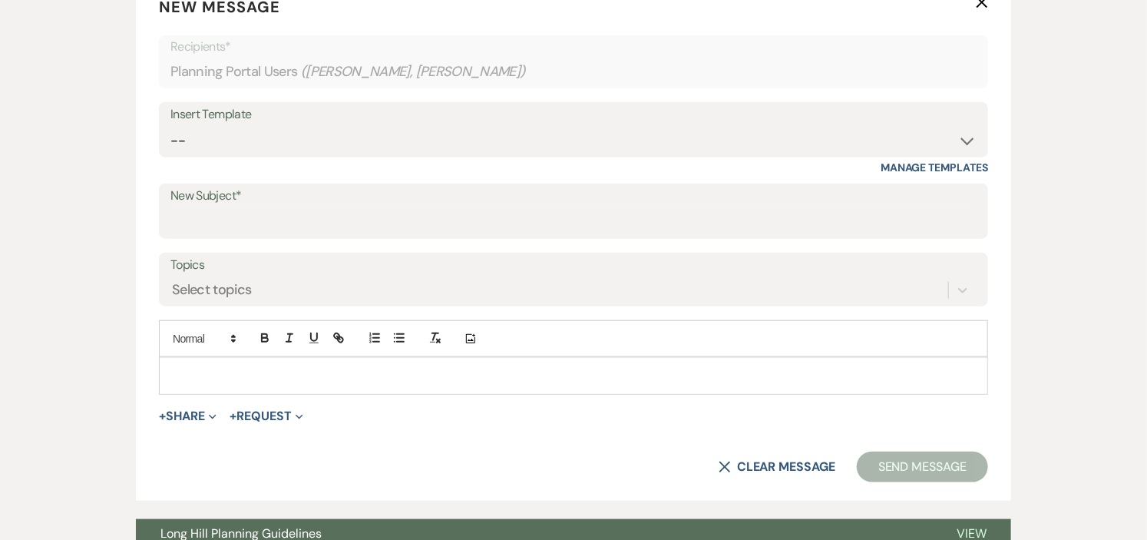
scroll to position [341, 0]
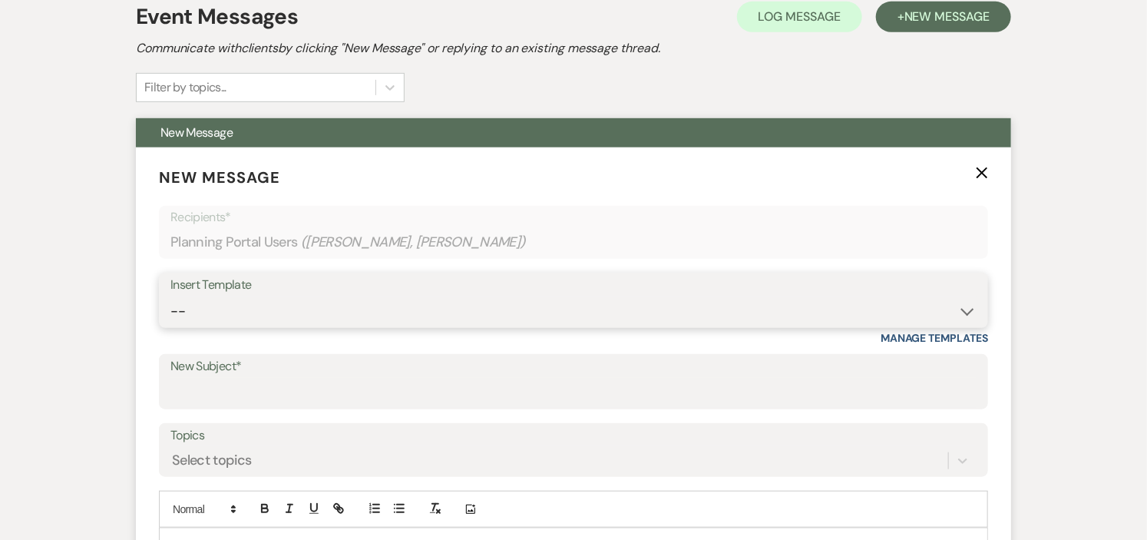
click at [956, 305] on select "-- Weven Planning Portal Introduction (Booked Events) Initial Inquiry Response …" at bounding box center [573, 311] width 806 height 30
select select "5935"
click at [170, 296] on select "-- Weven Planning Portal Introduction (Booked Events) Initial Inquiry Response …" at bounding box center [573, 311] width 806 height 30
type input "Information on Weven"
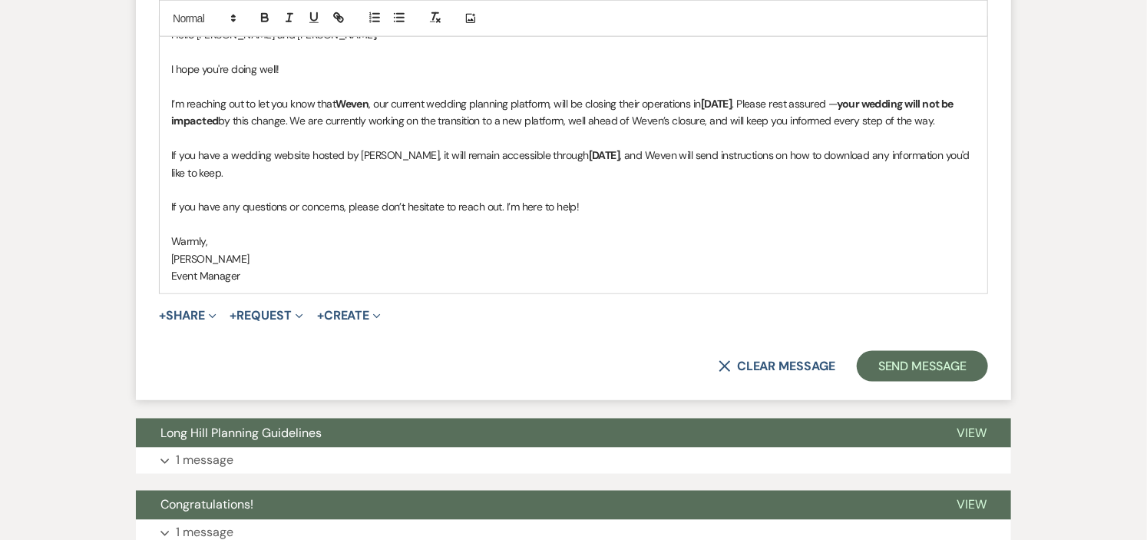
scroll to position [853, 0]
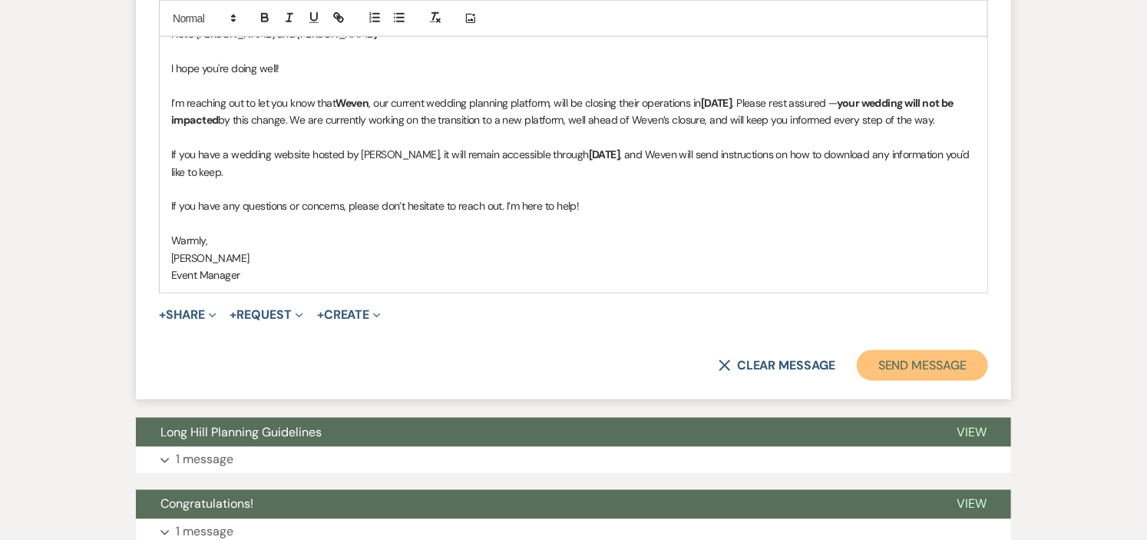
click at [870, 365] on button "Send Message" at bounding box center [922, 365] width 131 height 31
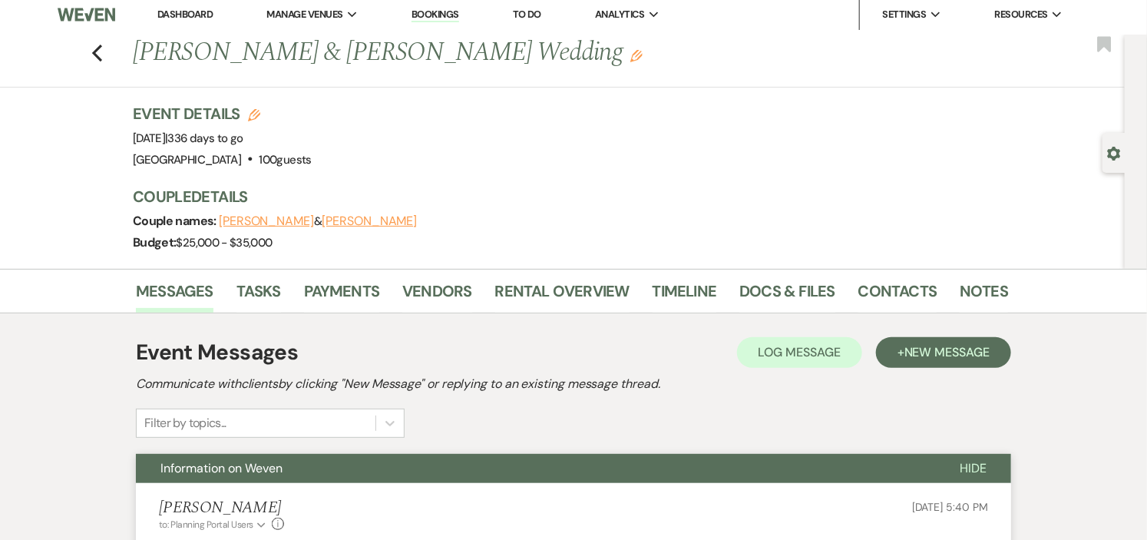
scroll to position [0, 0]
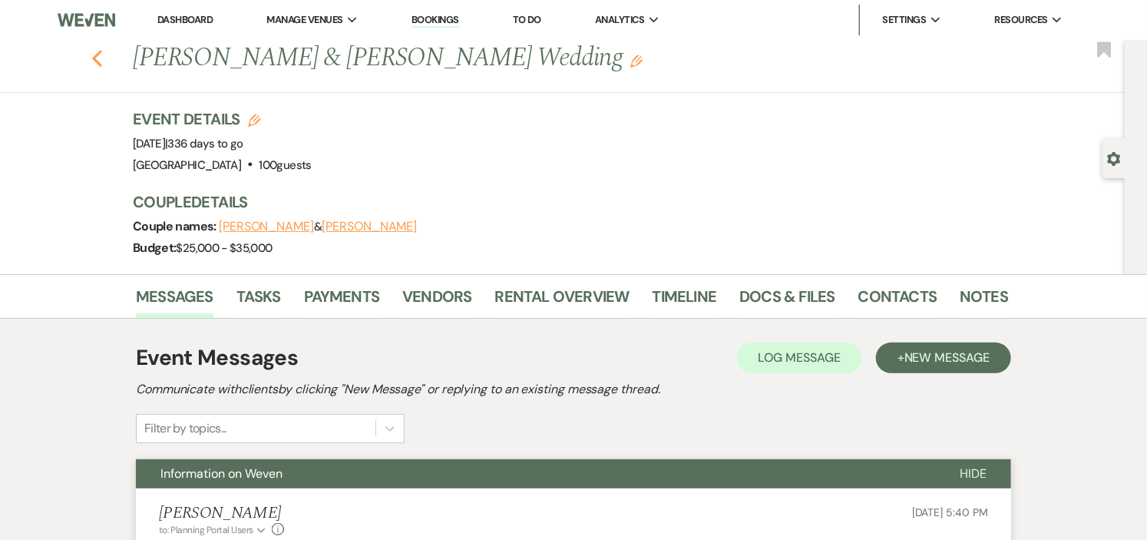
click at [100, 58] on use "button" at bounding box center [97, 58] width 10 height 17
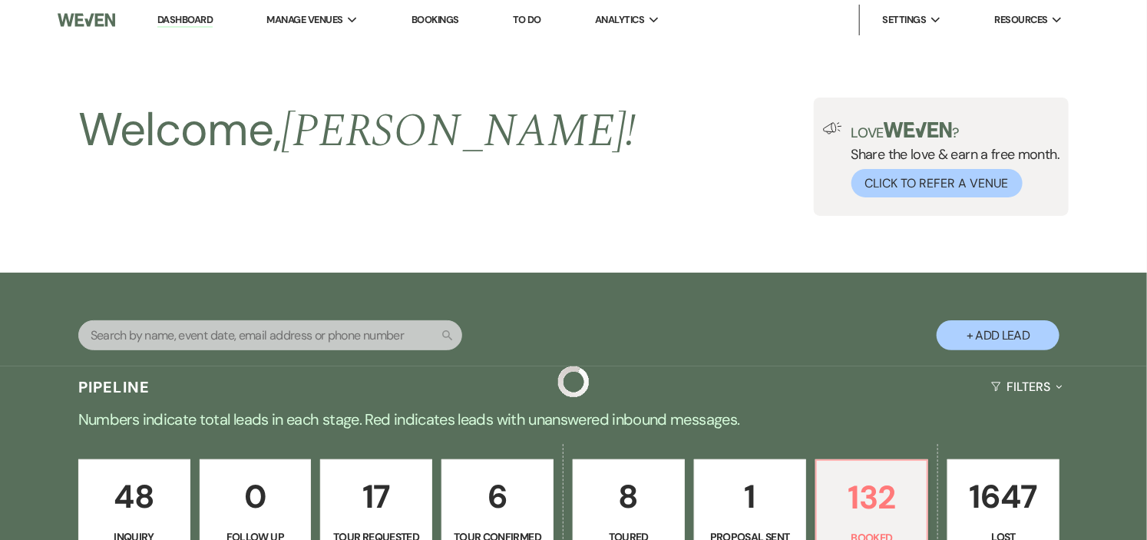
scroll to position [2047, 0]
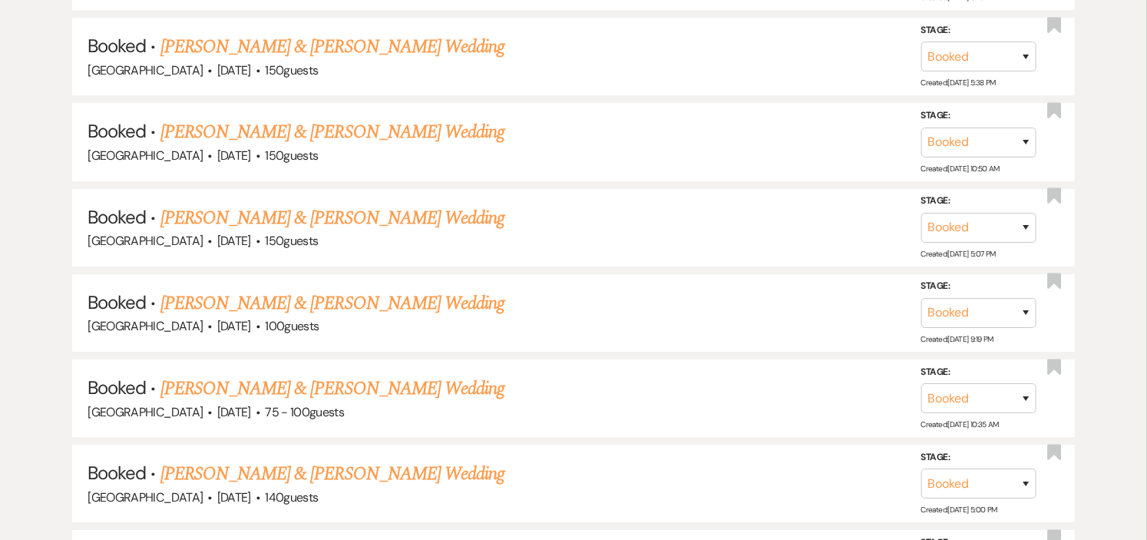
click at [411, 375] on link "[PERSON_NAME] & [PERSON_NAME] Wedding" at bounding box center [332, 389] width 344 height 28
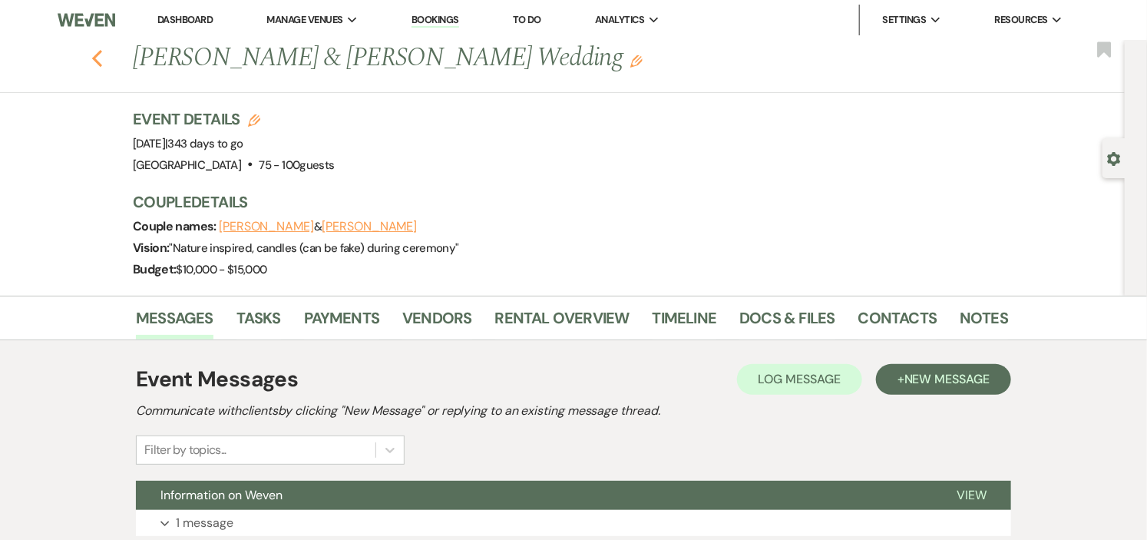
click at [101, 60] on use "button" at bounding box center [97, 58] width 10 height 17
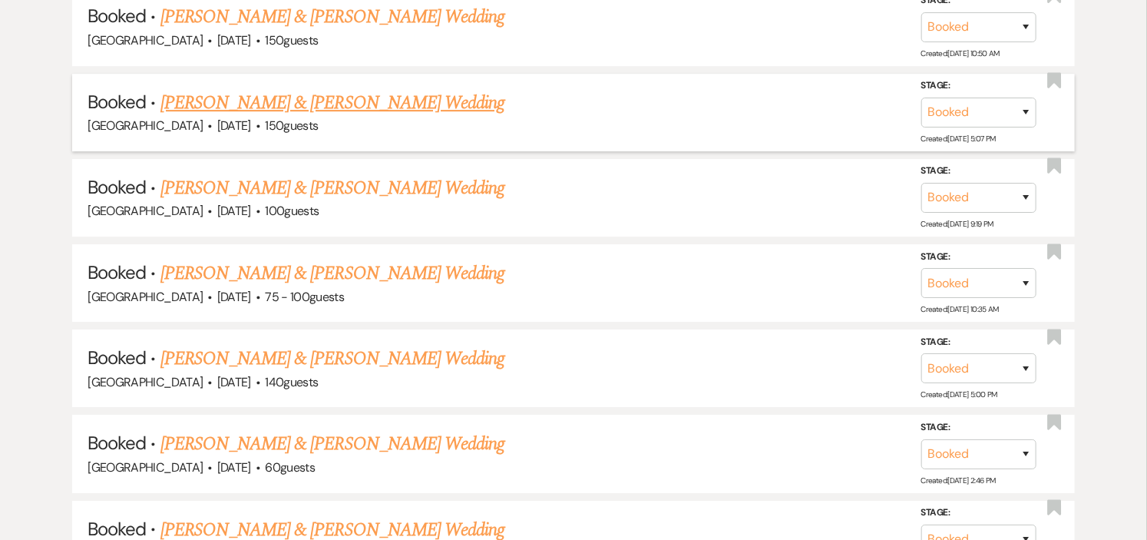
scroll to position [2217, 0]
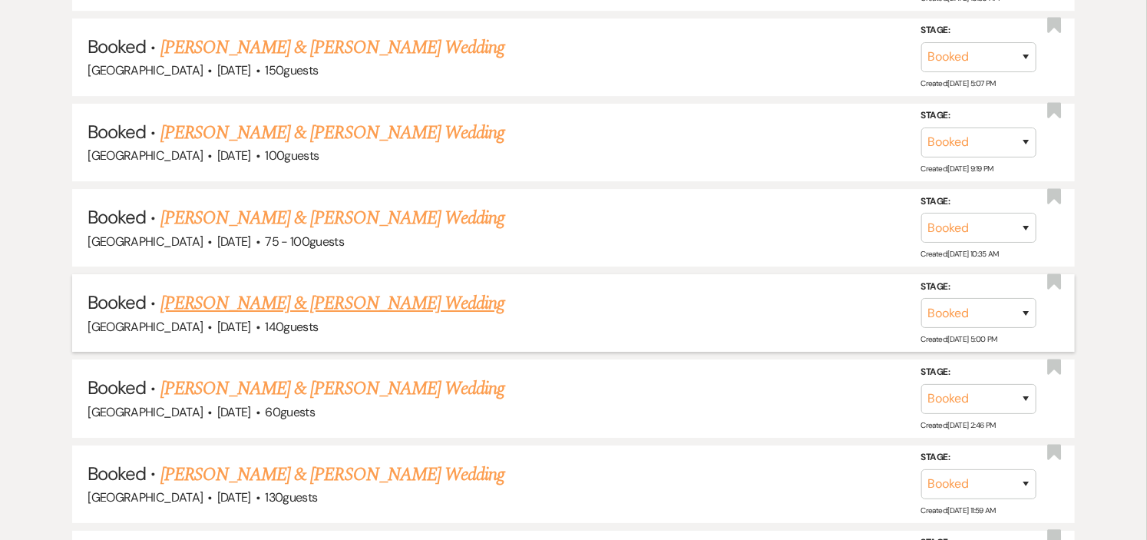
click at [424, 289] on link "[PERSON_NAME] & [PERSON_NAME] Wedding" at bounding box center [332, 303] width 344 height 28
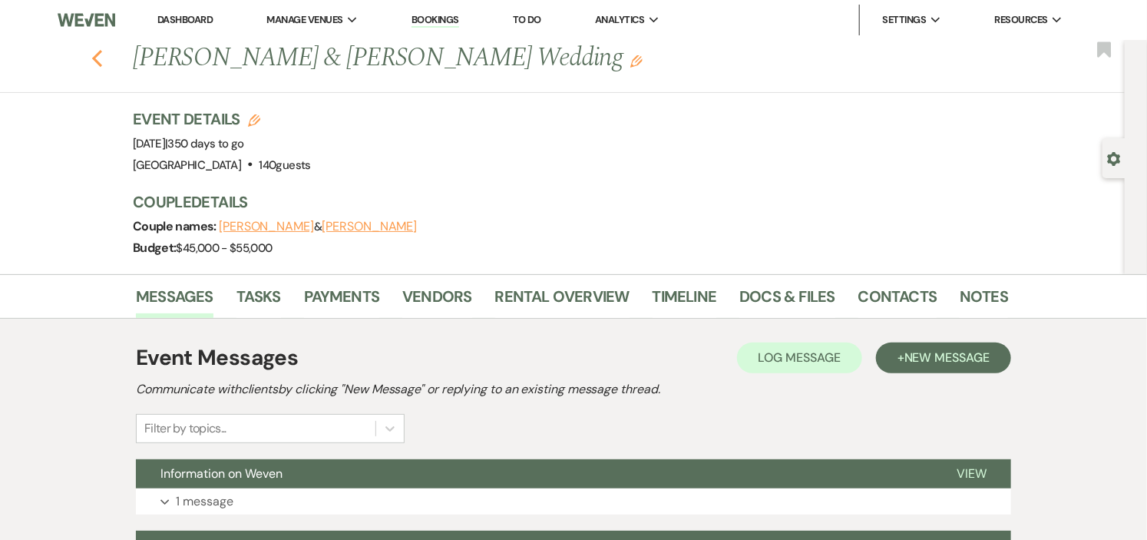
click at [102, 52] on use "button" at bounding box center [97, 58] width 10 height 17
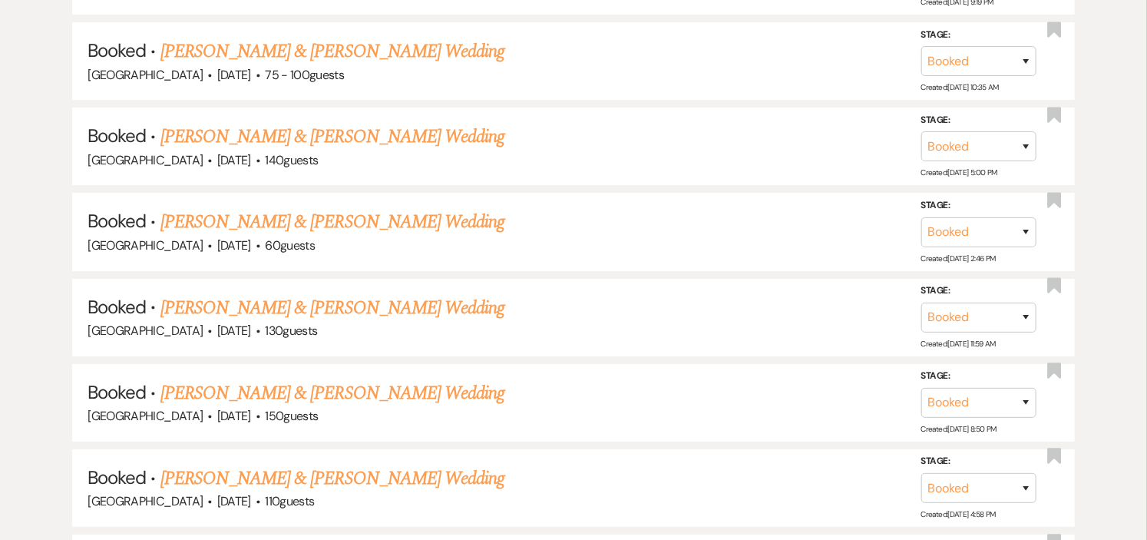
scroll to position [2388, 0]
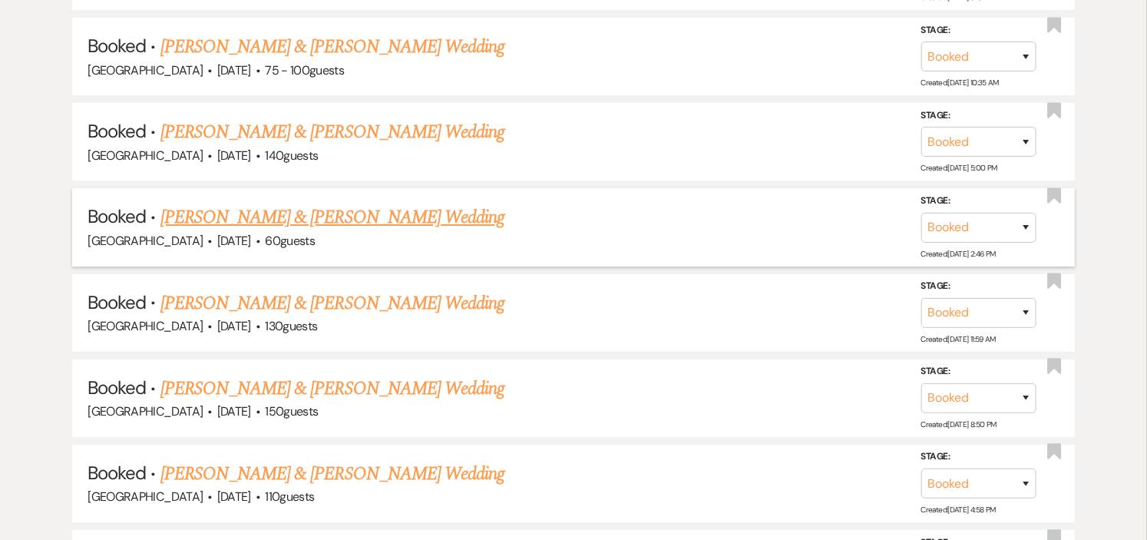
click at [356, 203] on link "[PERSON_NAME] & [PERSON_NAME] Wedding" at bounding box center [332, 217] width 344 height 28
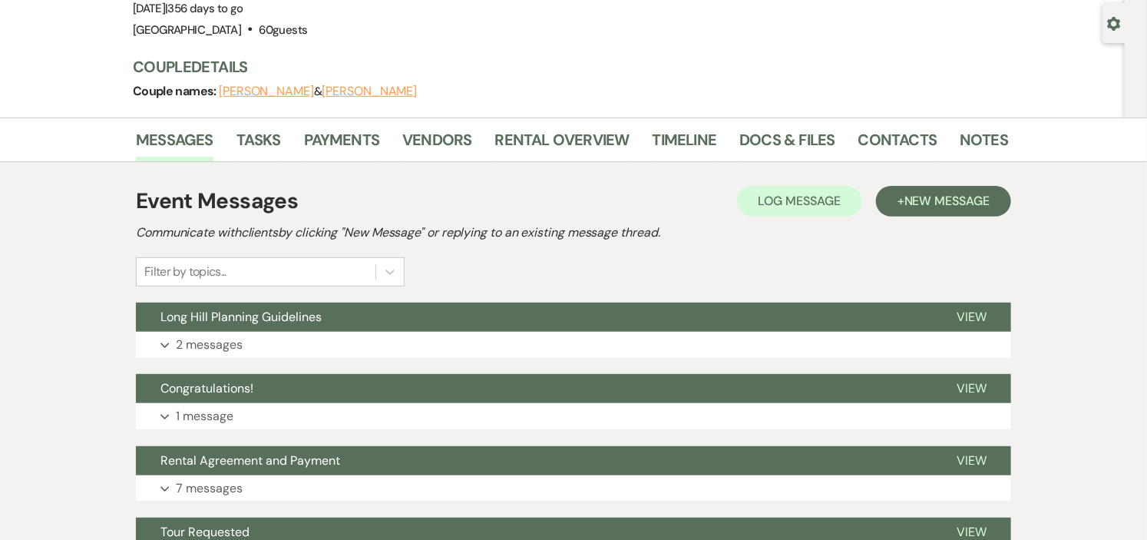
scroll to position [85, 0]
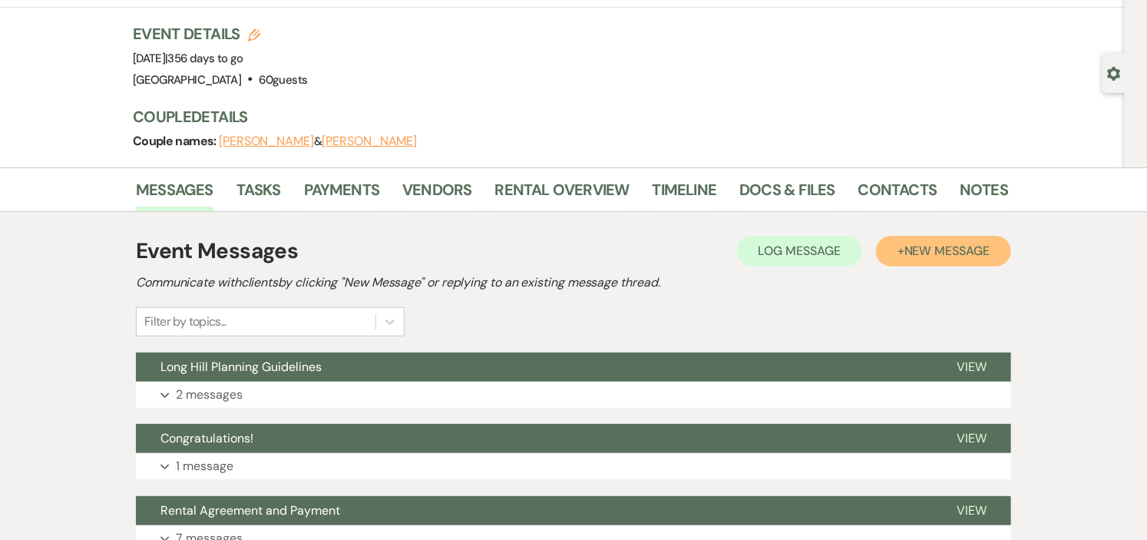
click at [907, 249] on span "New Message" at bounding box center [946, 251] width 85 height 16
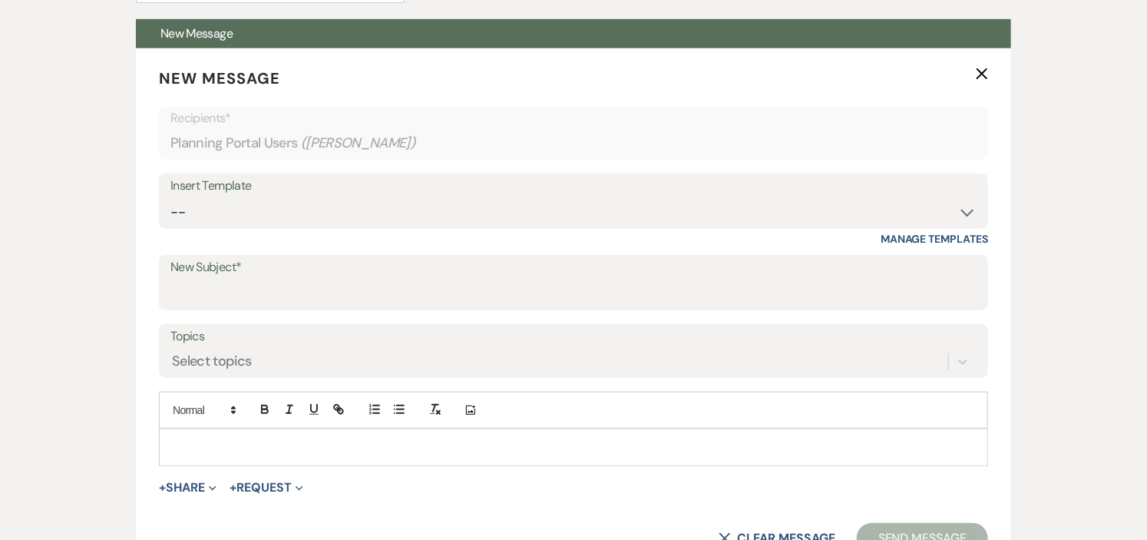
scroll to position [511, 0]
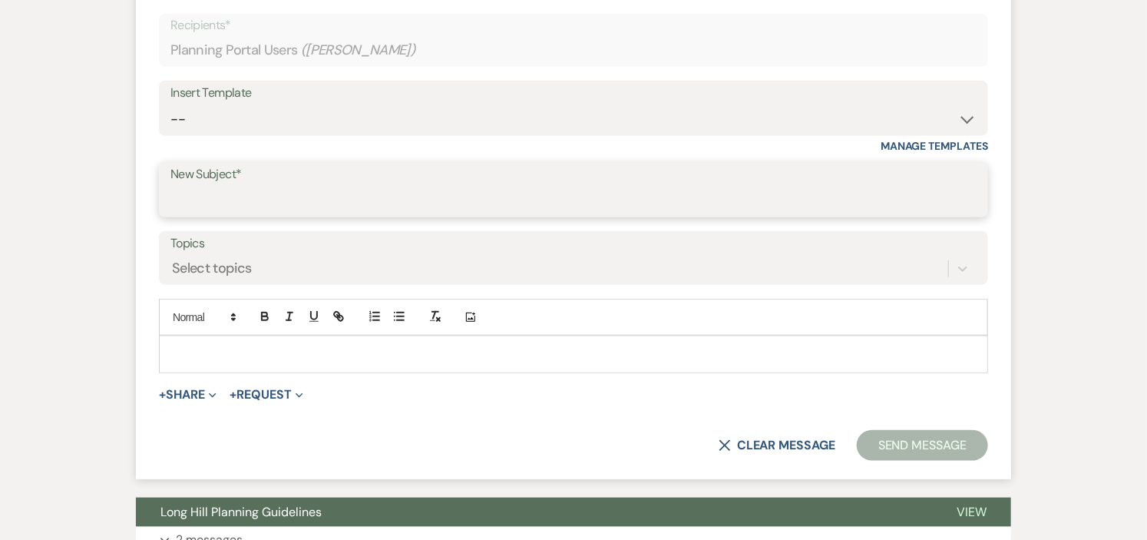
click at [935, 195] on input "New Subject*" at bounding box center [573, 201] width 806 height 30
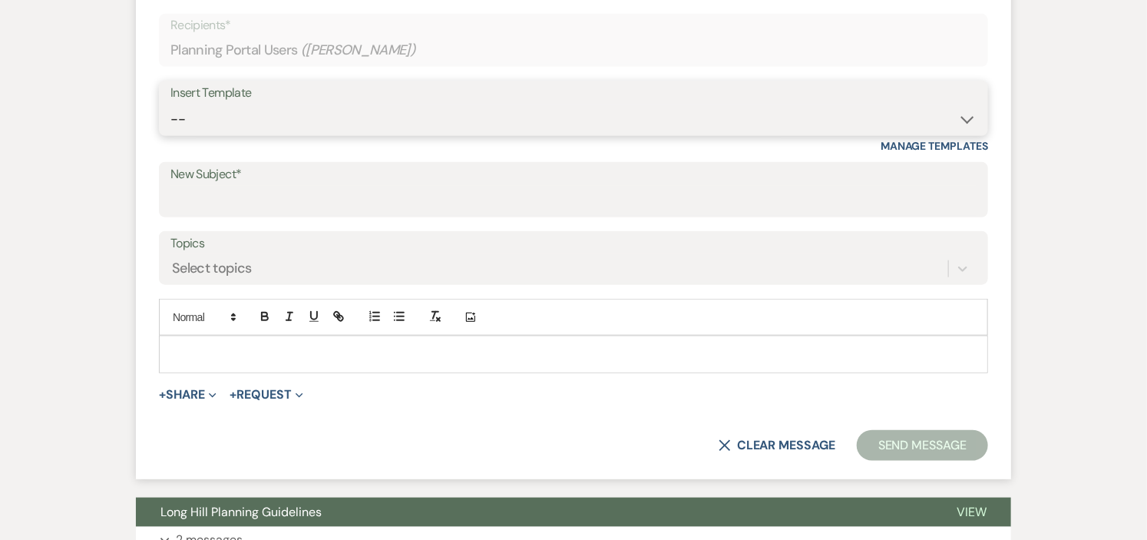
click at [964, 117] on select "-- Weven Planning Portal Introduction (Booked Events) Initial Inquiry Response …" at bounding box center [573, 119] width 806 height 30
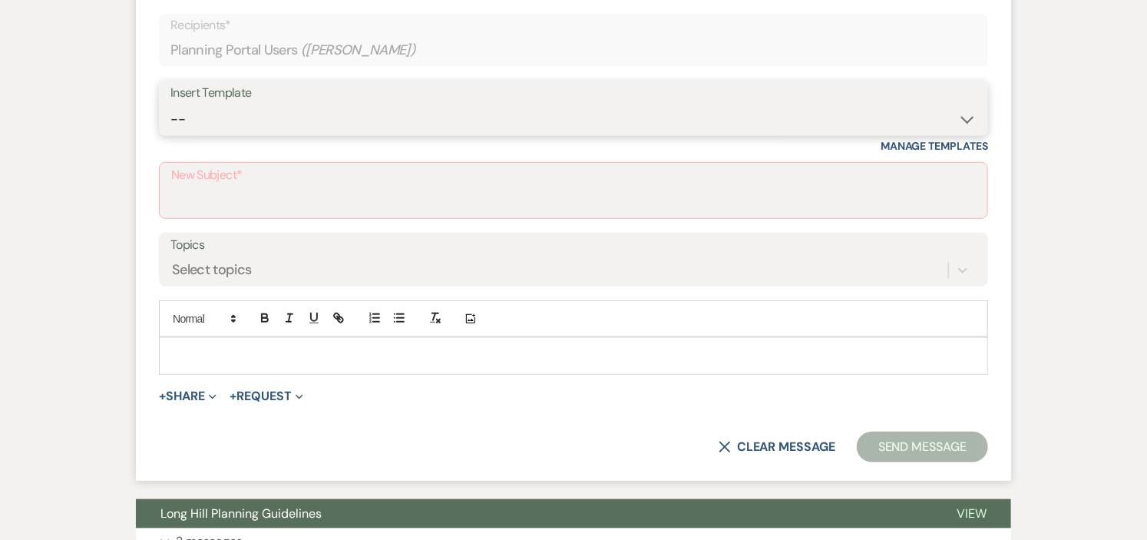
select select "5935"
click at [170, 104] on select "-- Weven Planning Portal Introduction (Booked Events) Initial Inquiry Response …" at bounding box center [573, 119] width 806 height 30
type input "Information on Weven"
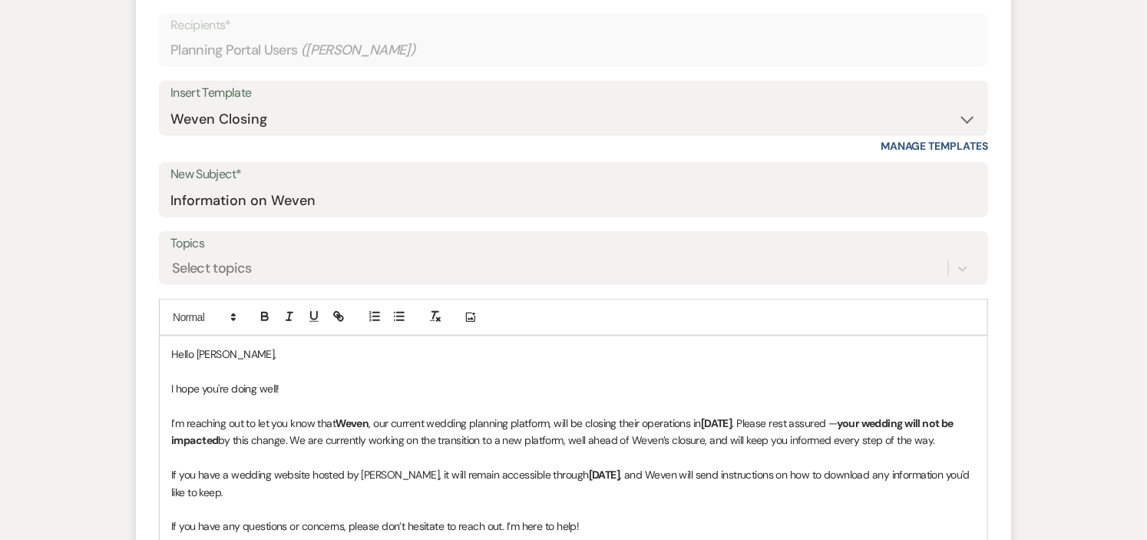
click at [226, 358] on p "Hello [PERSON_NAME]," at bounding box center [573, 353] width 805 height 17
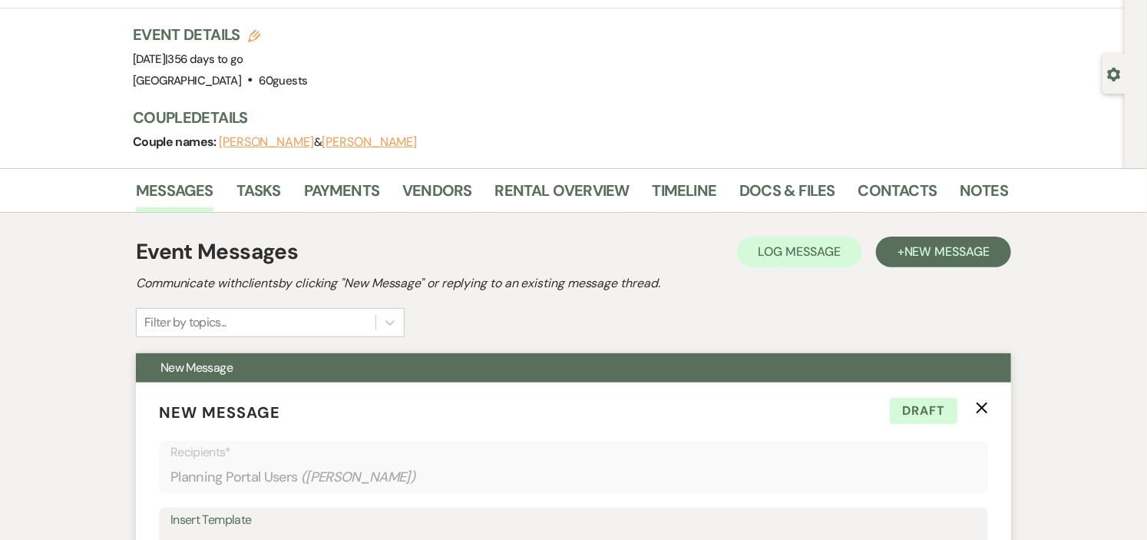
scroll to position [78, 0]
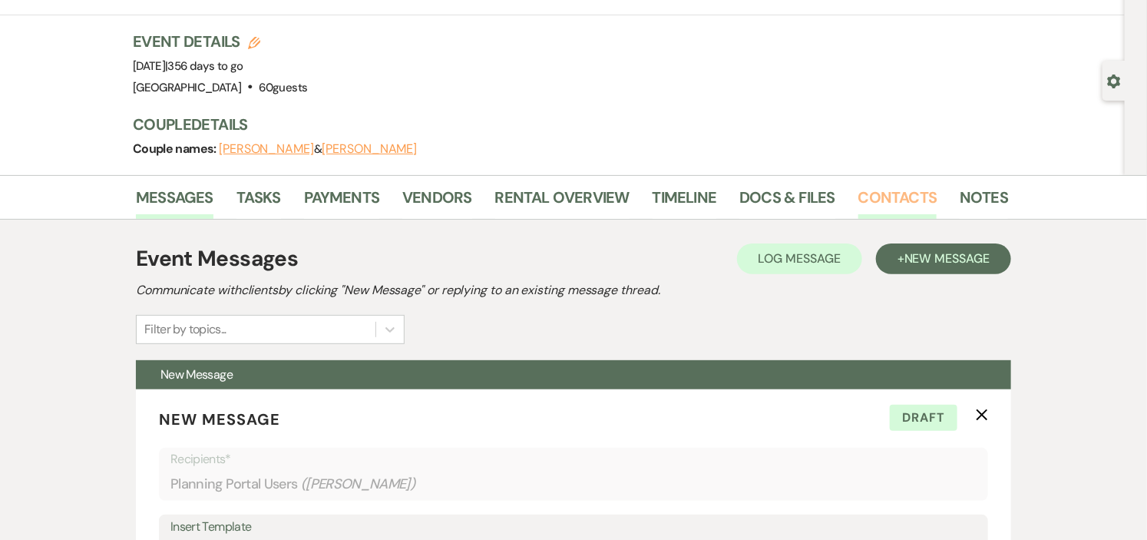
click at [900, 195] on link "Contacts" at bounding box center [897, 202] width 79 height 34
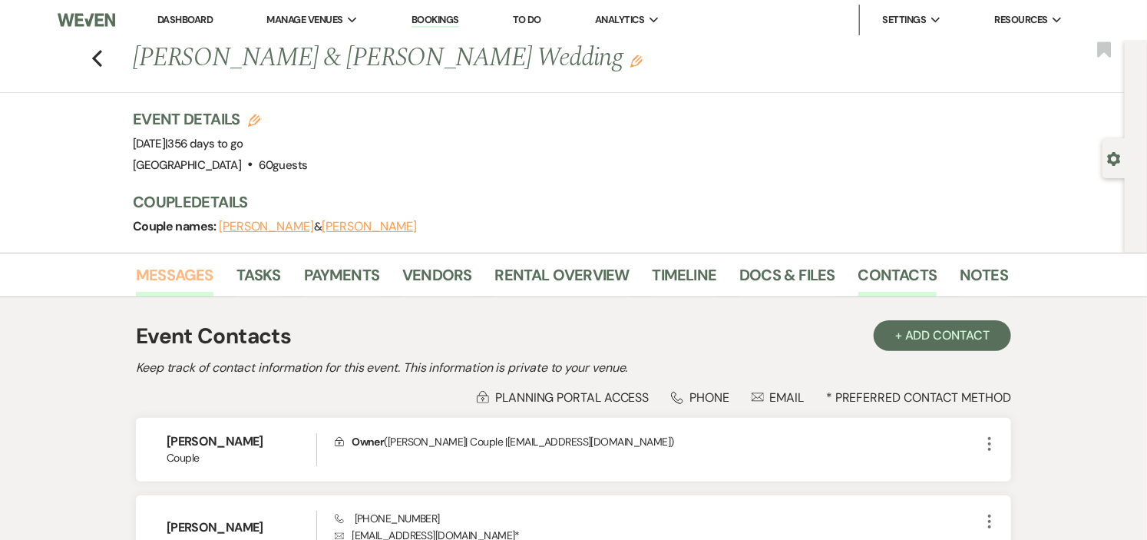
click at [164, 269] on link "Messages" at bounding box center [175, 280] width 78 height 34
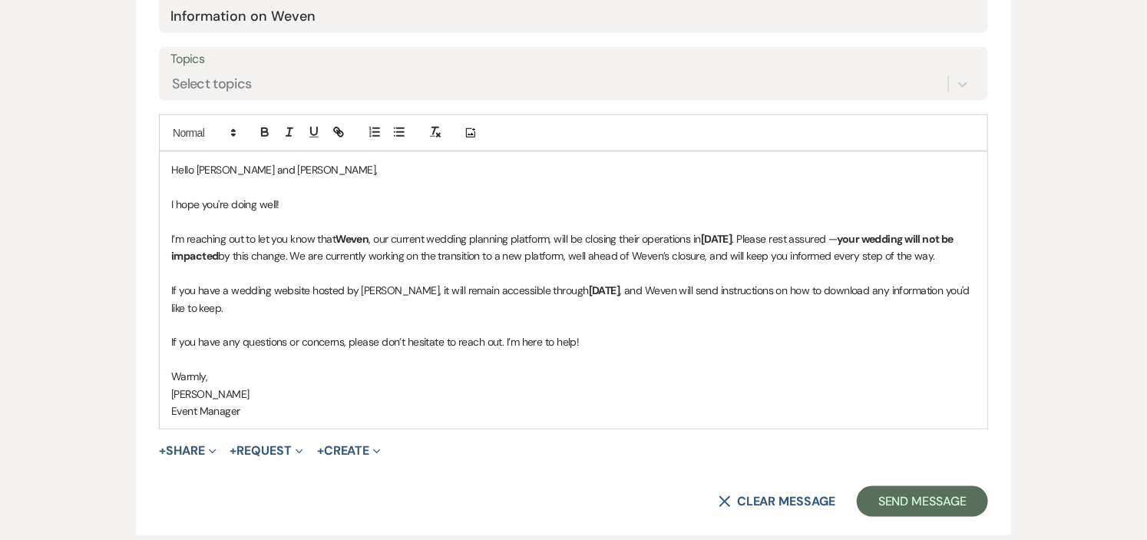
scroll to position [938, 0]
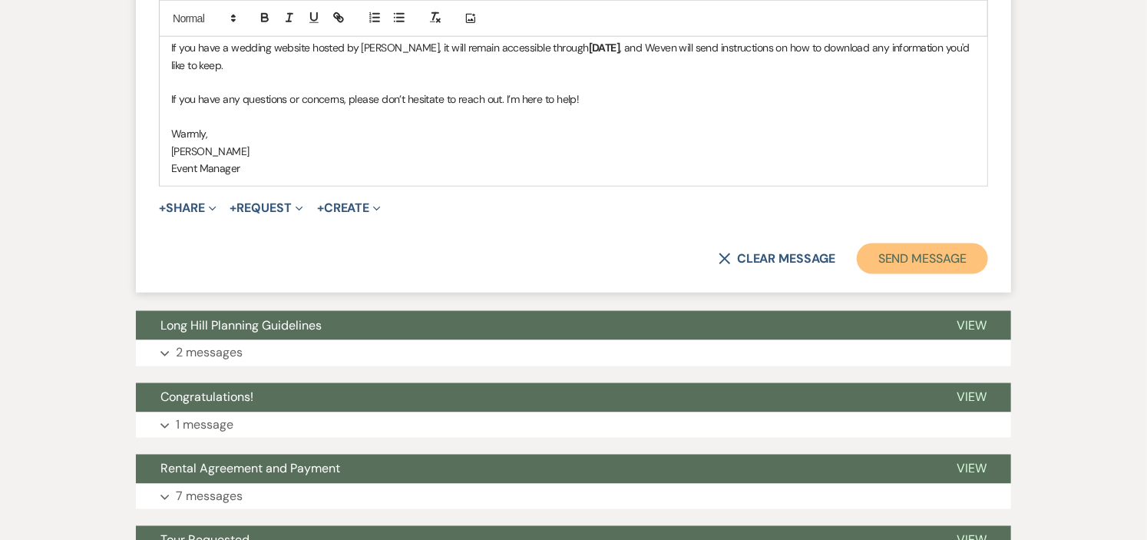
click at [884, 259] on button "Send Message" at bounding box center [922, 258] width 131 height 31
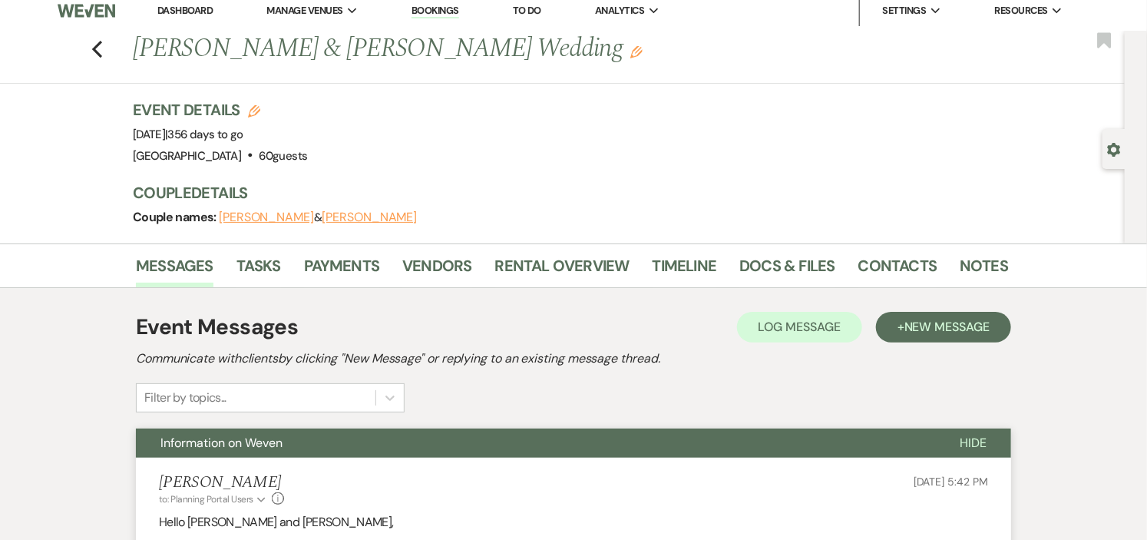
scroll to position [0, 0]
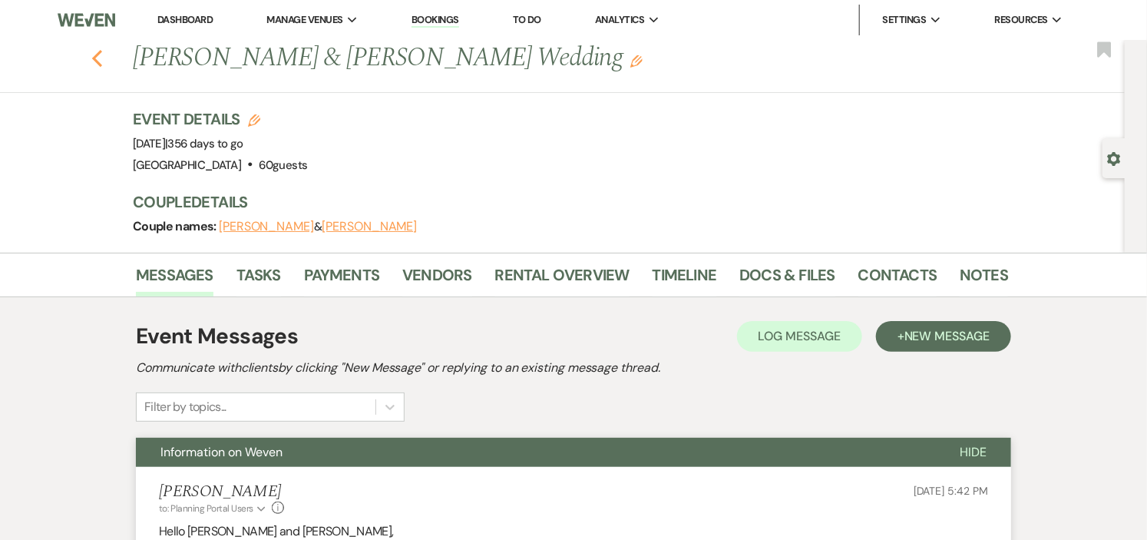
click at [103, 56] on icon "Previous" at bounding box center [97, 58] width 12 height 18
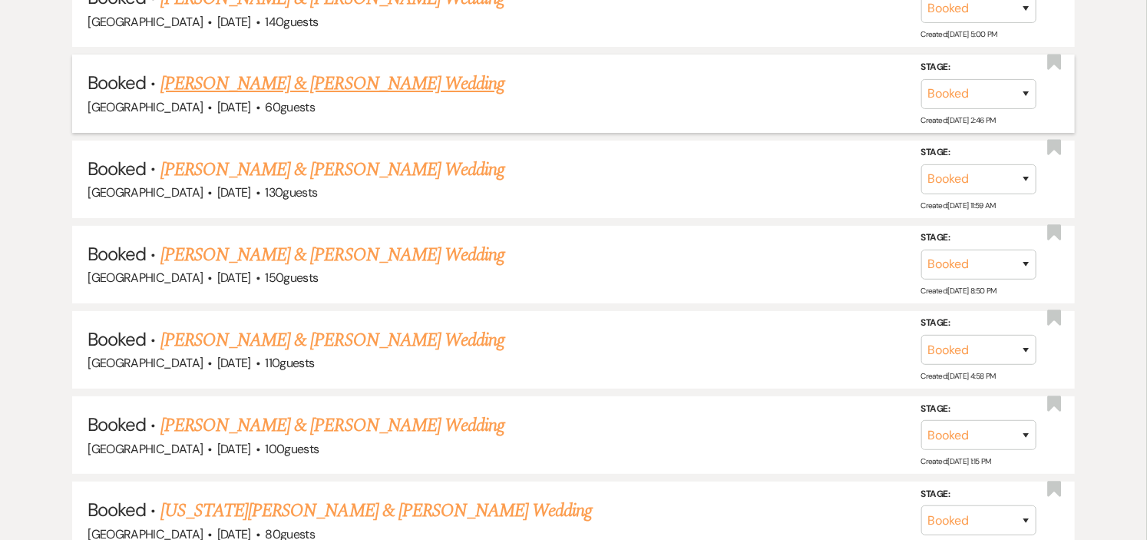
scroll to position [2559, 0]
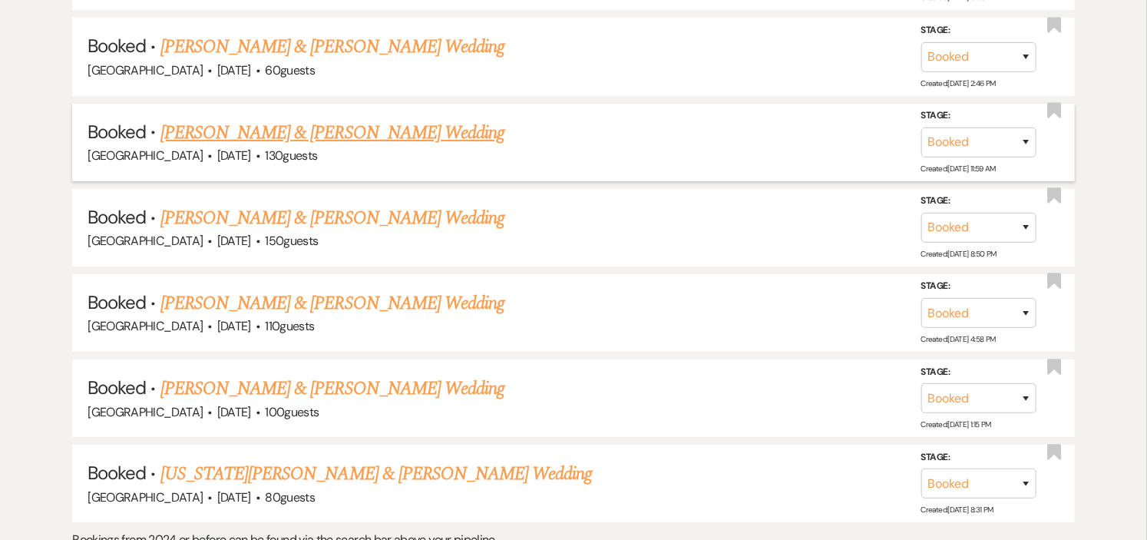
click at [308, 119] on link "[PERSON_NAME] & [PERSON_NAME] Wedding" at bounding box center [332, 133] width 344 height 28
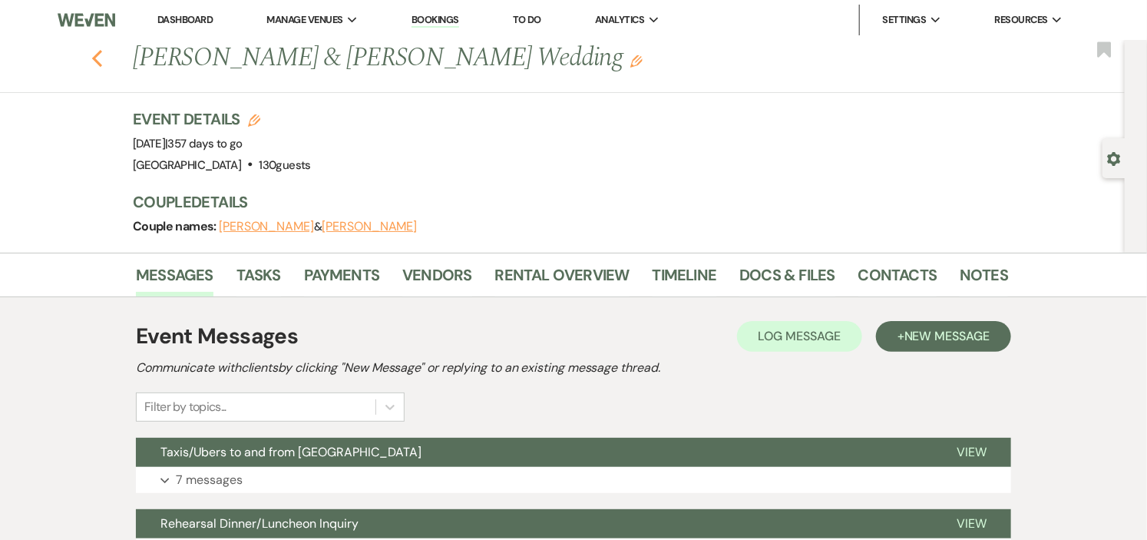
click at [101, 55] on icon "Previous" at bounding box center [97, 58] width 12 height 18
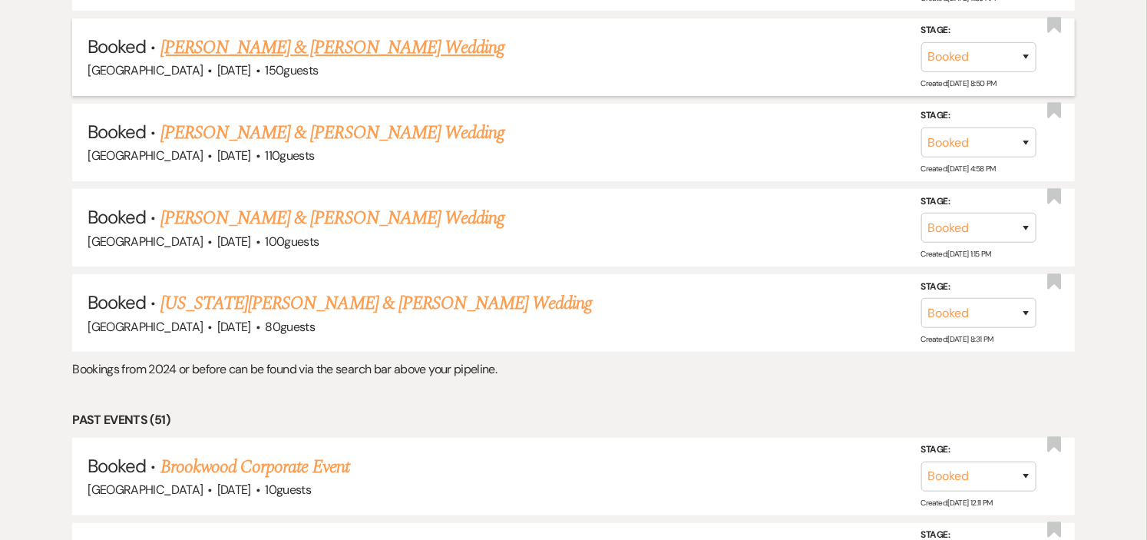
scroll to position [2644, 0]
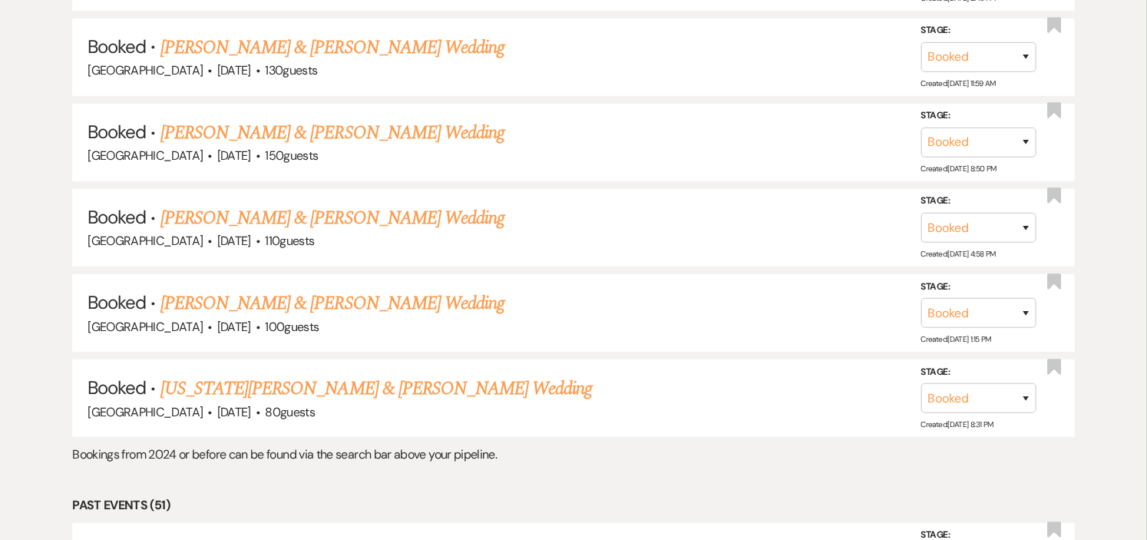
click at [350, 119] on link "[PERSON_NAME] & [PERSON_NAME] Wedding" at bounding box center [332, 133] width 344 height 28
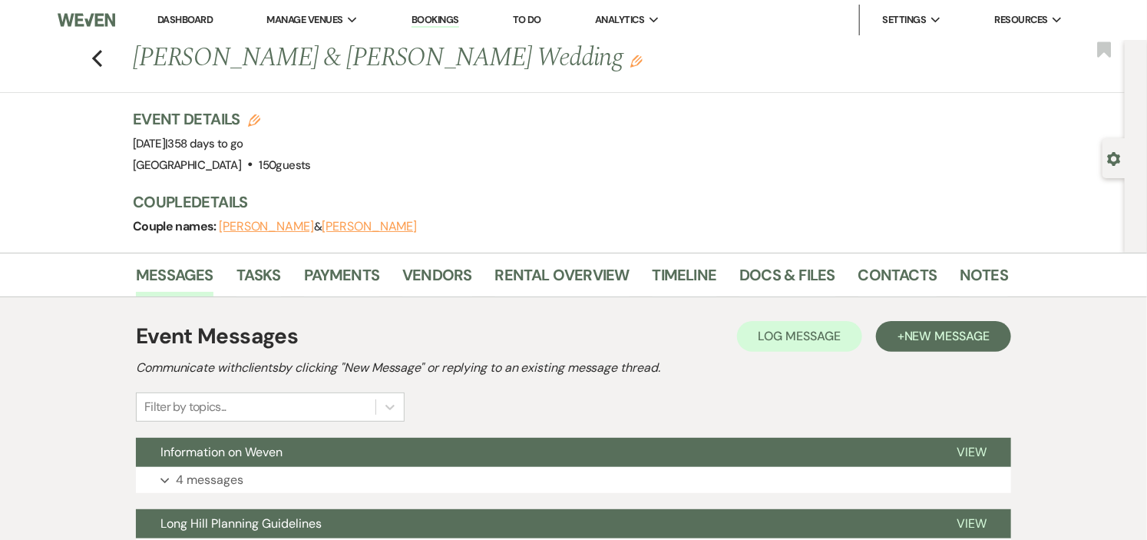
click at [243, 224] on button "[PERSON_NAME]" at bounding box center [266, 226] width 95 height 12
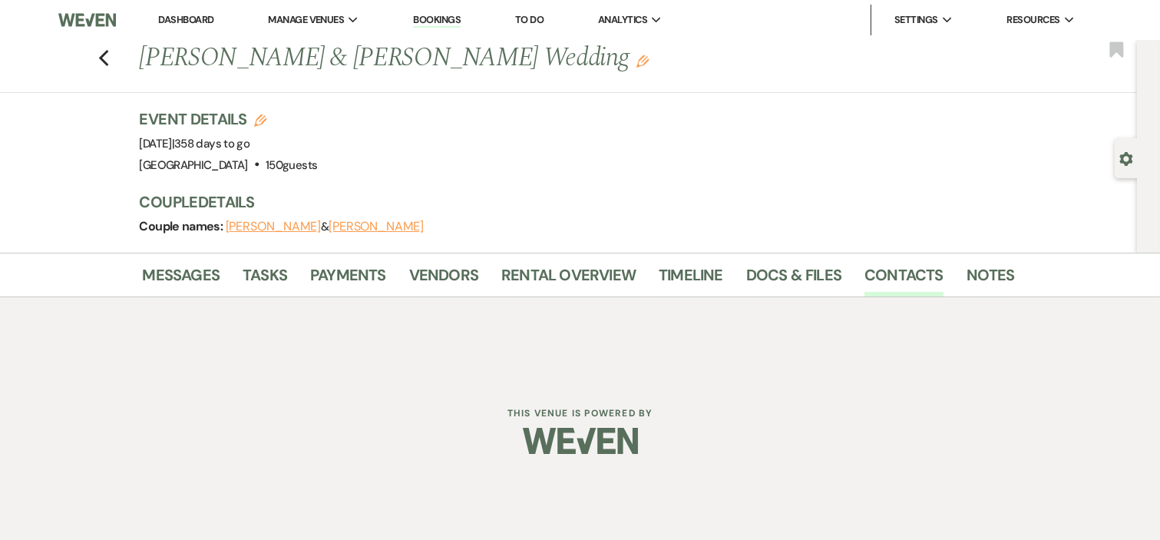
select select "1"
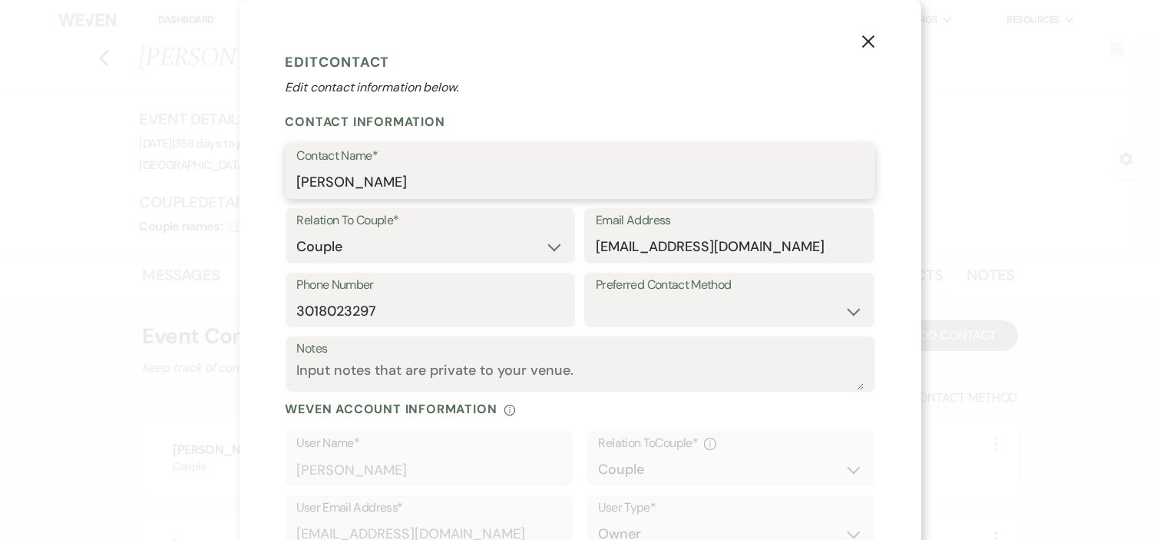
click at [369, 181] on input "[PERSON_NAME]" at bounding box center [580, 182] width 567 height 30
type input "[PERSON_NAME]"
click at [568, 78] on p "Edit contact information below." at bounding box center [581, 87] width 590 height 18
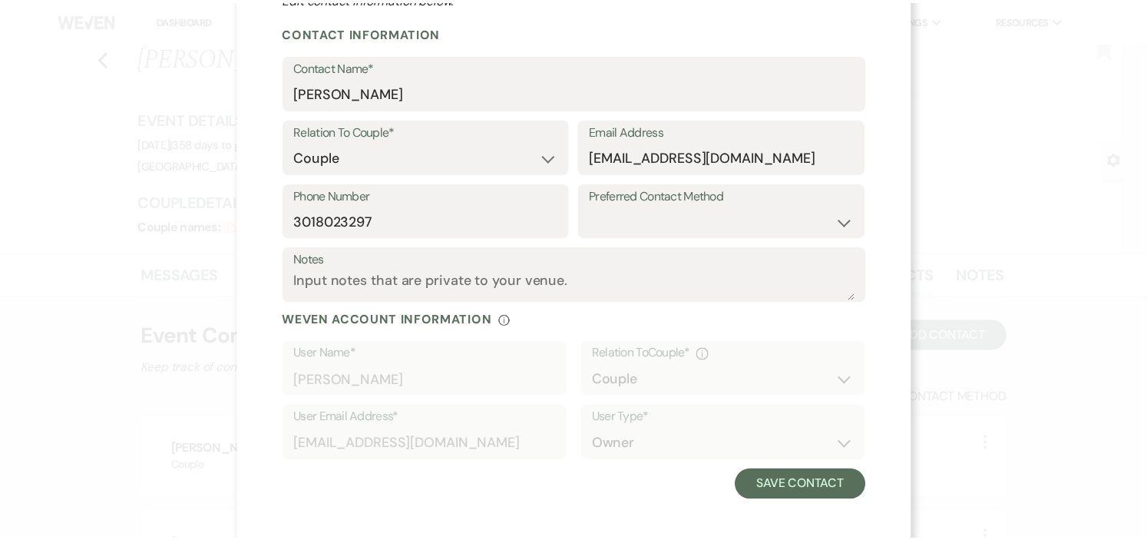
scroll to position [94, 0]
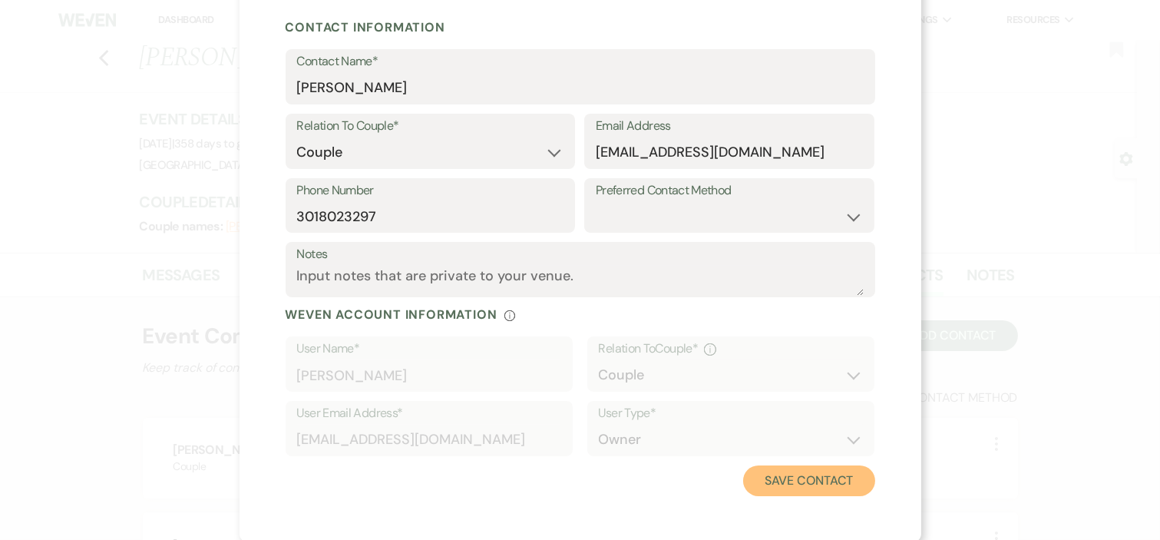
click at [768, 474] on button "Save Contact" at bounding box center [808, 480] width 131 height 31
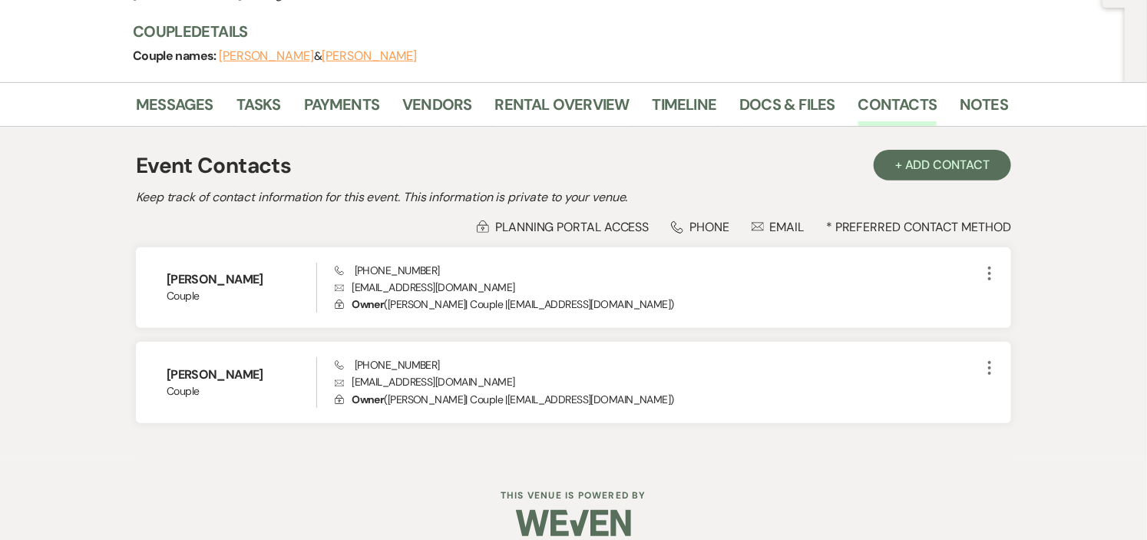
scroll to position [85, 0]
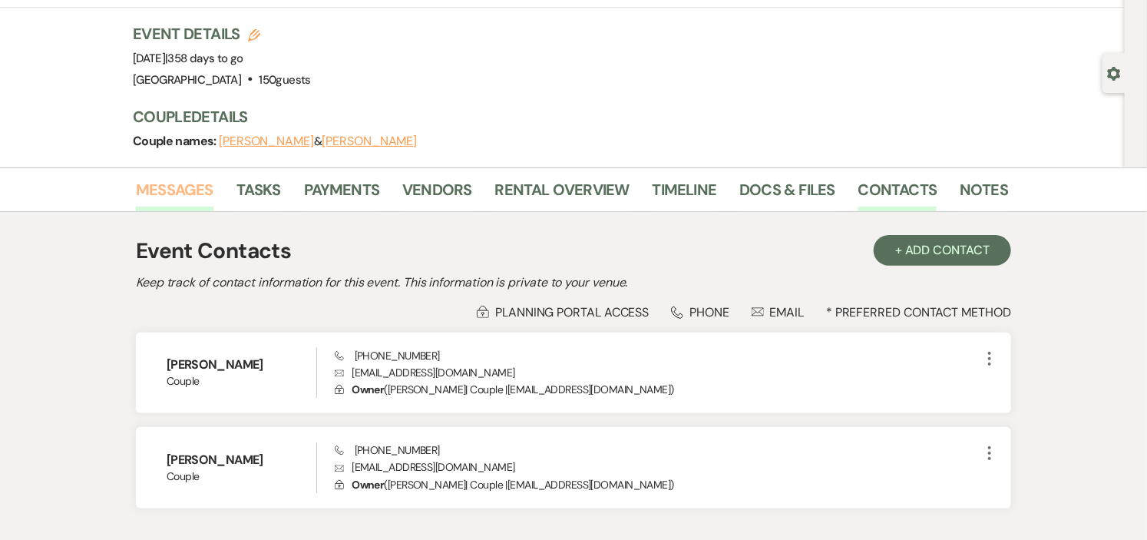
click at [192, 187] on link "Messages" at bounding box center [175, 194] width 78 height 34
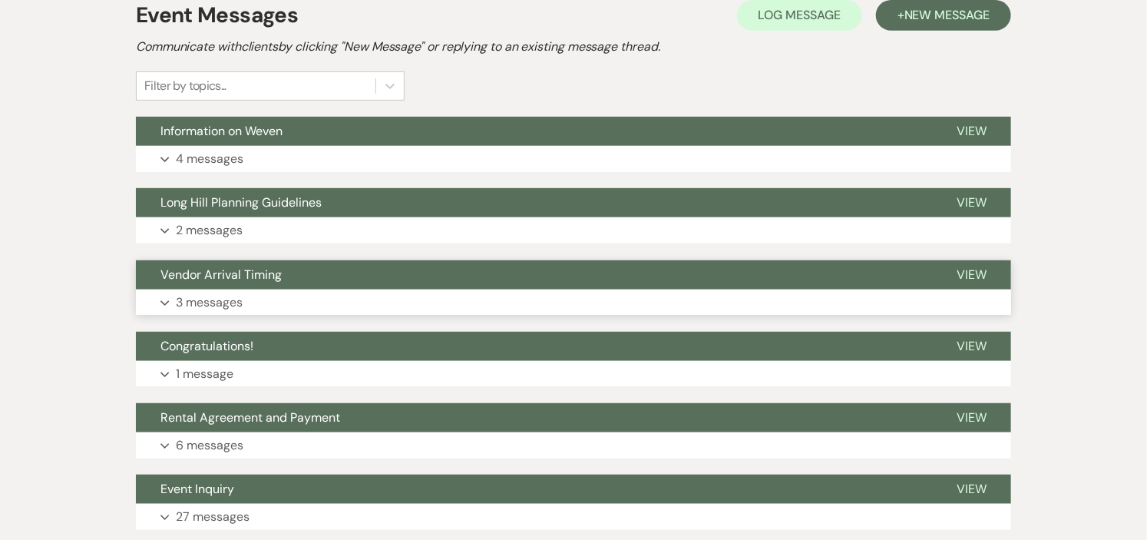
scroll to position [341, 0]
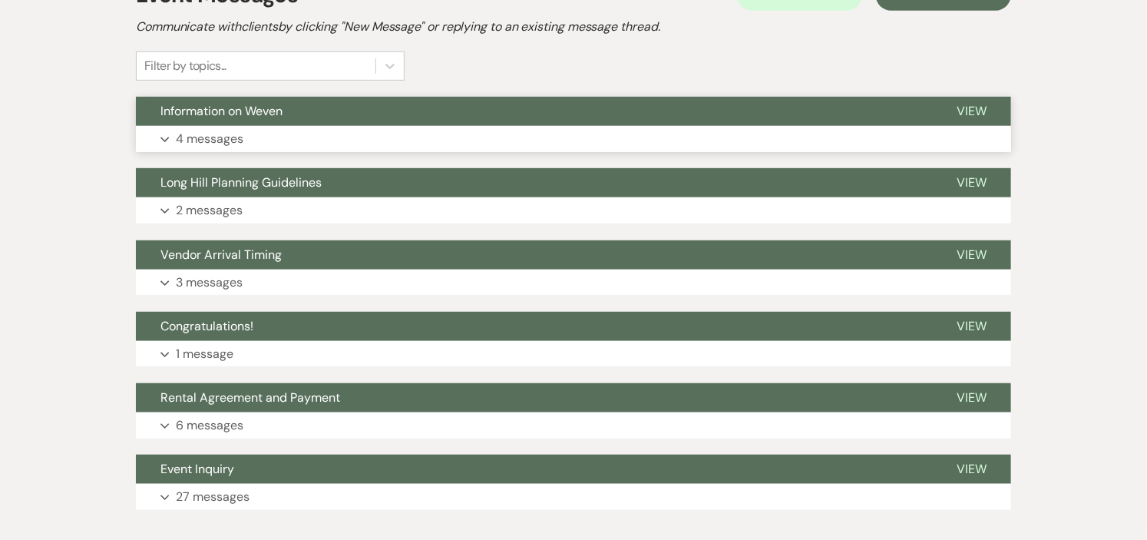
click at [279, 141] on button "Expand 4 messages" at bounding box center [573, 139] width 875 height 26
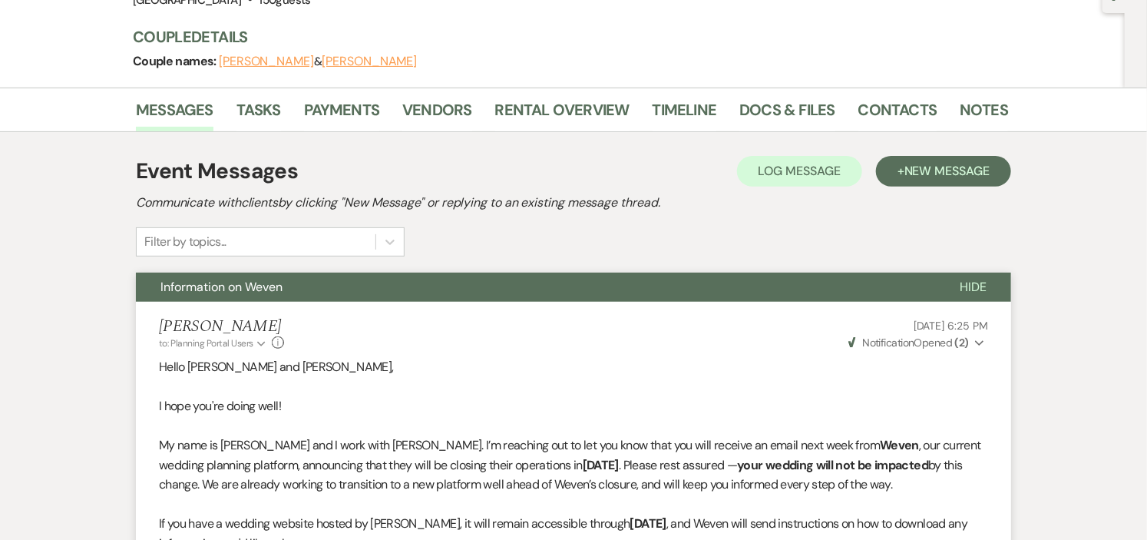
scroll to position [1, 0]
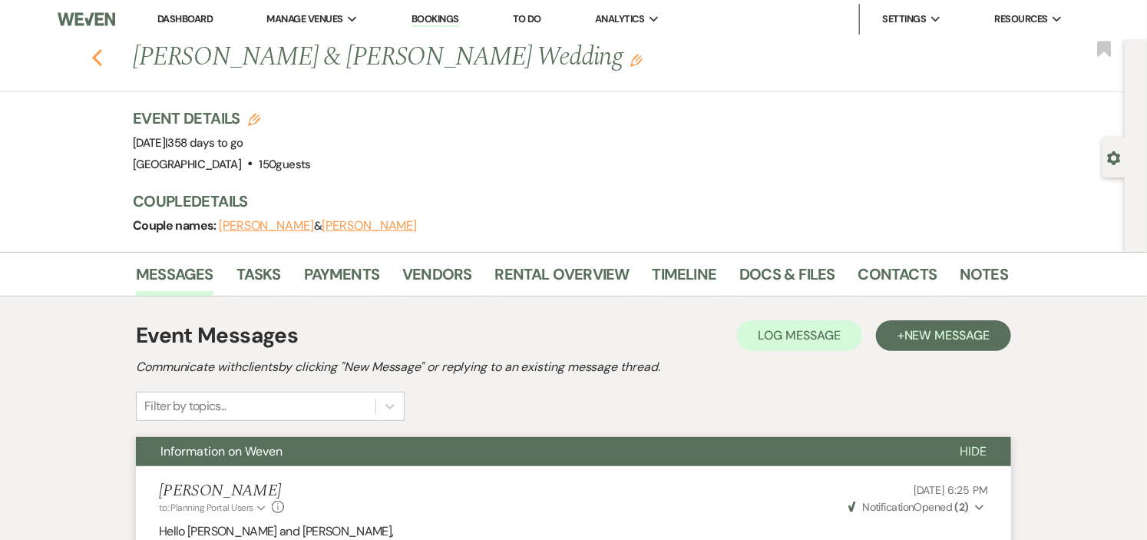
click at [101, 54] on icon "Previous" at bounding box center [97, 57] width 12 height 18
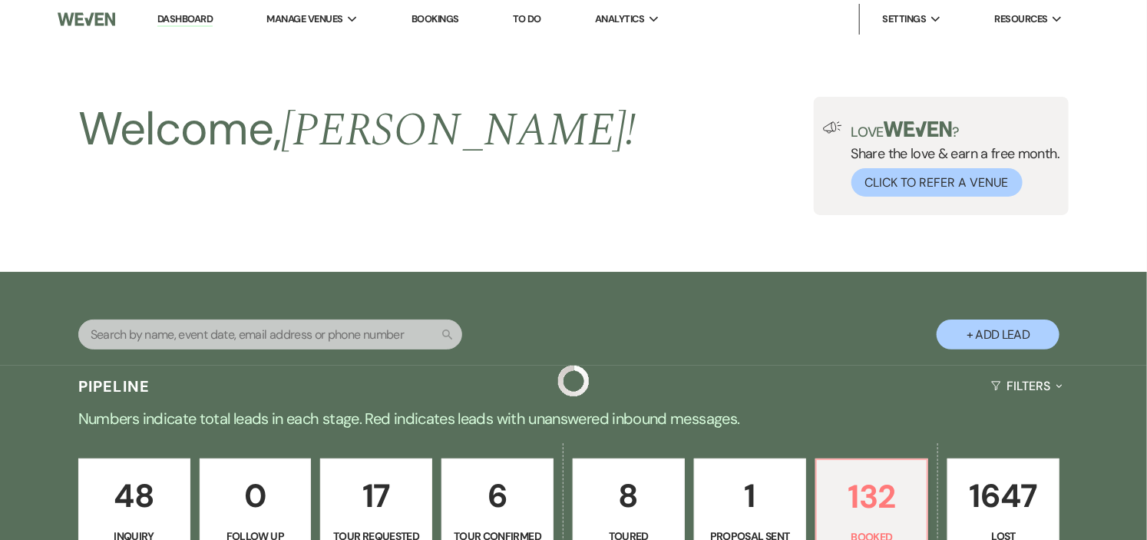
scroll to position [2644, 0]
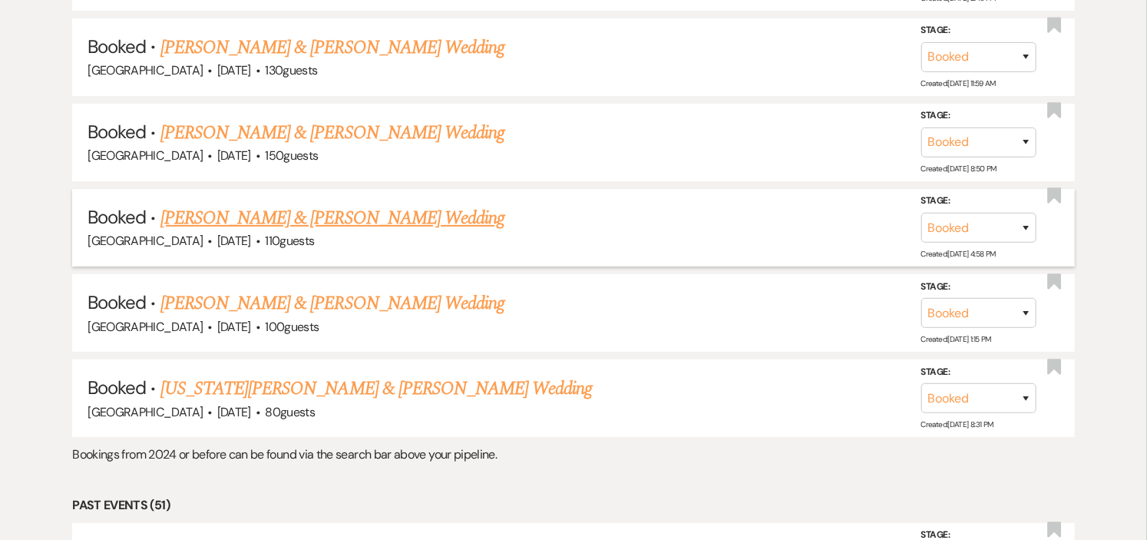
click at [392, 204] on link "[PERSON_NAME] & [PERSON_NAME] Wedding" at bounding box center [332, 218] width 344 height 28
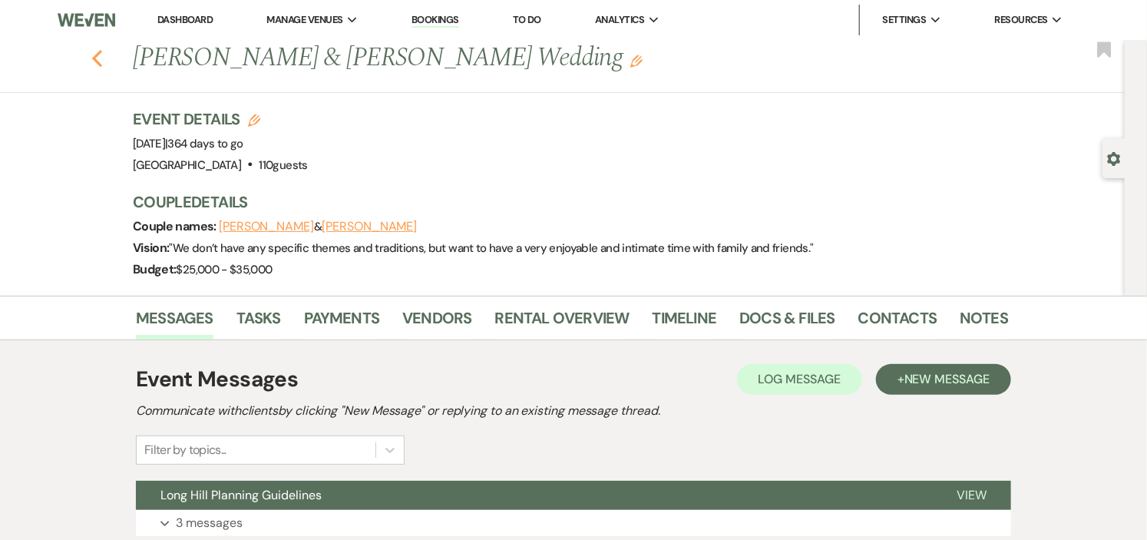
click at [100, 59] on icon "Previous" at bounding box center [97, 58] width 12 height 18
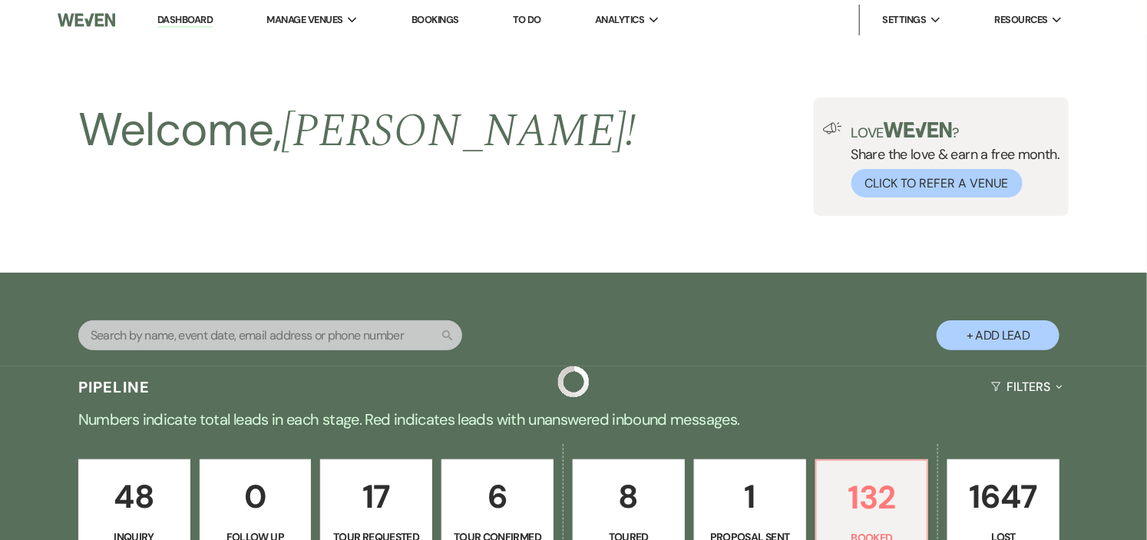
scroll to position [2644, 0]
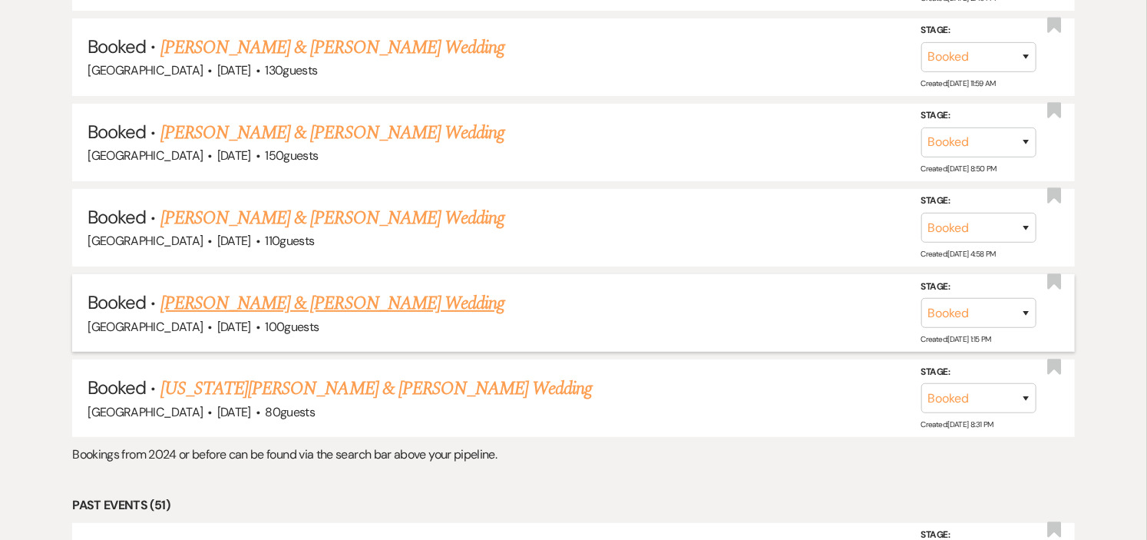
click at [197, 289] on link "[PERSON_NAME] & [PERSON_NAME] Wedding" at bounding box center [332, 303] width 344 height 28
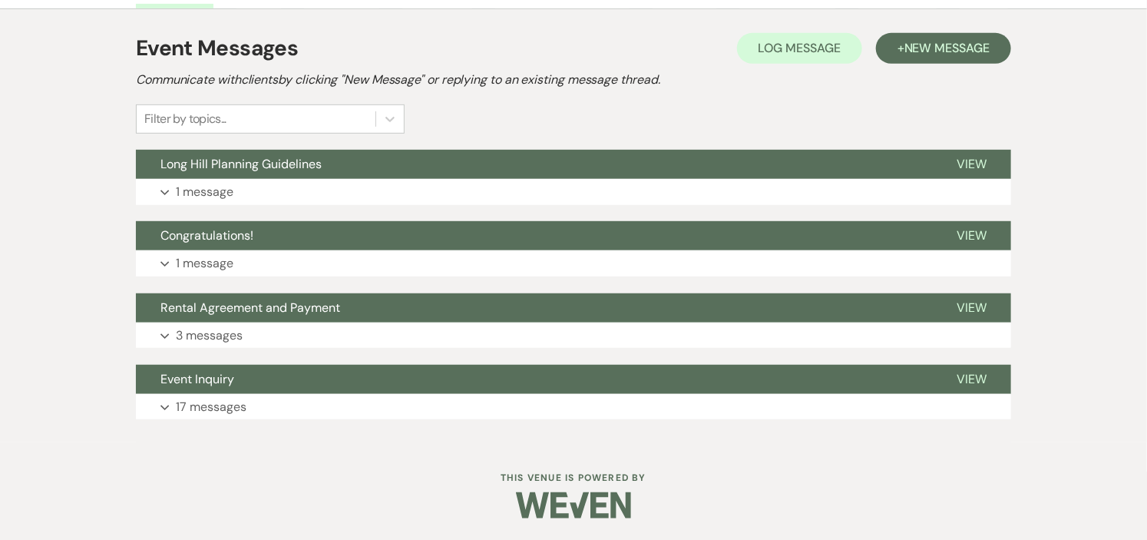
scroll to position [310, 0]
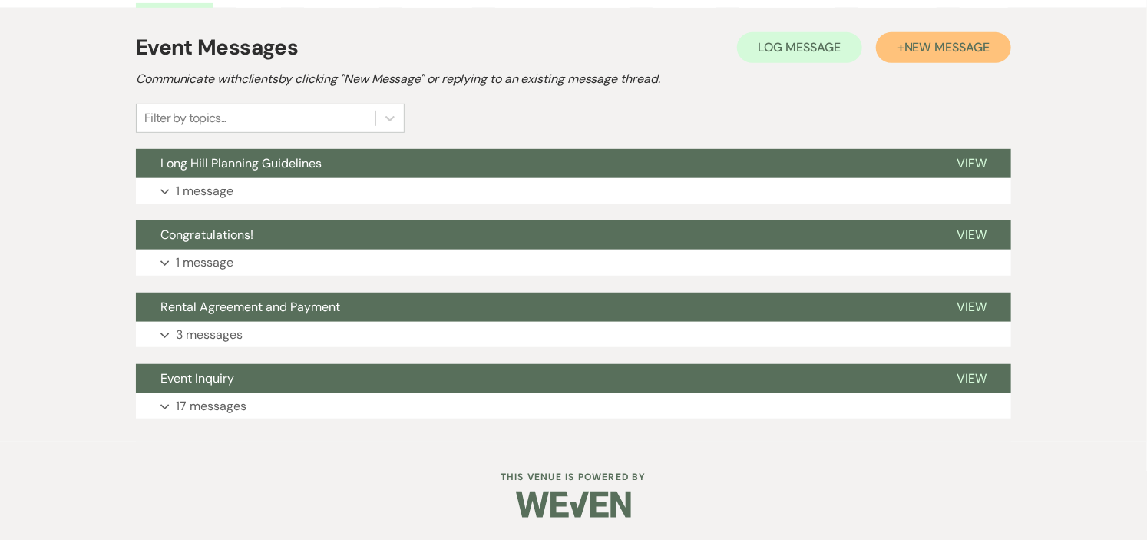
click at [973, 41] on span "New Message" at bounding box center [946, 47] width 85 height 16
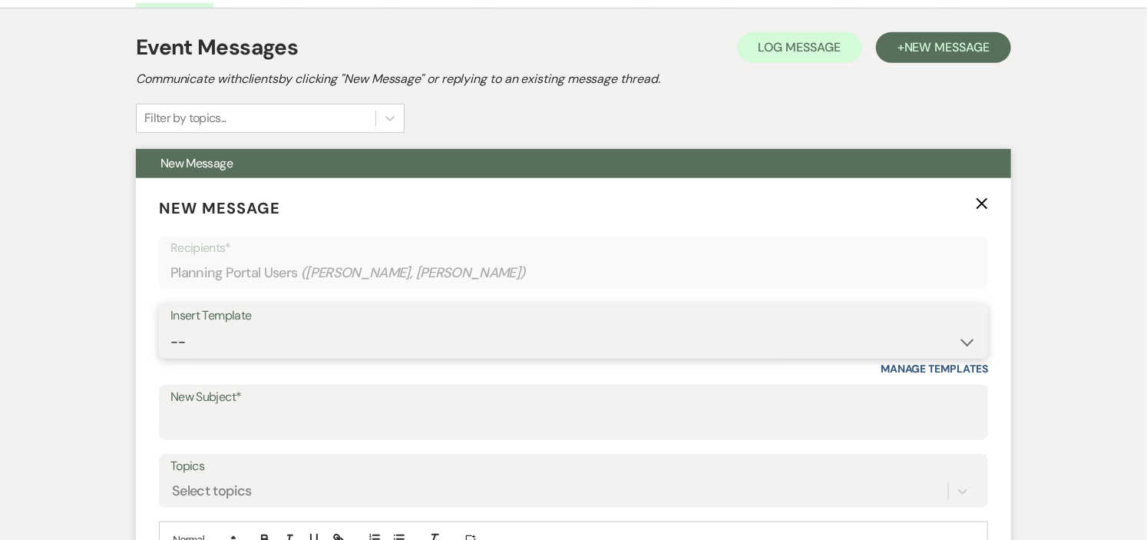
click at [961, 342] on select "-- Weven Planning Portal Introduction (Booked Events) Initial Inquiry Response …" at bounding box center [573, 342] width 806 height 30
select select "5935"
click at [170, 327] on select "-- Weven Planning Portal Introduction (Booked Events) Initial Inquiry Response …" at bounding box center [573, 342] width 806 height 30
type input "Information on Weven"
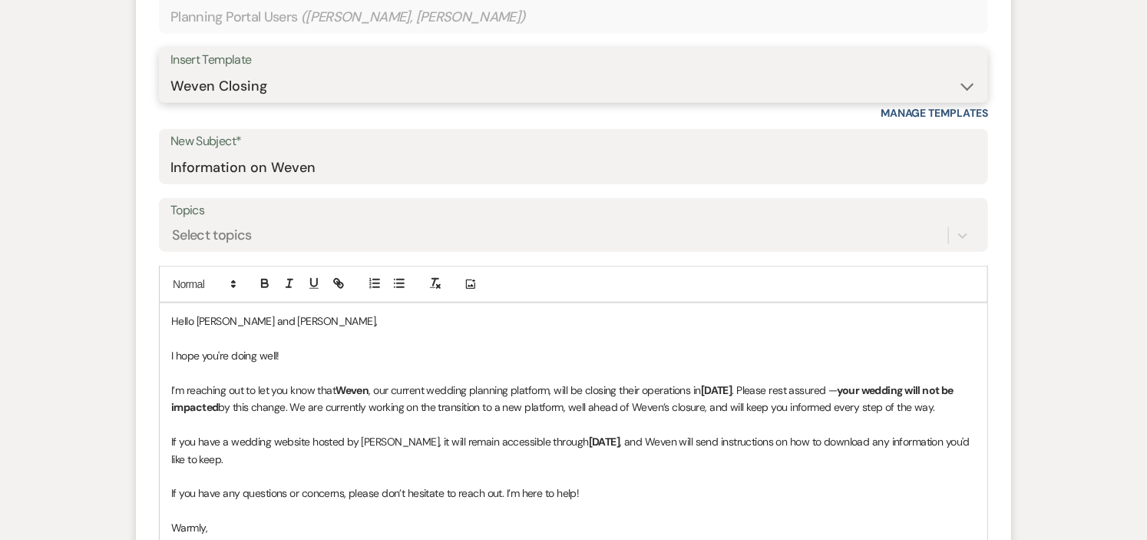
scroll to position [907, 0]
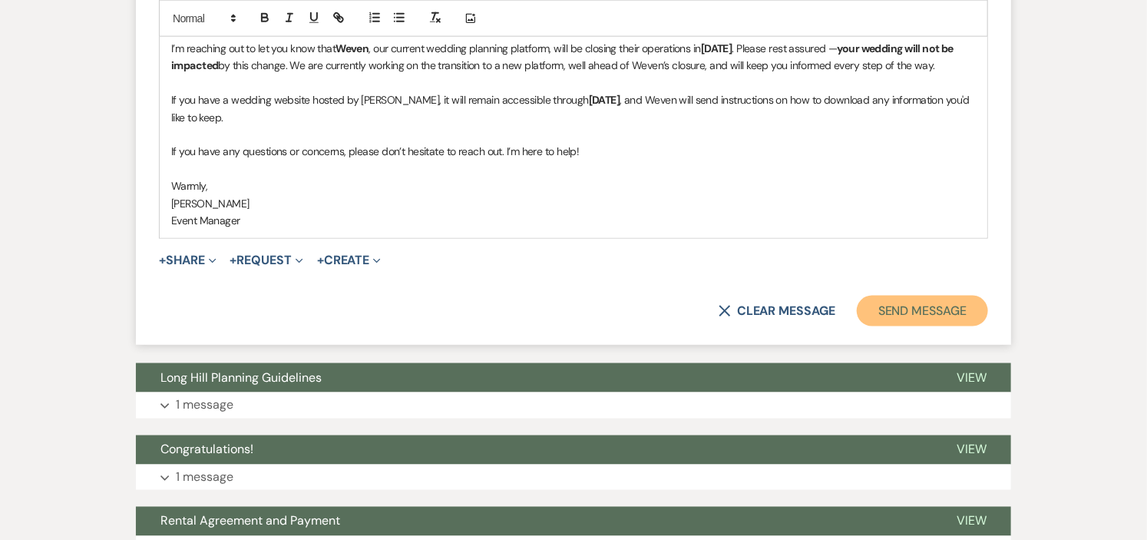
click at [927, 311] on button "Send Message" at bounding box center [922, 311] width 131 height 31
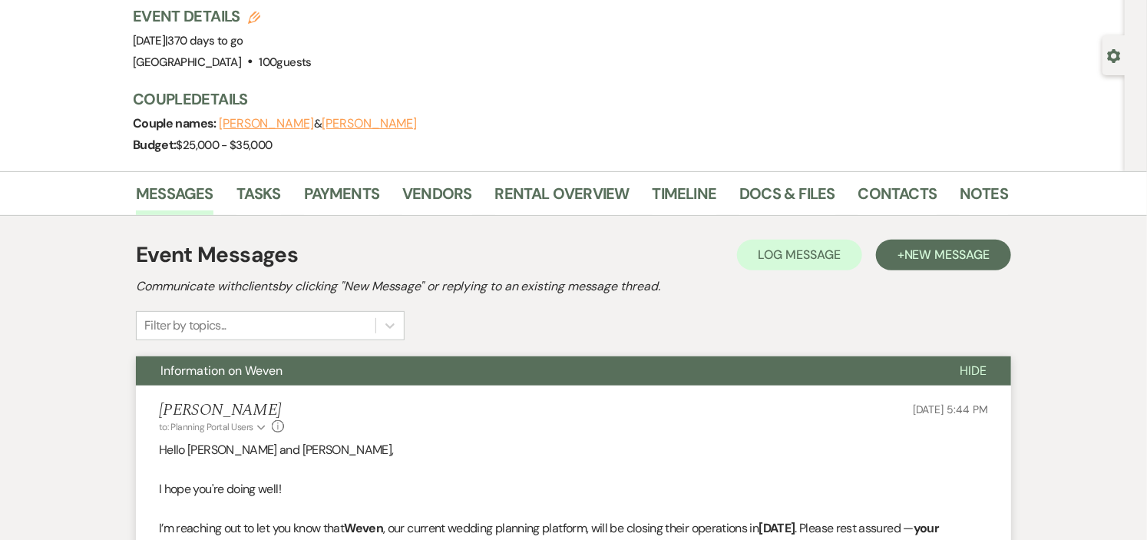
scroll to position [0, 0]
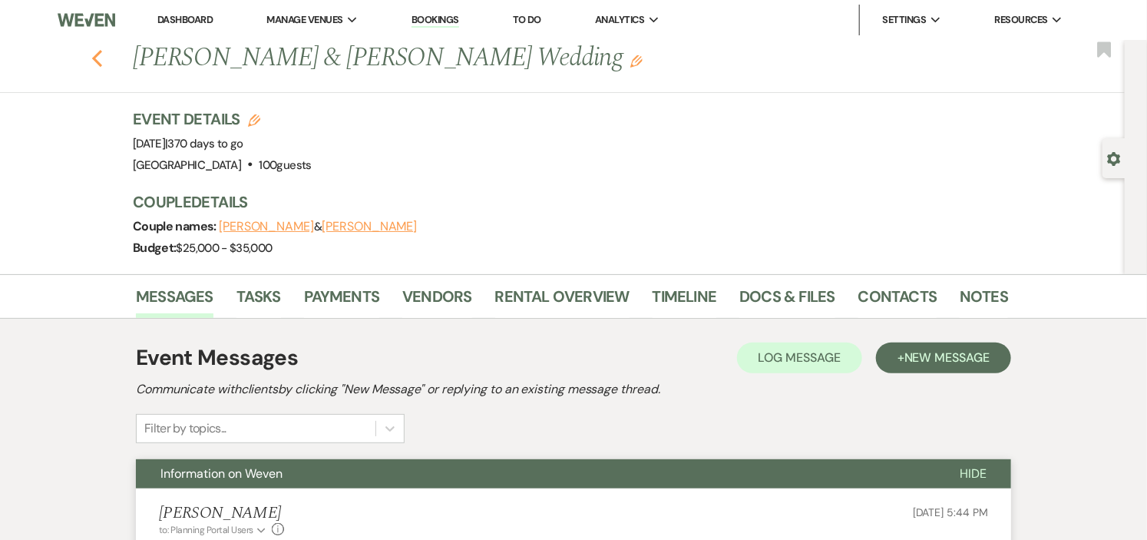
click at [103, 61] on icon "Previous" at bounding box center [97, 58] width 12 height 18
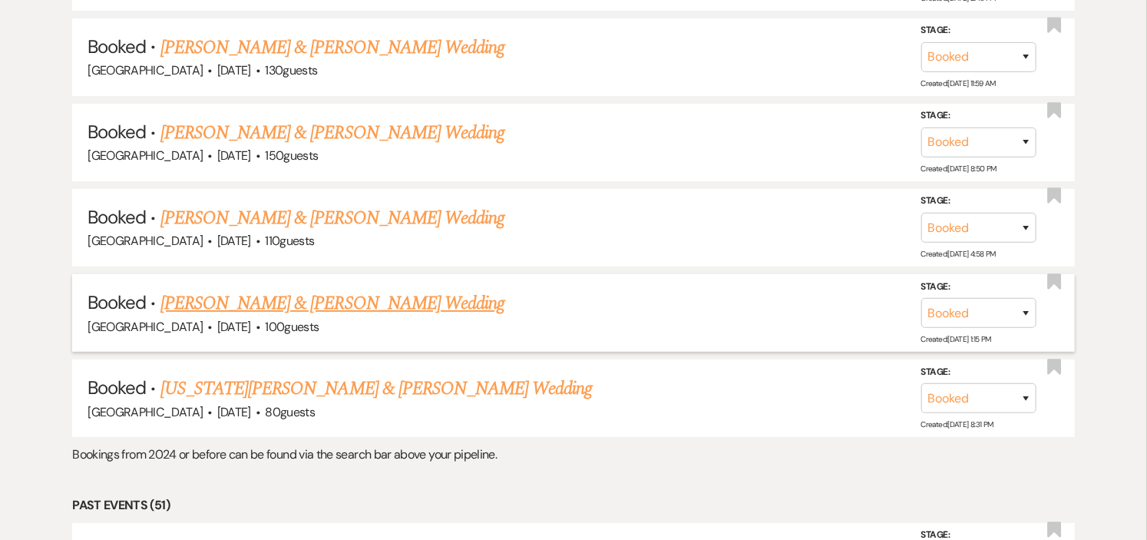
scroll to position [2814, 0]
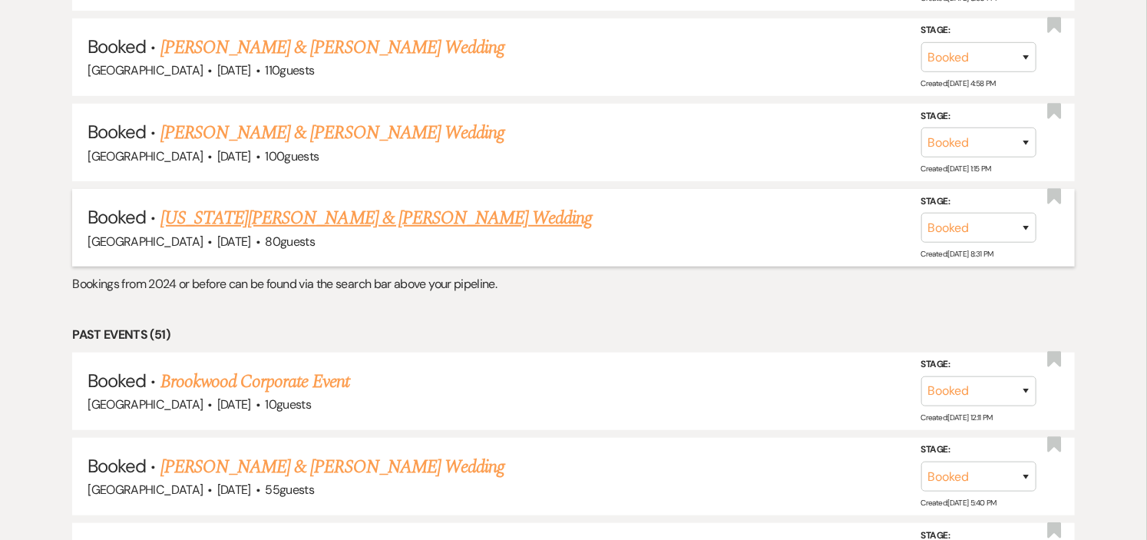
click at [393, 204] on link "[US_STATE][PERSON_NAME] & [PERSON_NAME] Wedding" at bounding box center [376, 218] width 432 height 28
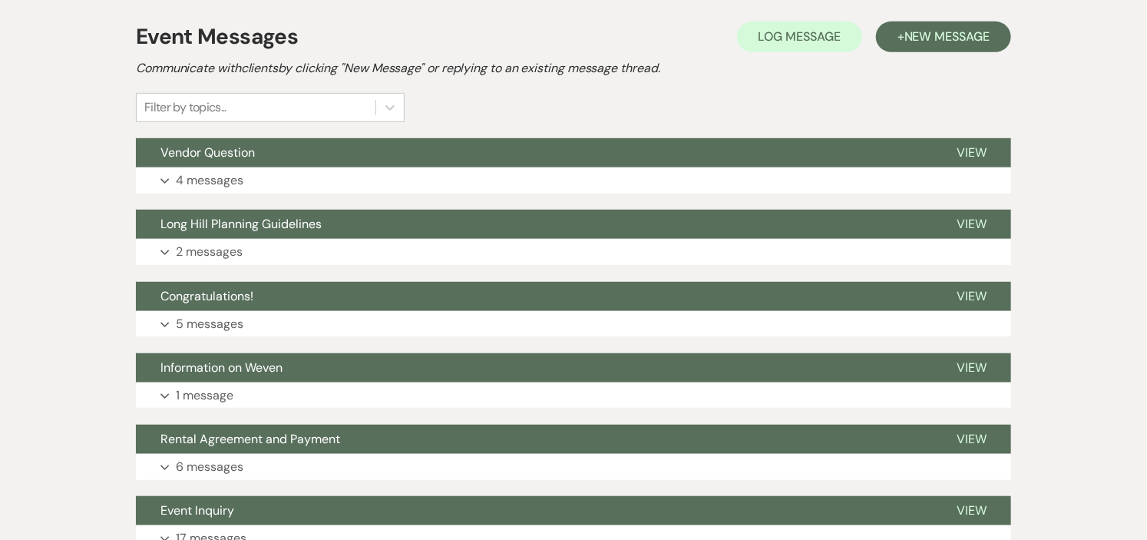
scroll to position [341, 0]
